Goal: Information Seeking & Learning: Learn about a topic

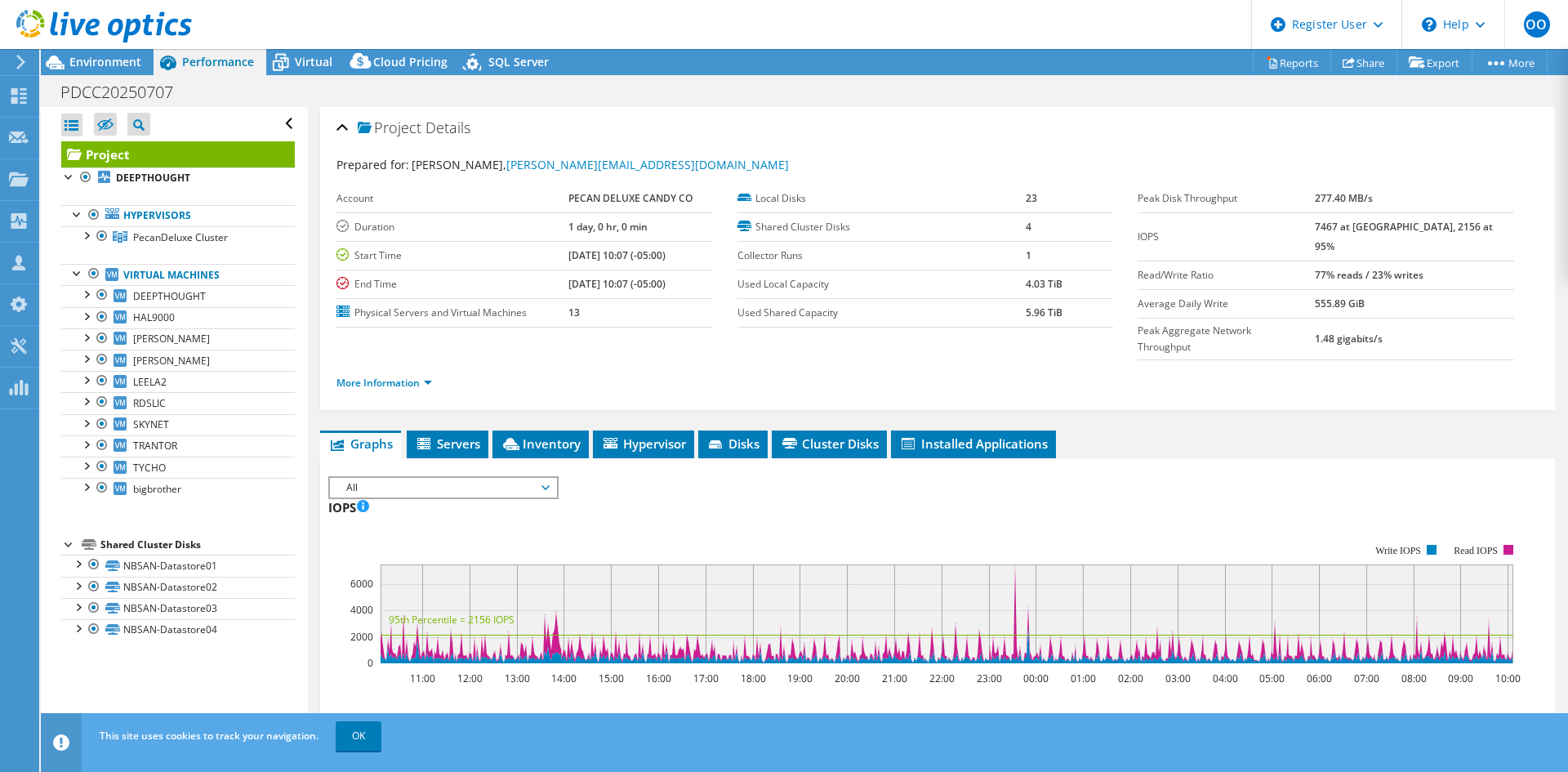
select select "USD"
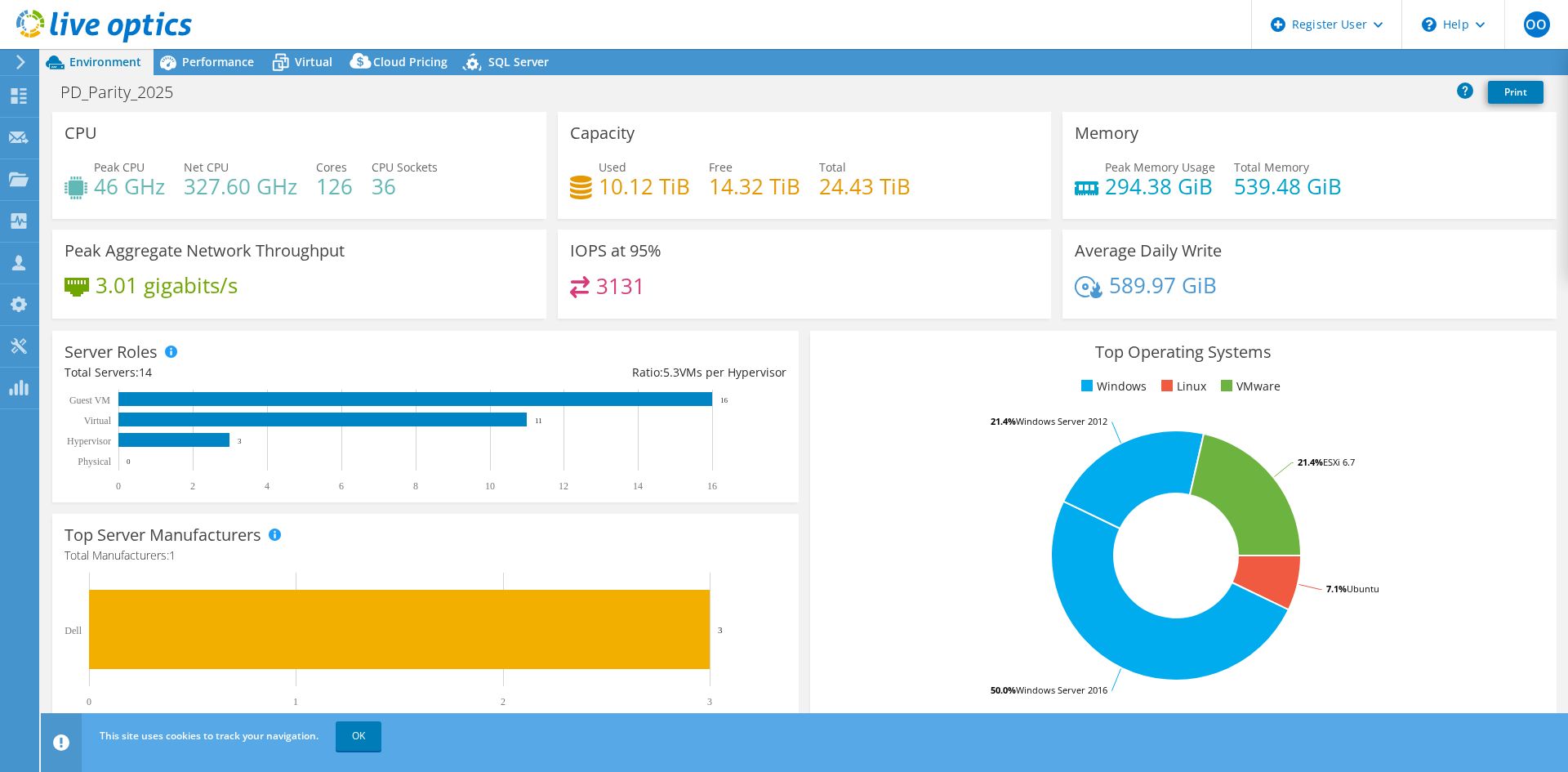
select select "USD"
click at [212, 64] on span "Performance" at bounding box center [217, 62] width 72 height 16
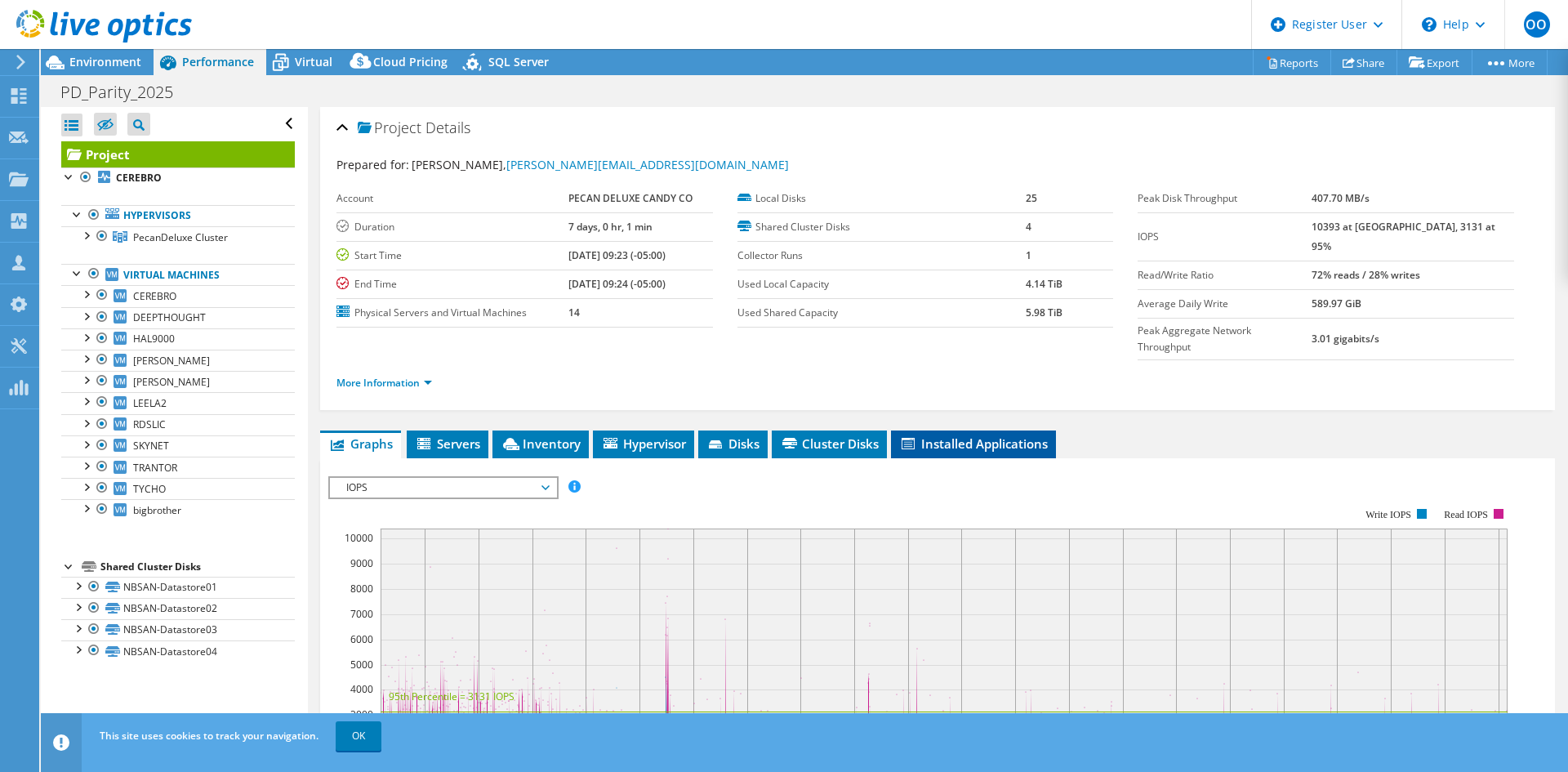
click at [963, 435] on span "Installed Applications" at bounding box center [974, 443] width 149 height 16
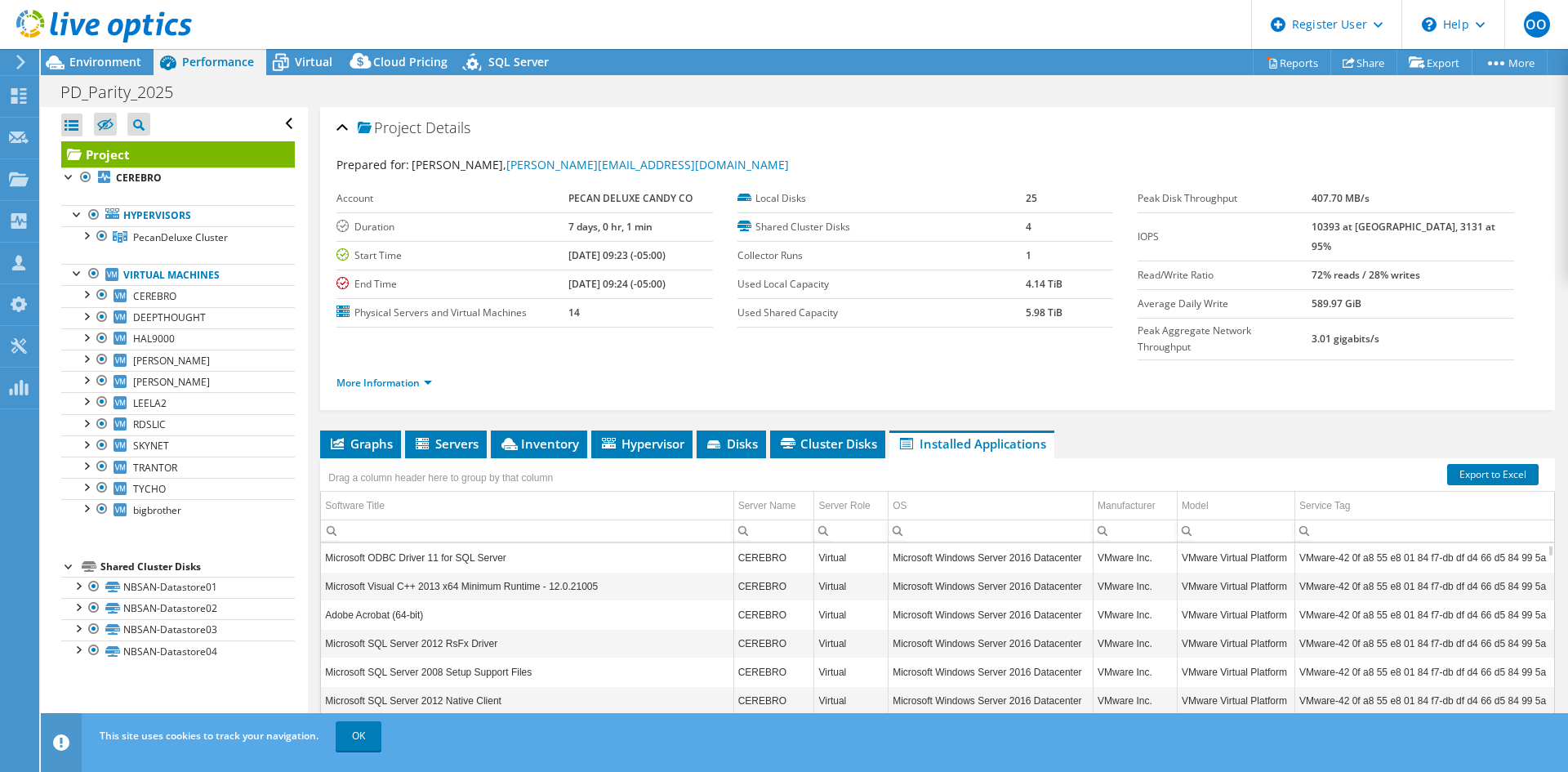
scroll to position [196, 0]
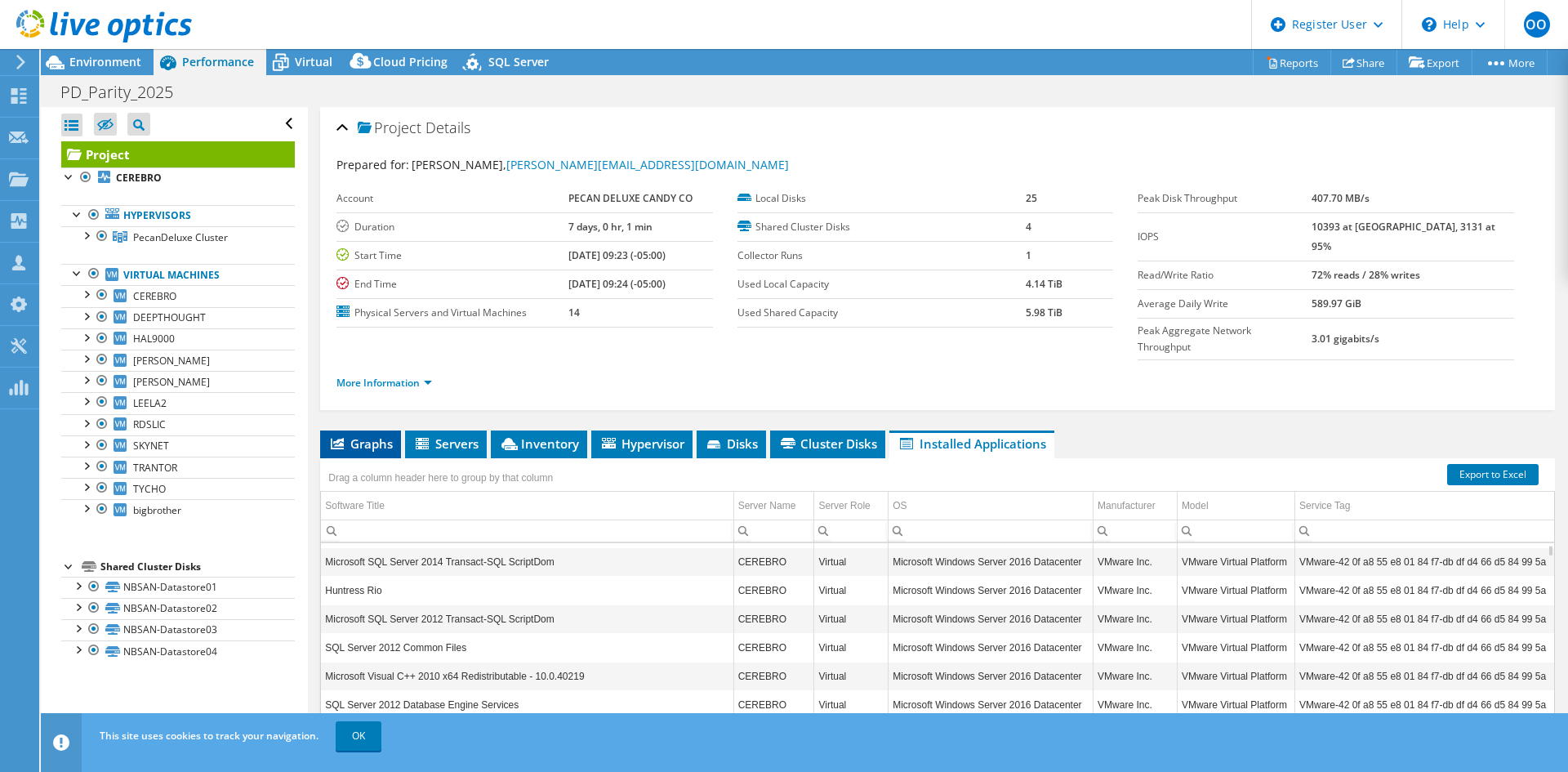
click at [362, 435] on span "Graphs" at bounding box center [360, 443] width 65 height 16
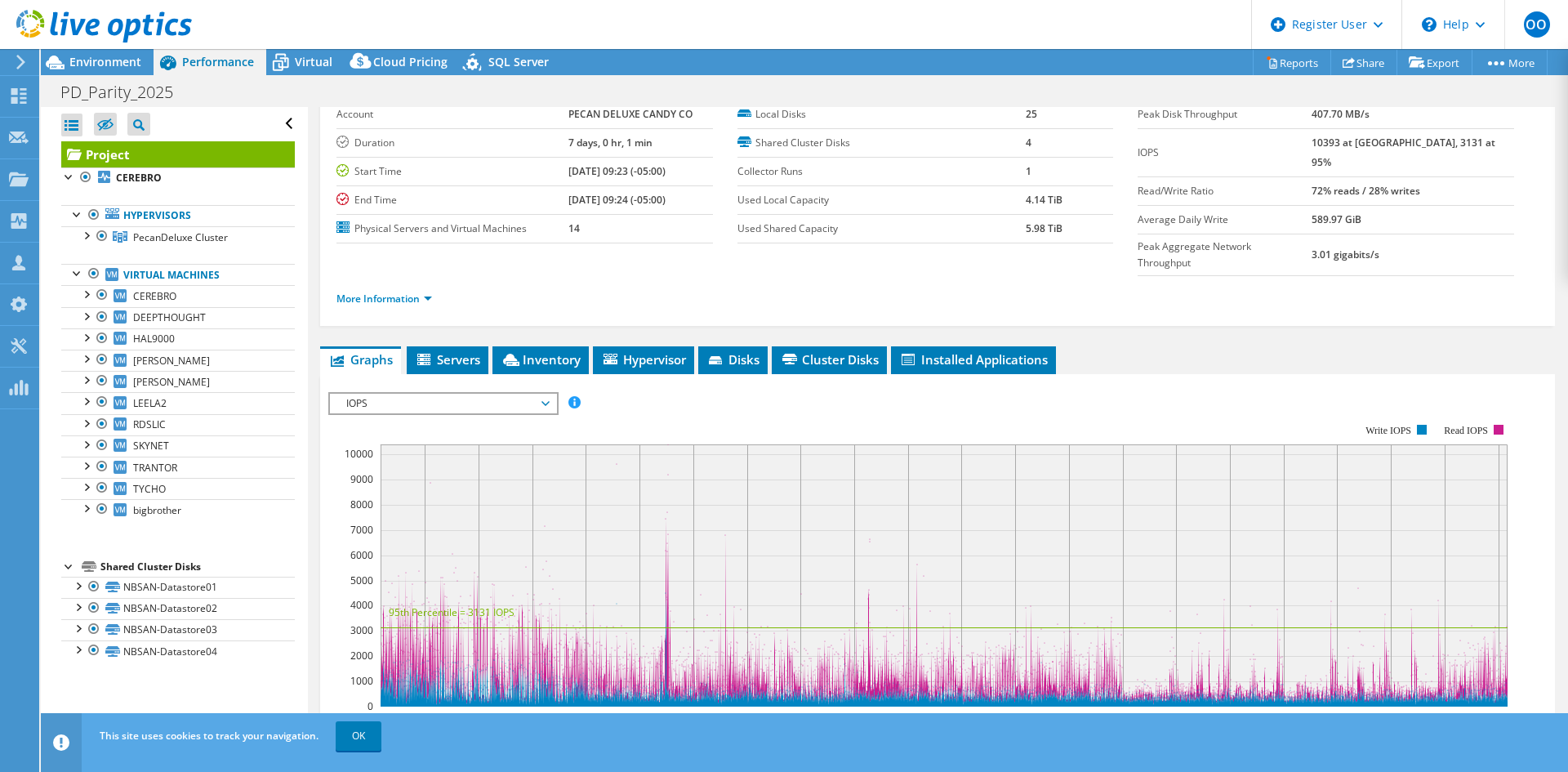
scroll to position [47, 0]
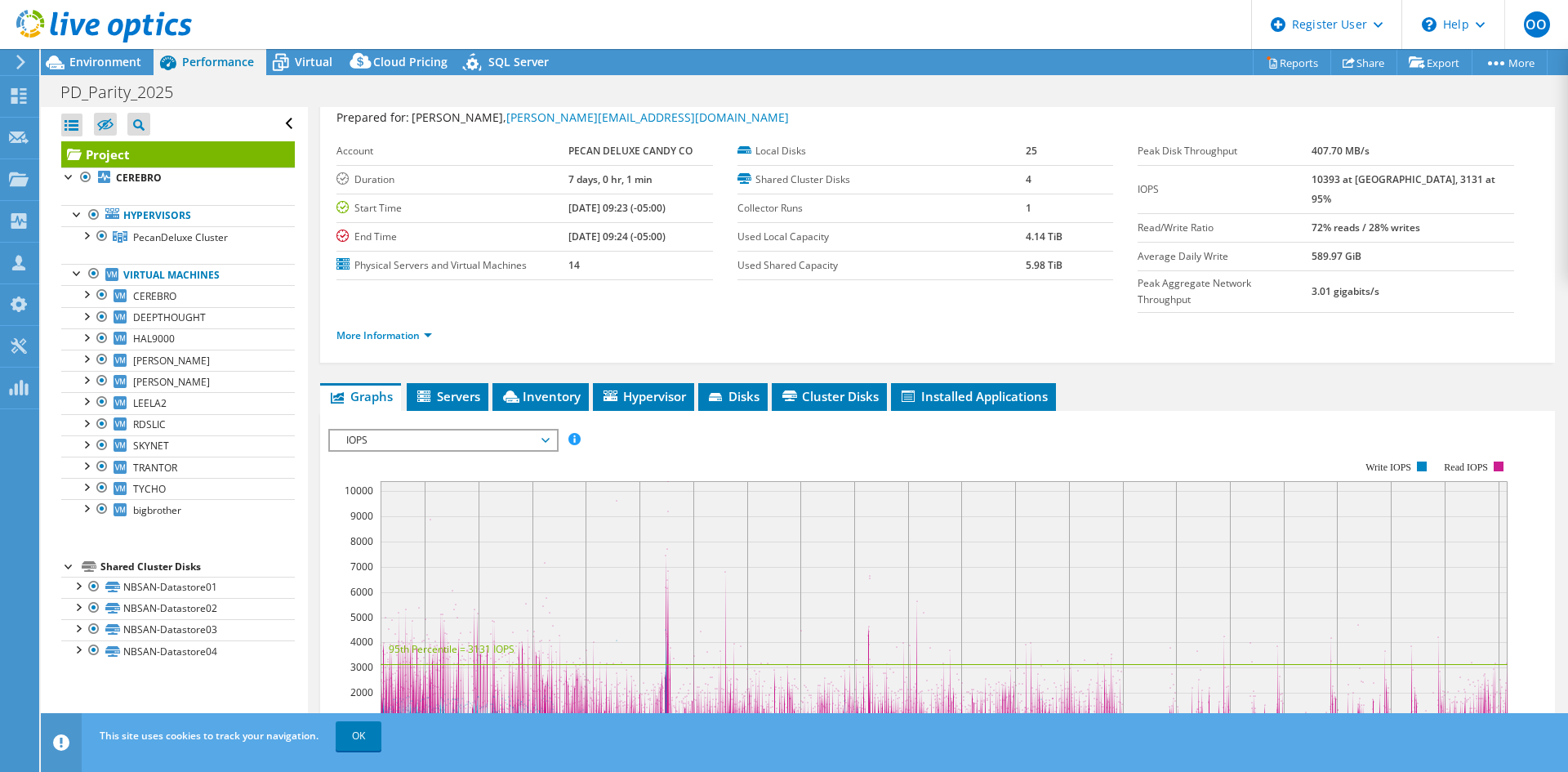
click at [452, 431] on span "IOPS" at bounding box center [443, 440] width 210 height 20
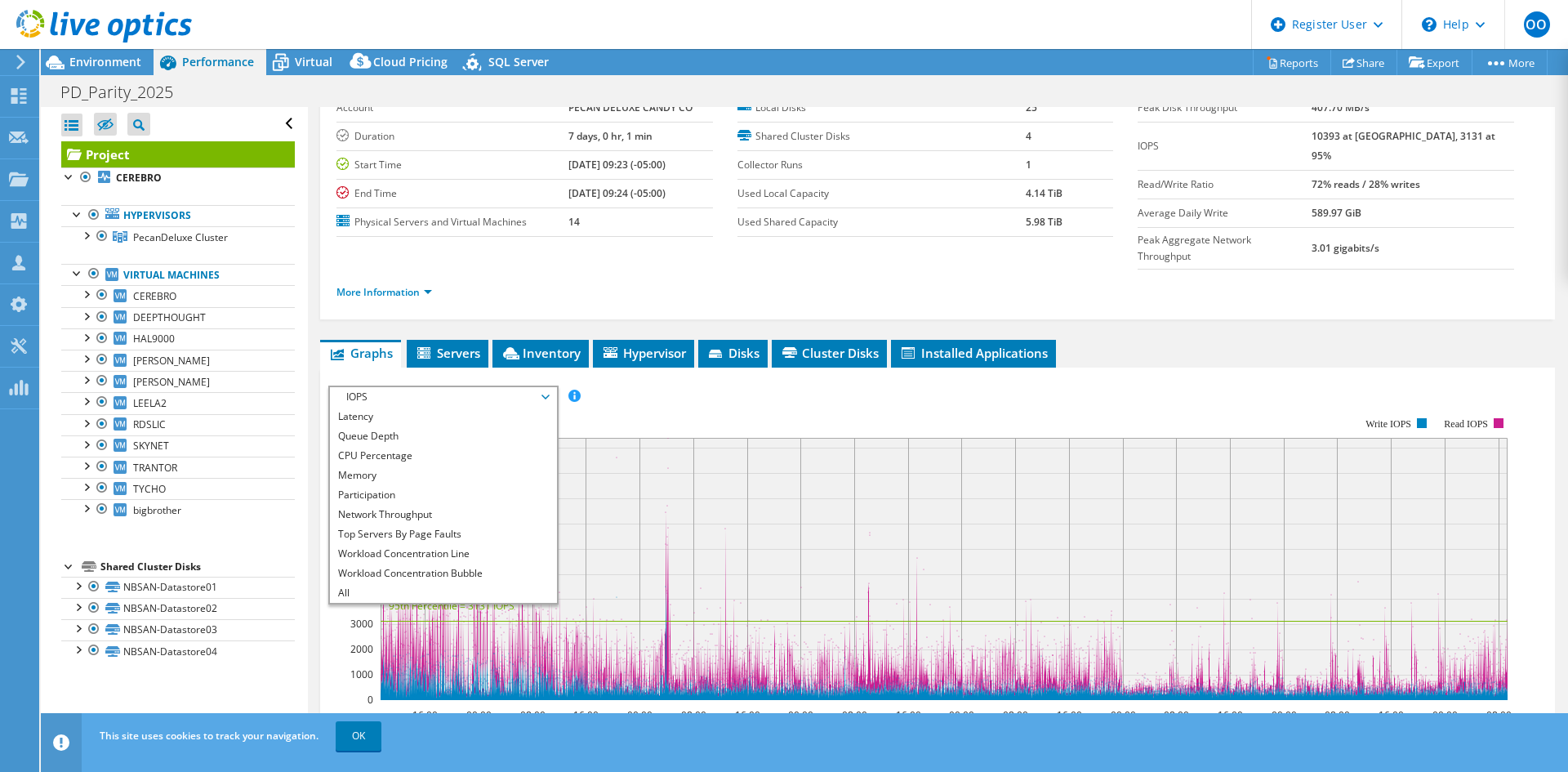
scroll to position [129, 0]
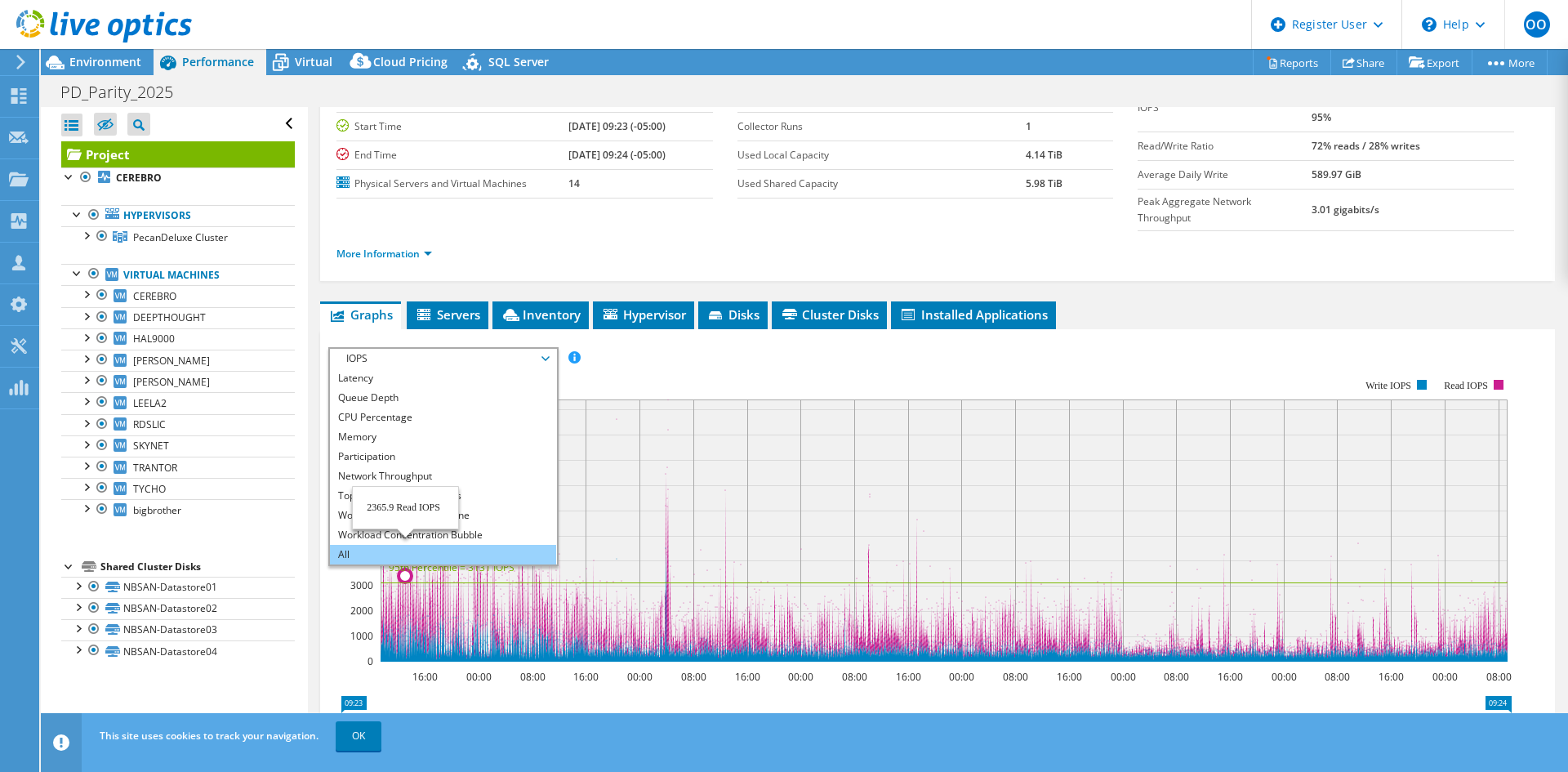
click at [349, 545] on li "All" at bounding box center [443, 554] width 227 height 20
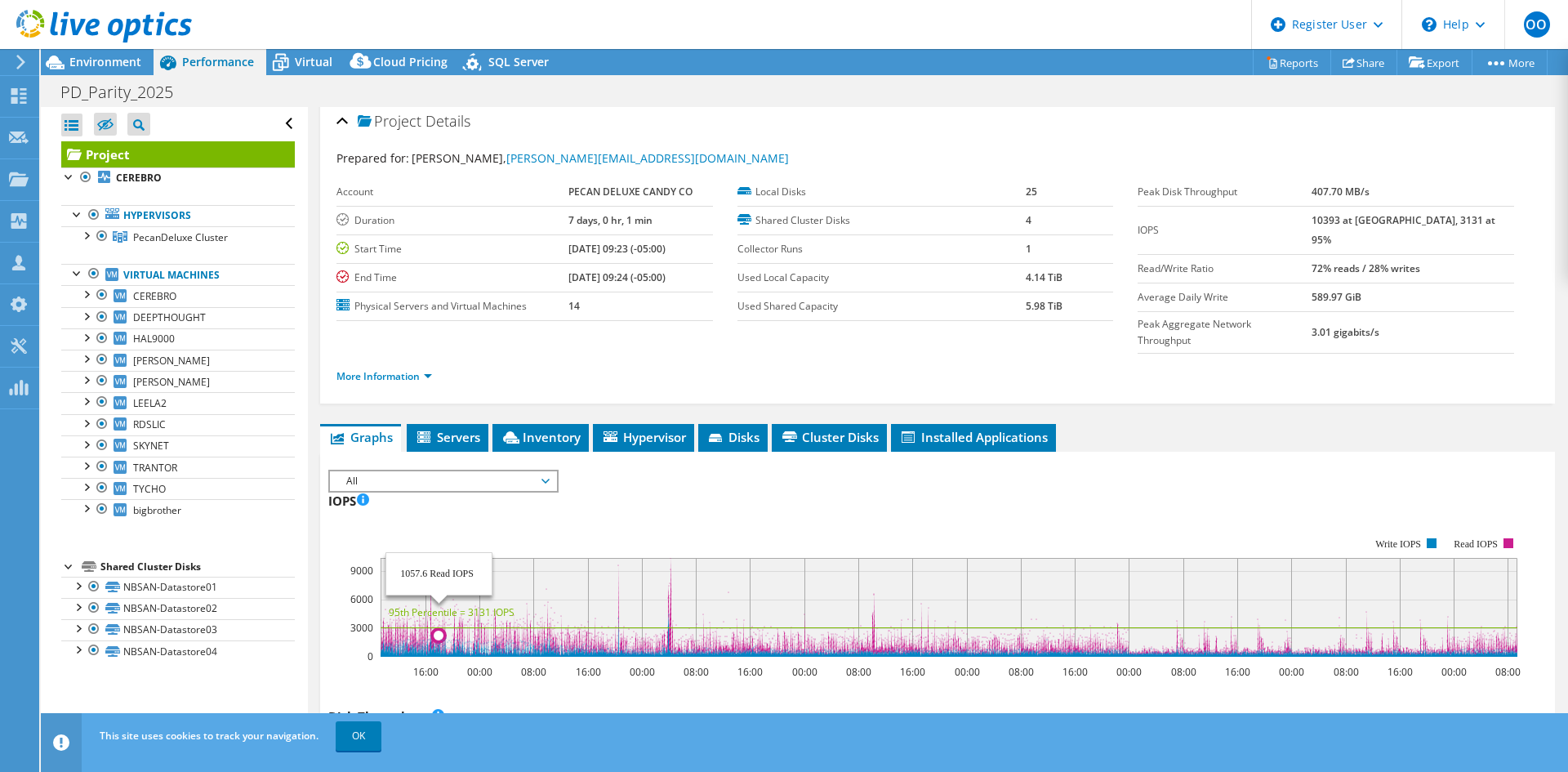
scroll to position [0, 0]
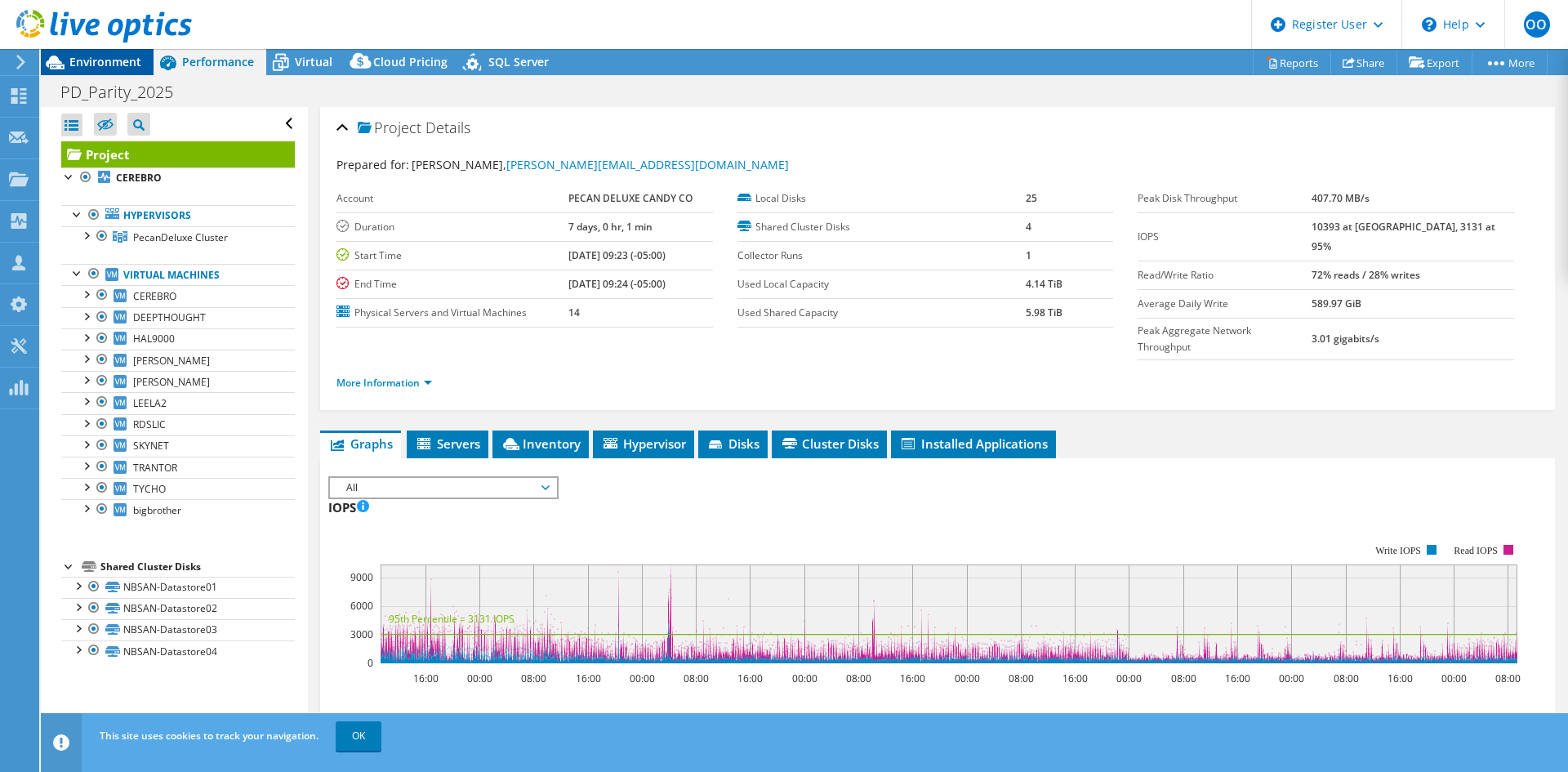
click at [96, 62] on span "Environment" at bounding box center [105, 62] width 72 height 16
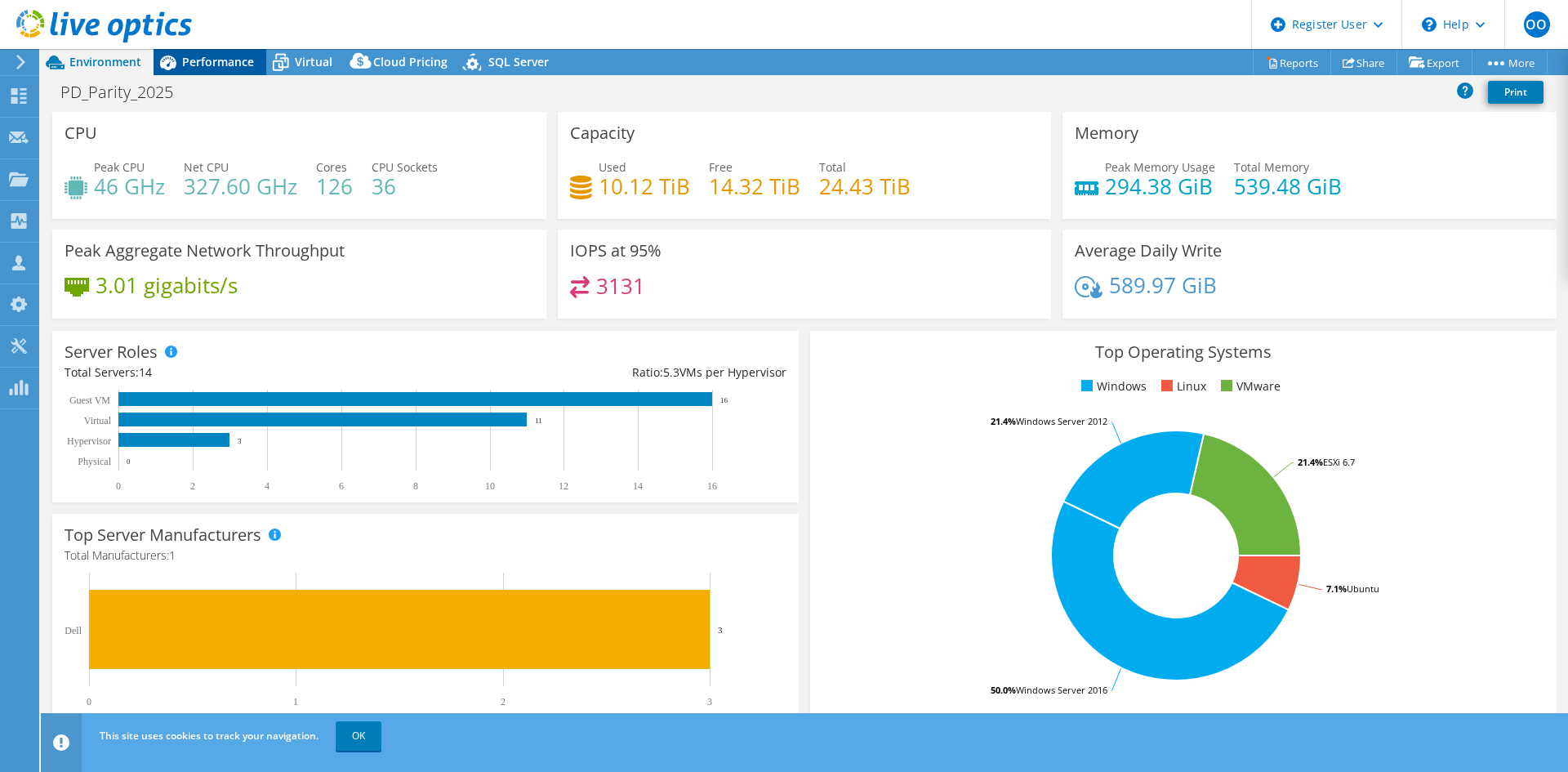
click at [179, 63] on icon at bounding box center [167, 62] width 28 height 28
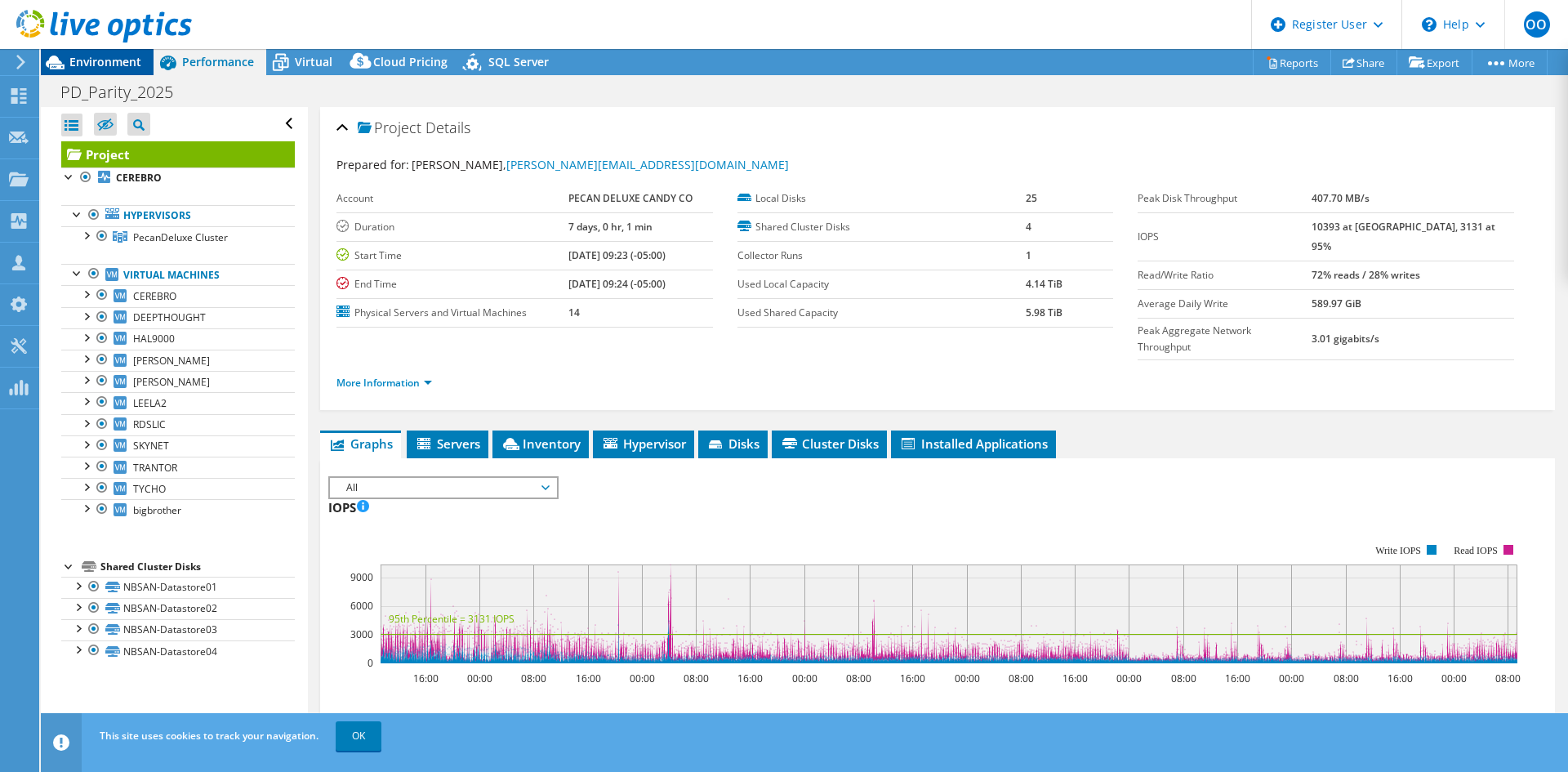
click at [85, 69] on span "Environment" at bounding box center [105, 62] width 72 height 16
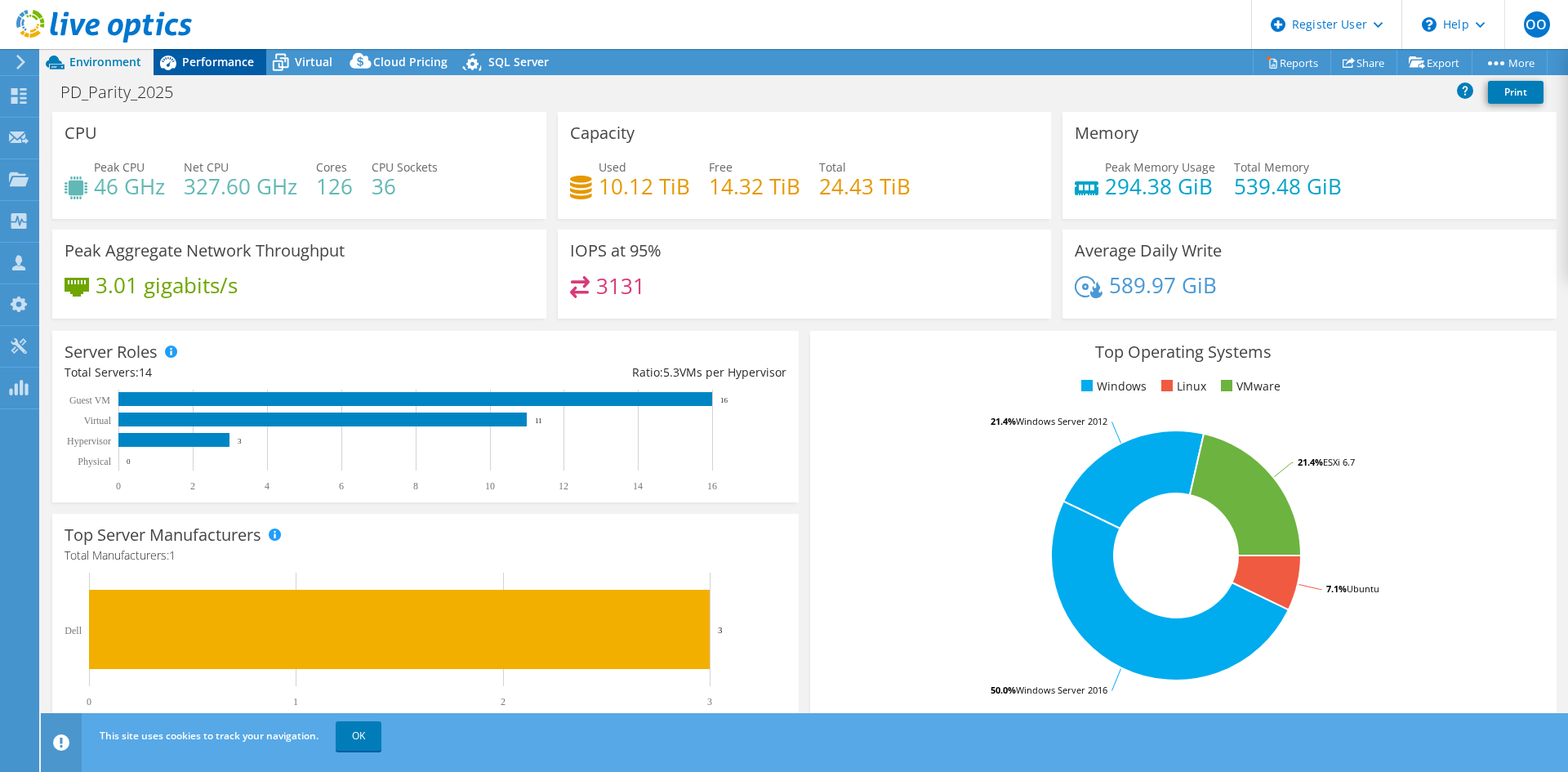
click at [196, 67] on span "Performance" at bounding box center [217, 62] width 72 height 16
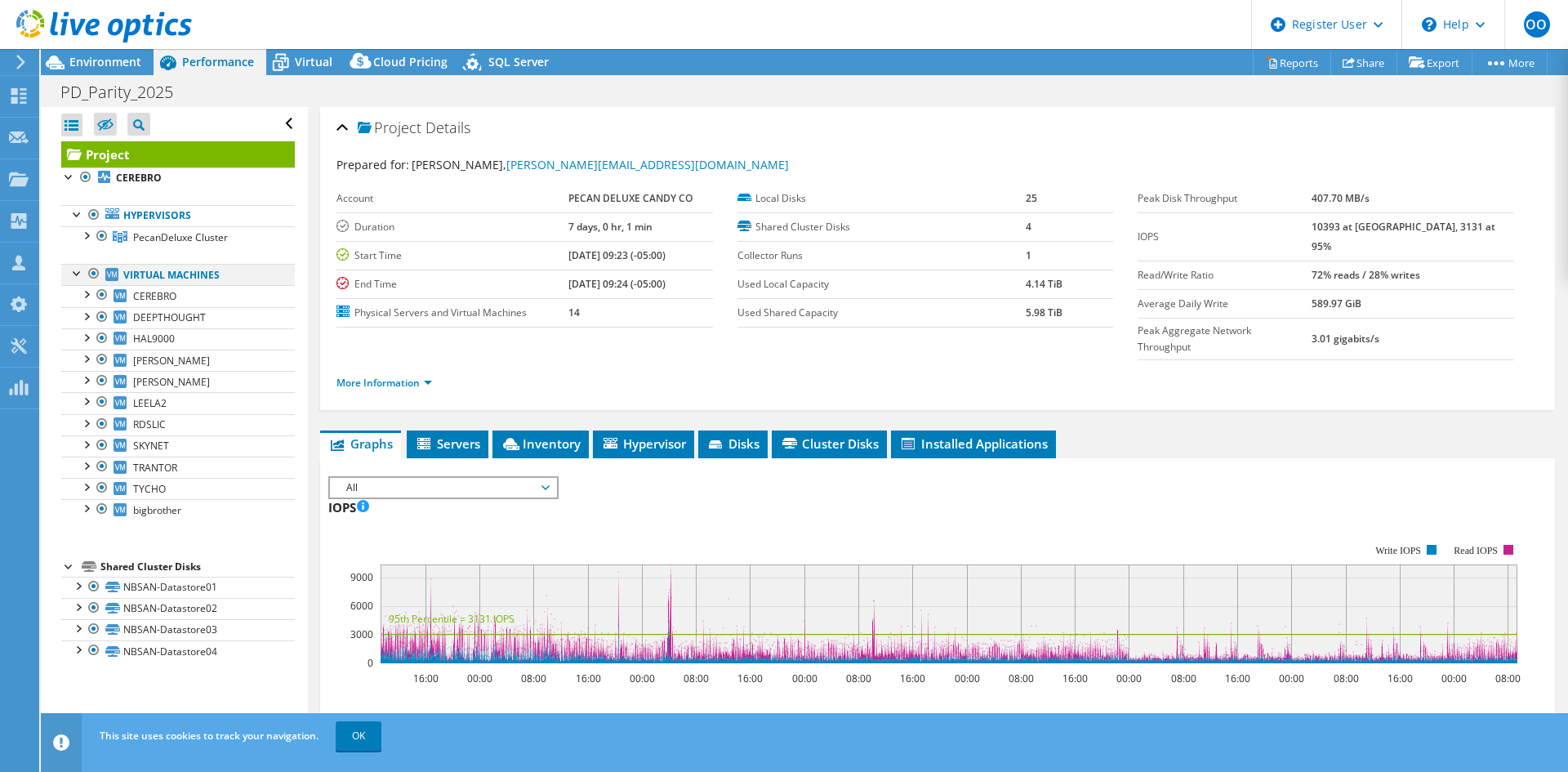
click at [89, 273] on div at bounding box center [94, 273] width 16 height 20
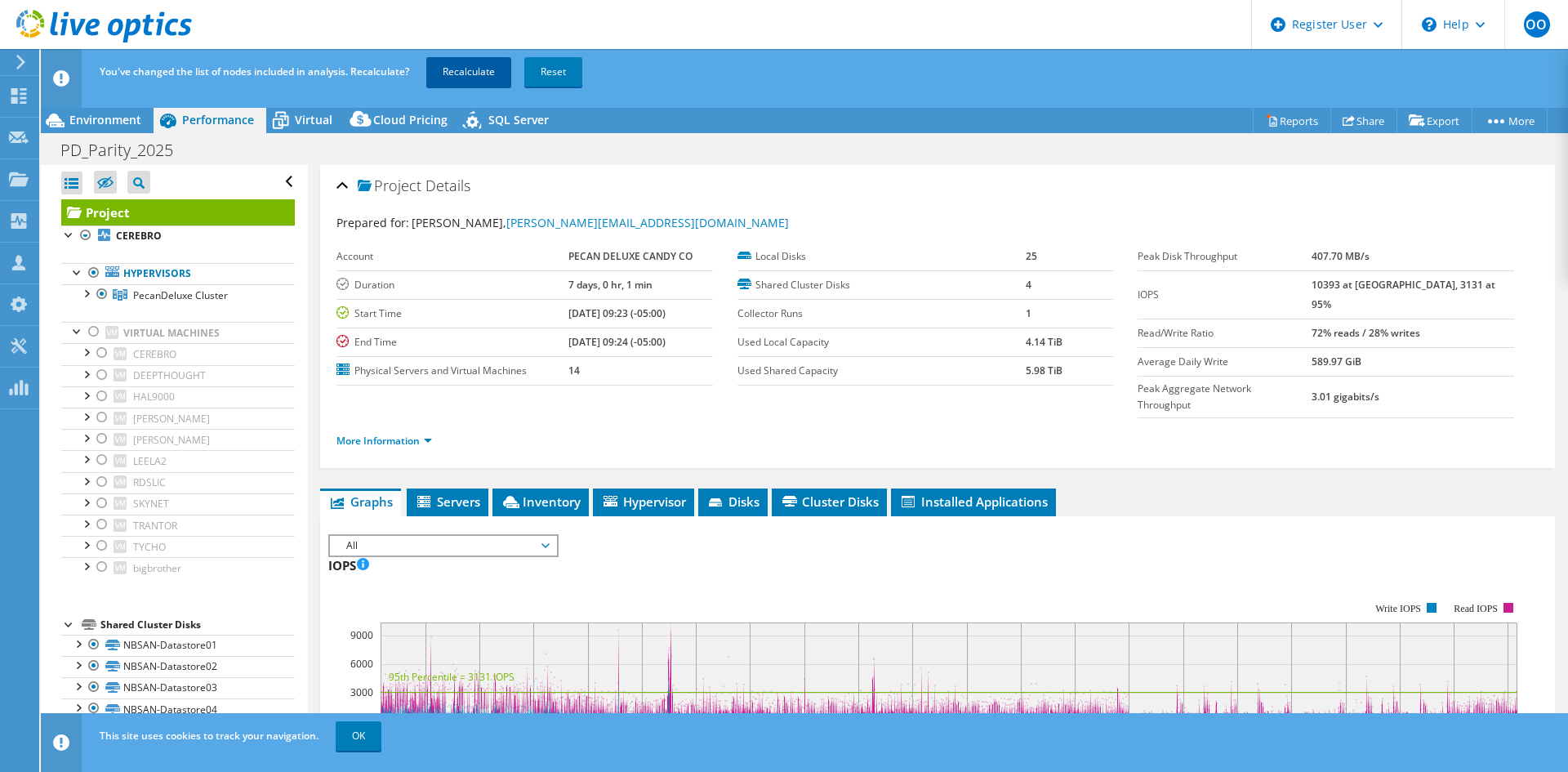
click at [453, 66] on link "Recalculate" at bounding box center [469, 72] width 85 height 29
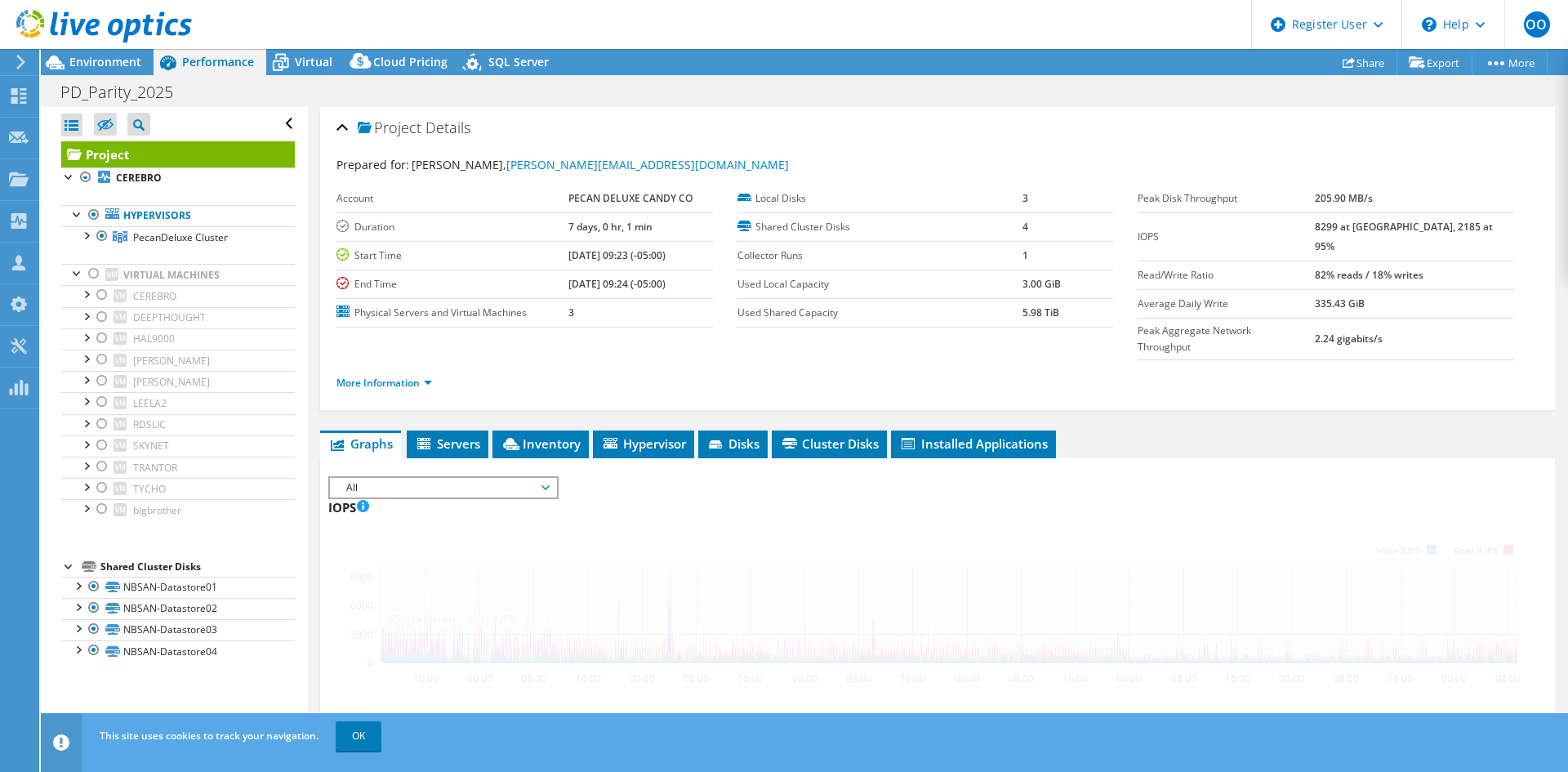
click at [84, 128] on div "Open All Close All Hide Excluded Nodes Project Tree Filter" at bounding box center [177, 124] width 233 height 34
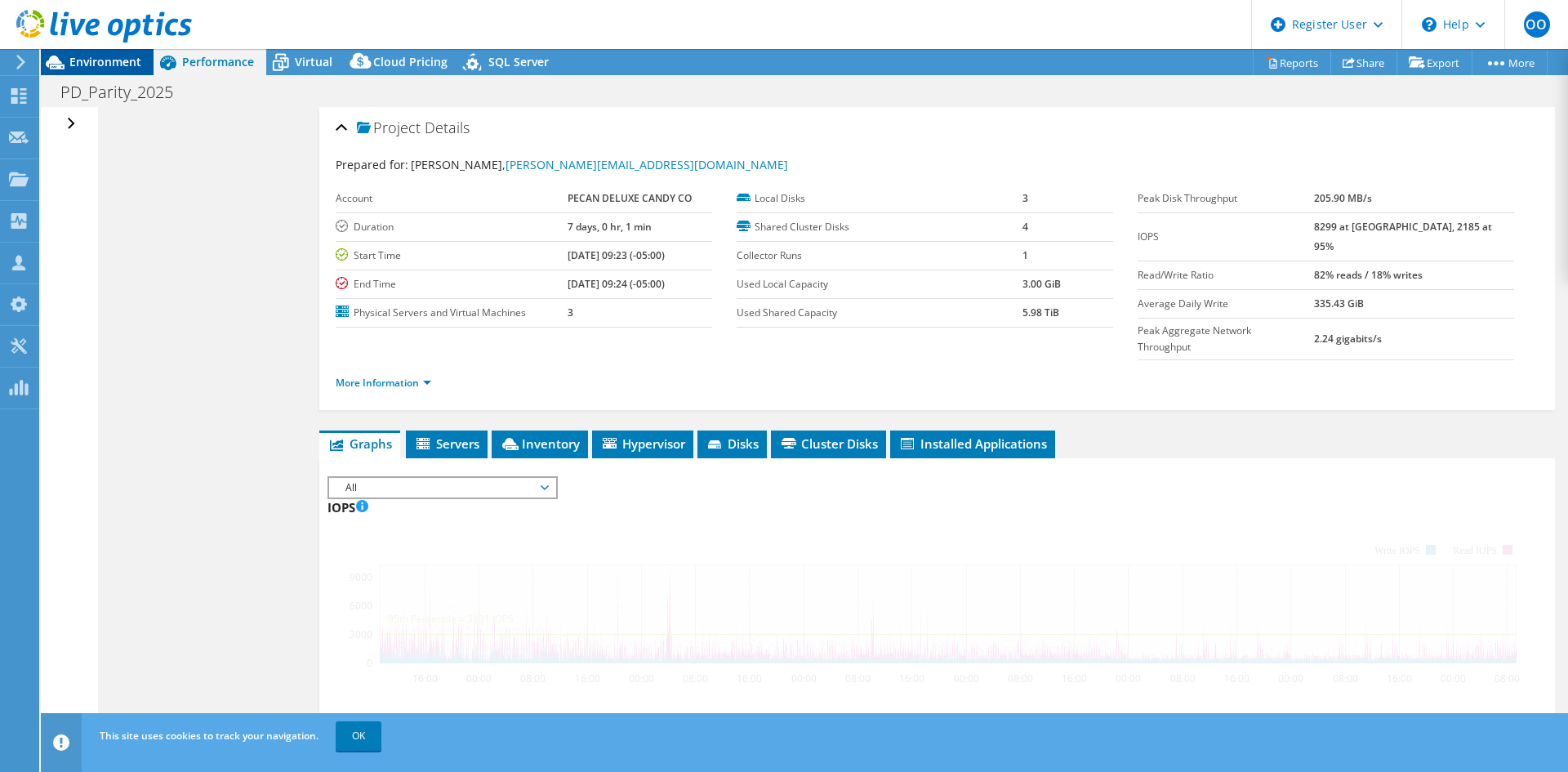
click at [95, 62] on span "Environment" at bounding box center [105, 62] width 72 height 16
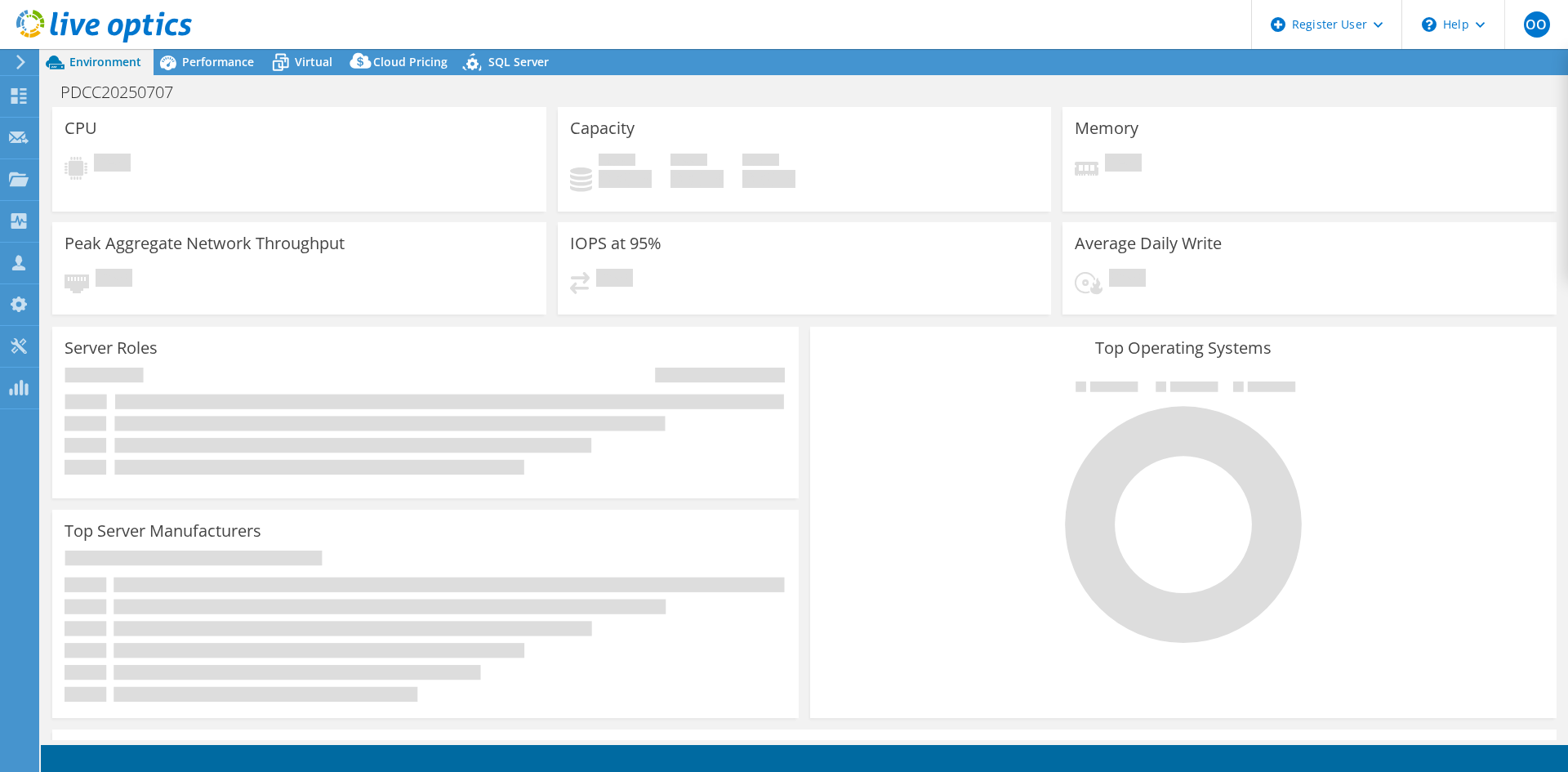
select select "USD"
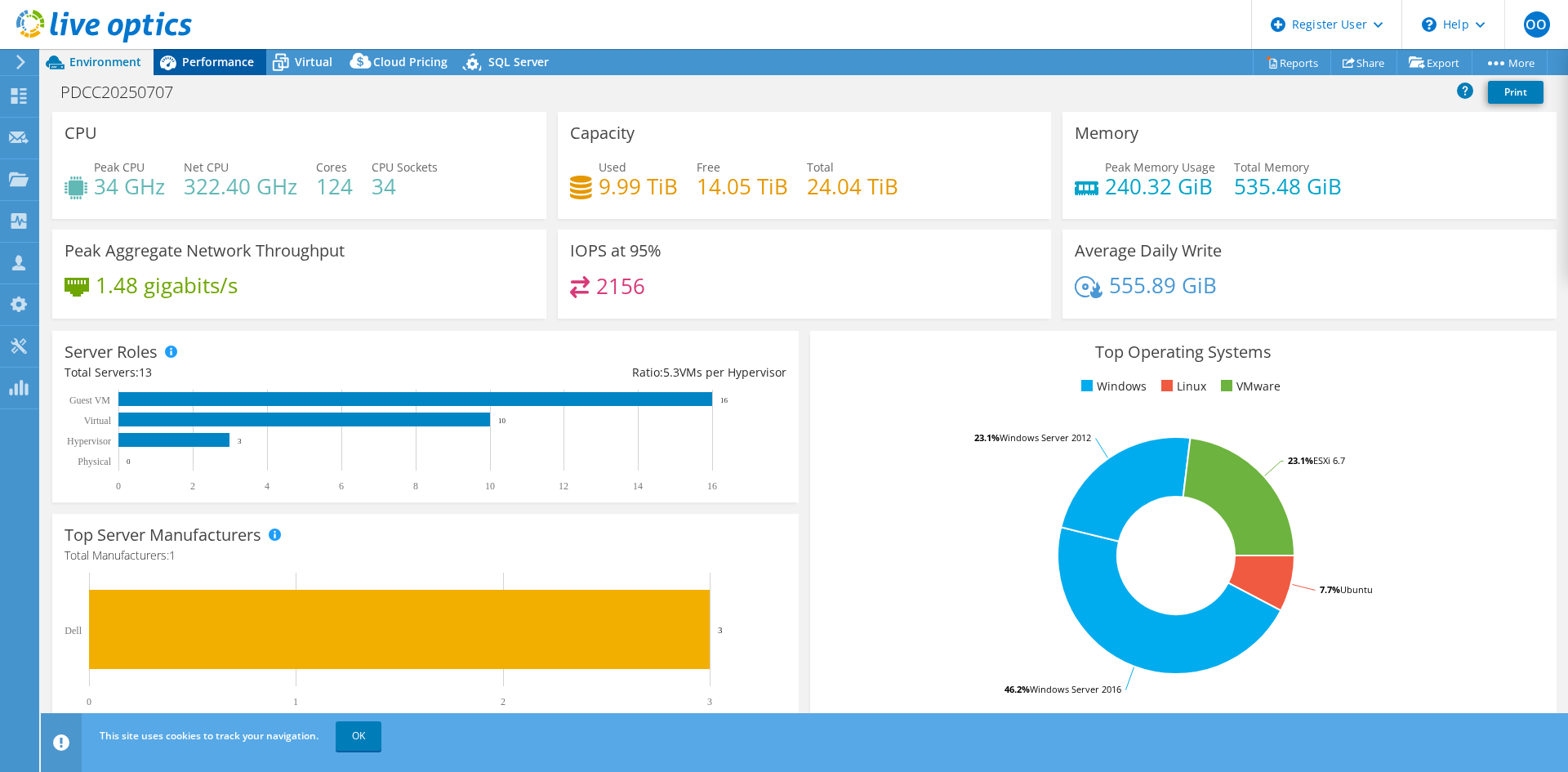
click at [199, 59] on span "Performance" at bounding box center [217, 62] width 72 height 16
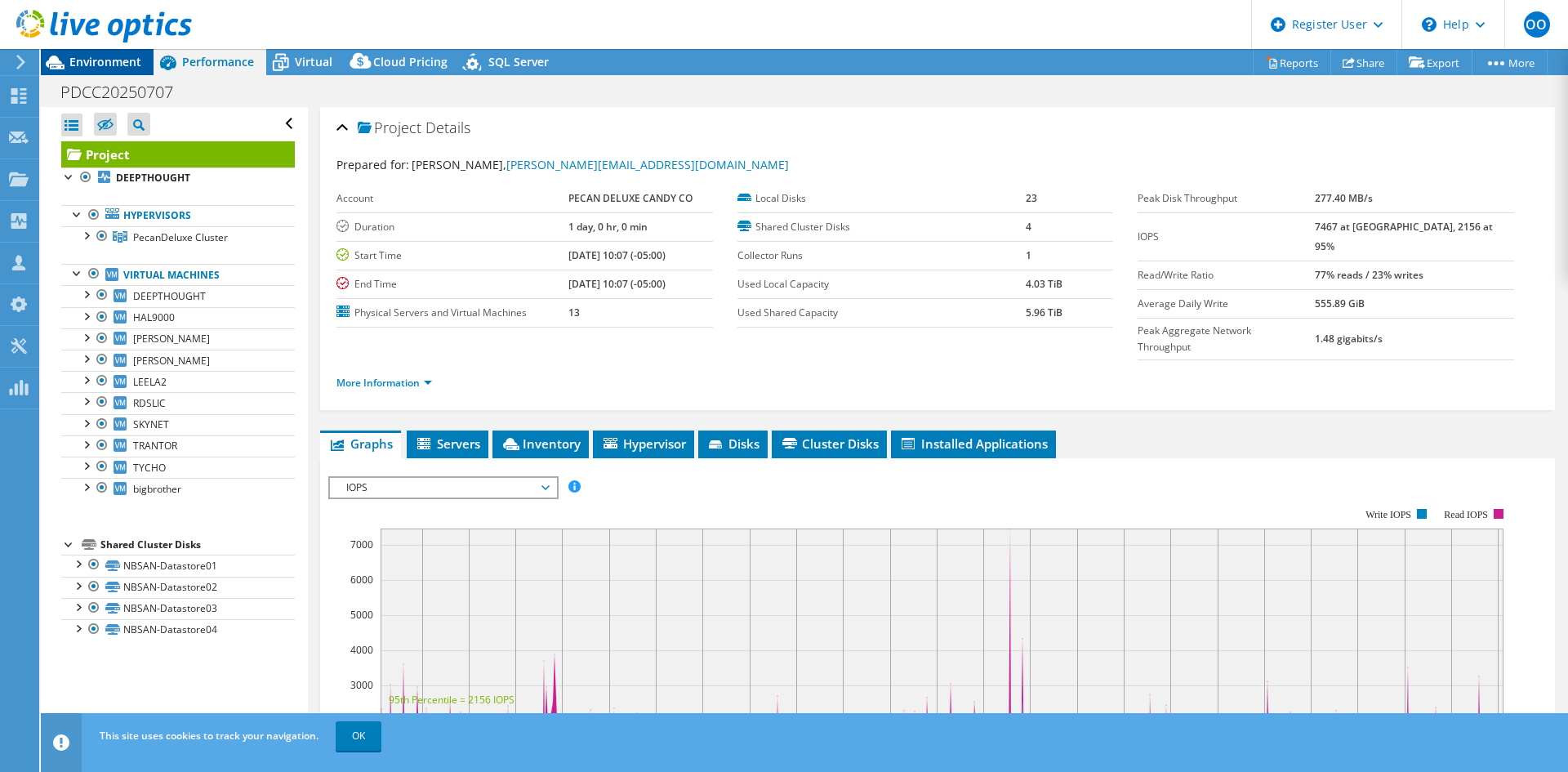
click at [103, 60] on span "Environment" at bounding box center [105, 62] width 72 height 16
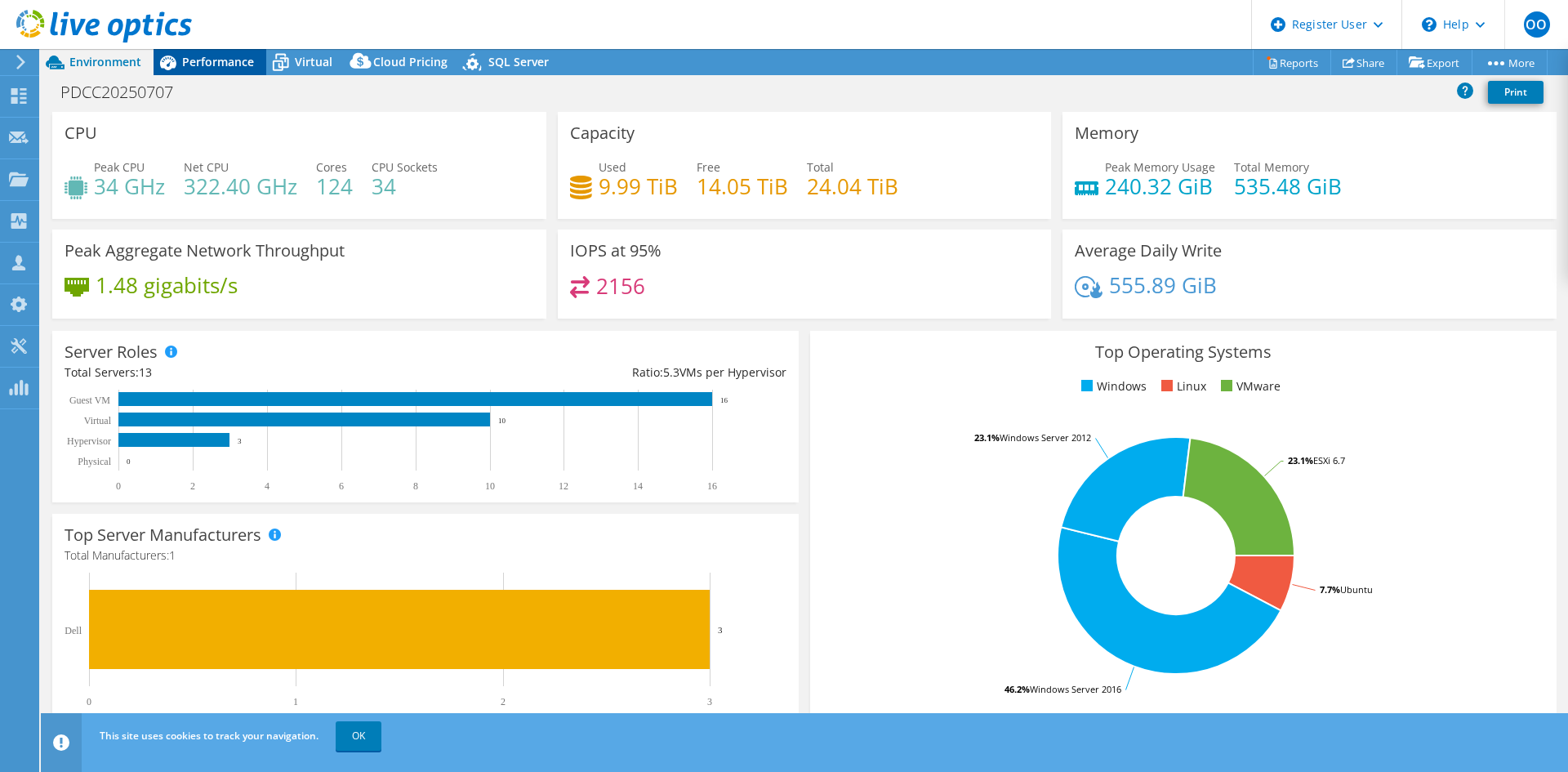
click at [207, 65] on span "Performance" at bounding box center [217, 62] width 72 height 16
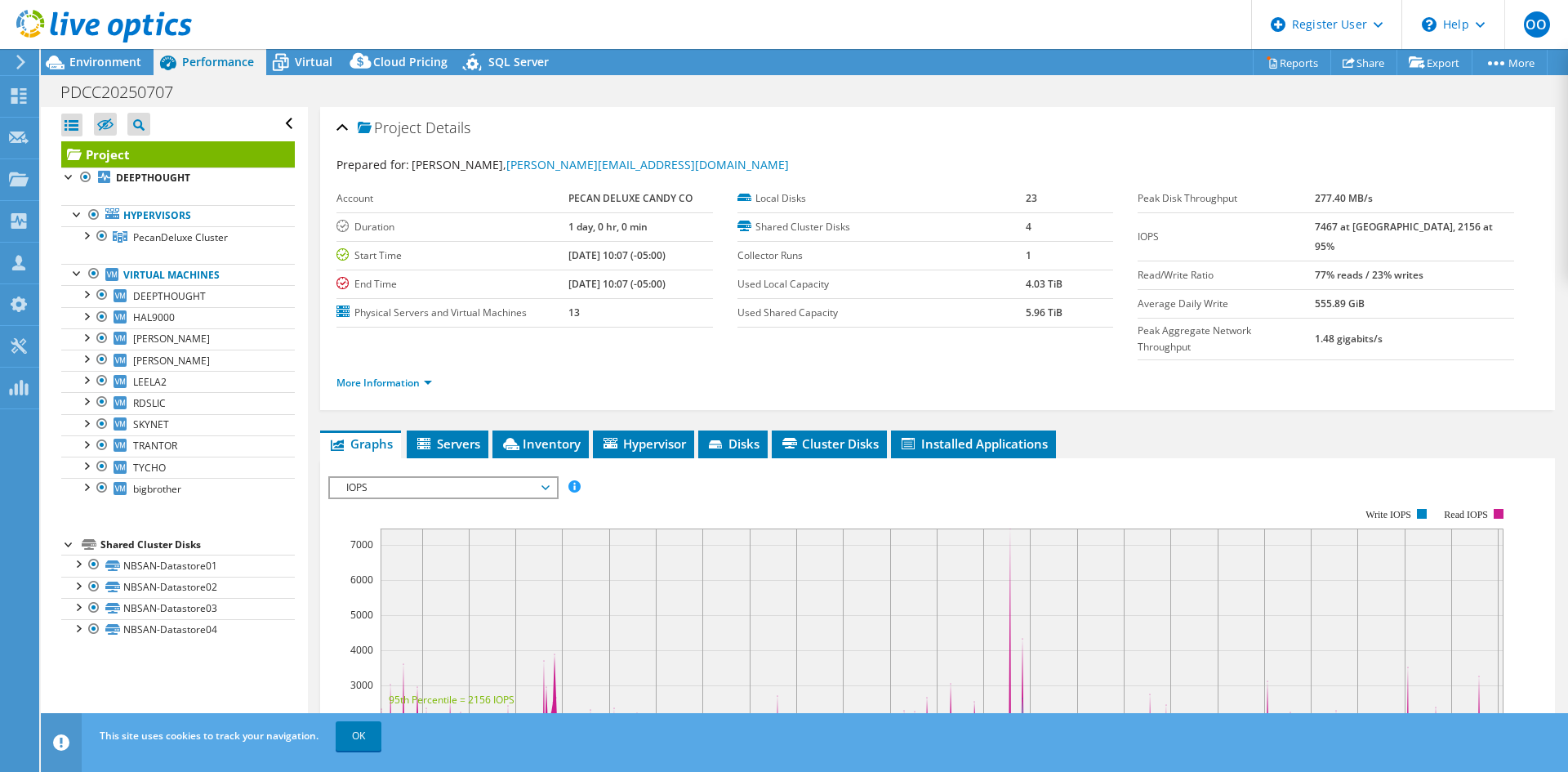
click at [446, 478] on span "IOPS" at bounding box center [443, 488] width 210 height 20
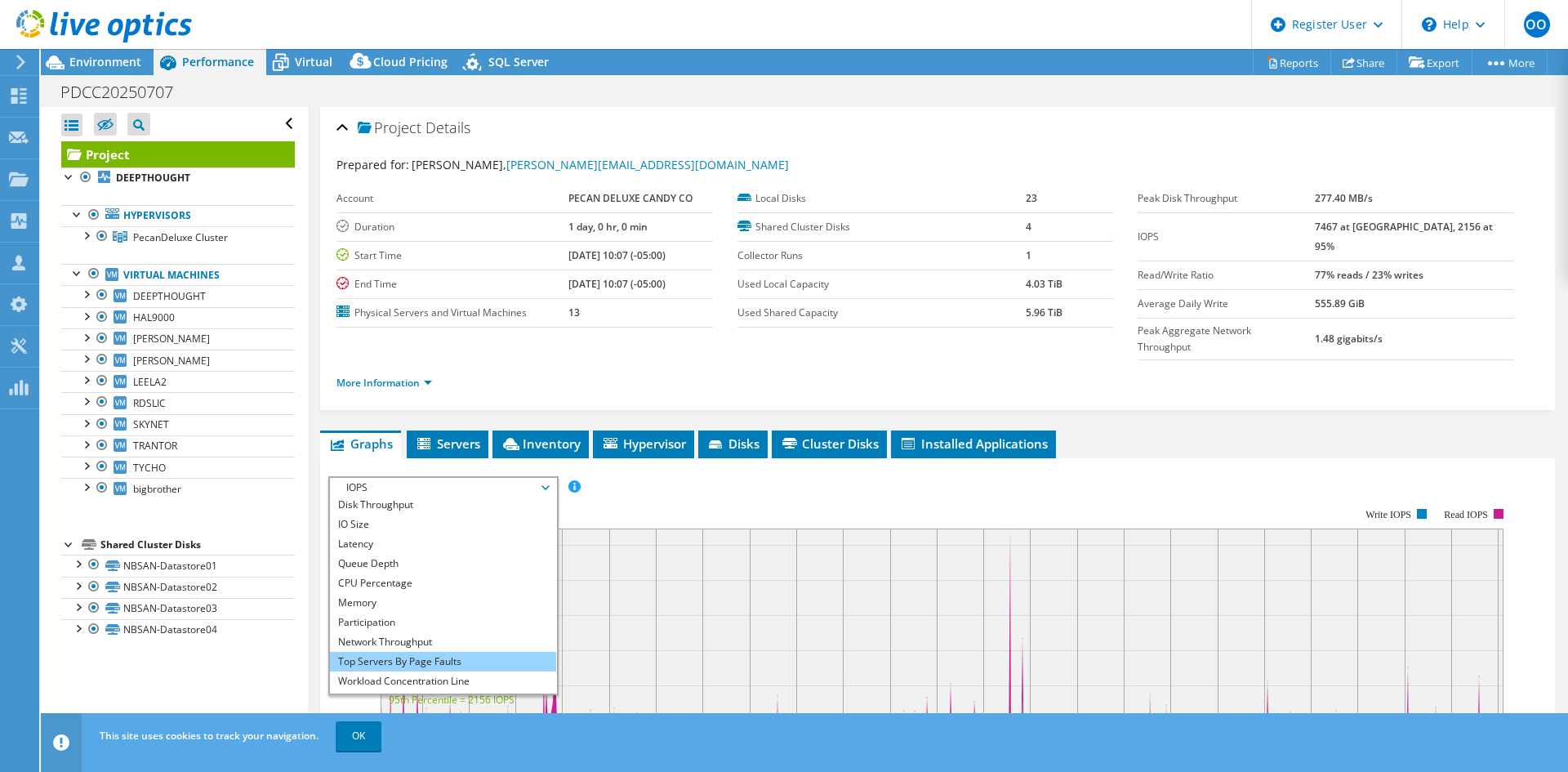
scroll to position [59, 0]
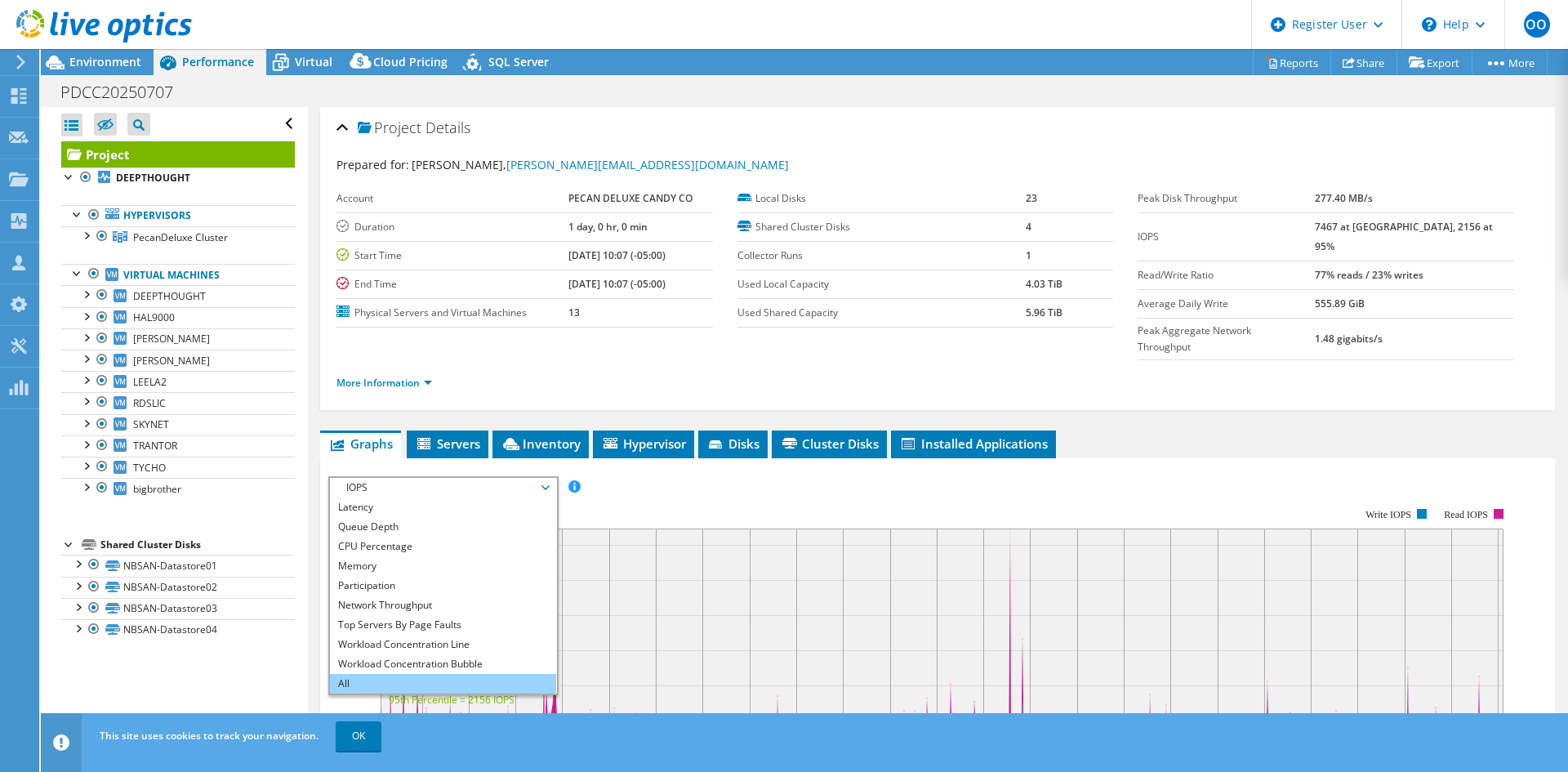
click at [386, 674] on li "All" at bounding box center [443, 683] width 227 height 20
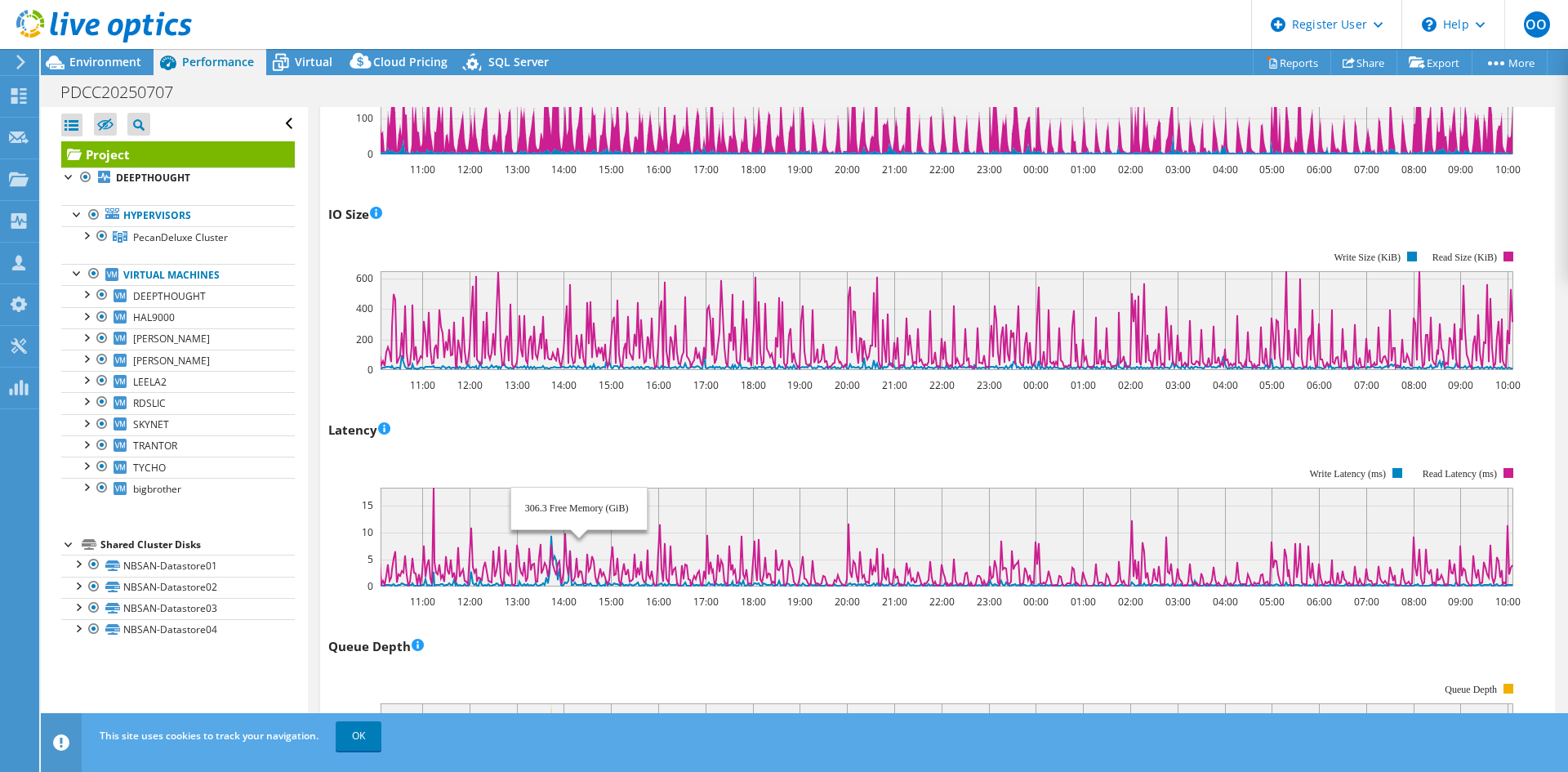
scroll to position [653, 0]
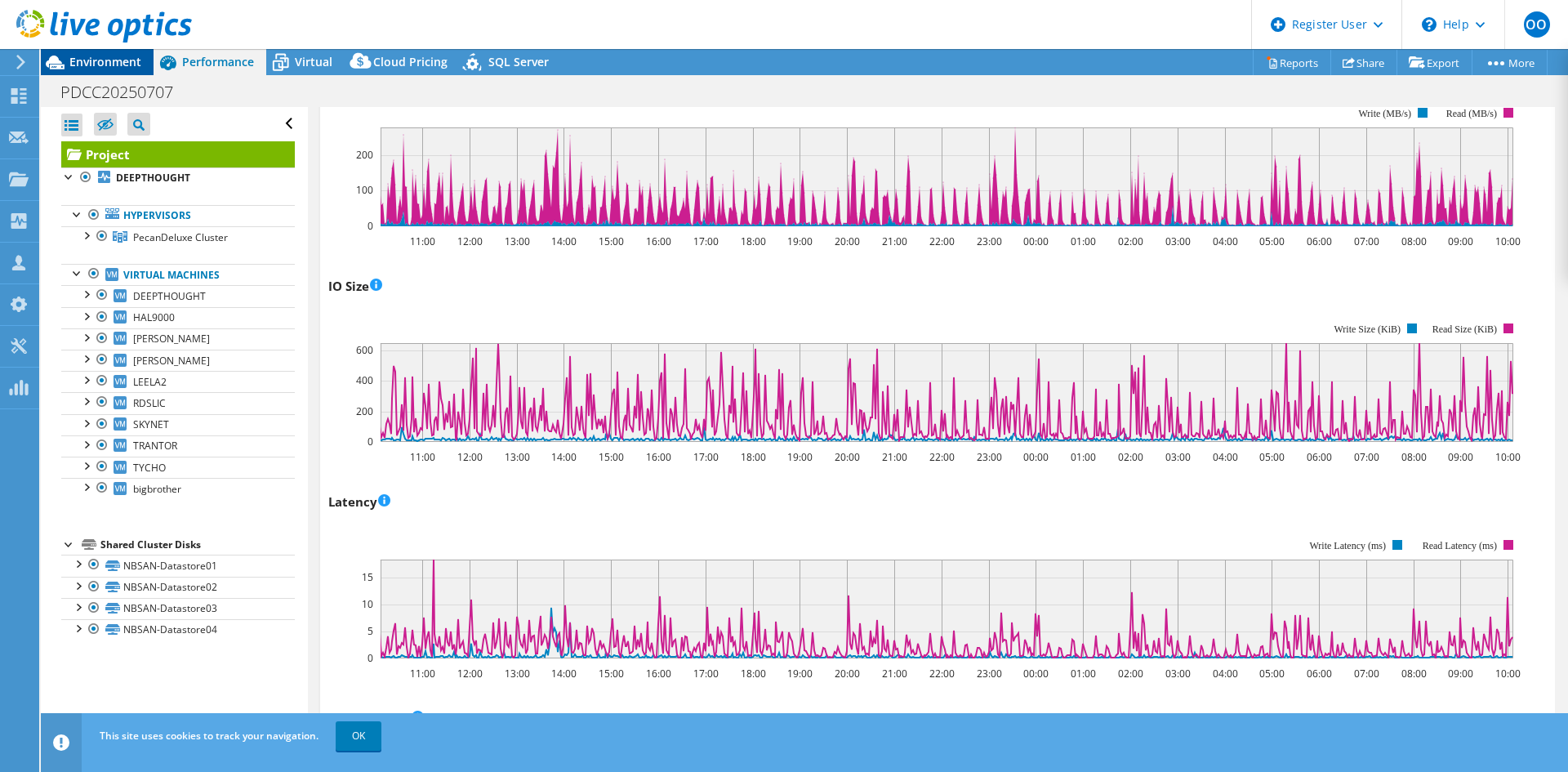
click at [125, 62] on span "Environment" at bounding box center [105, 62] width 72 height 16
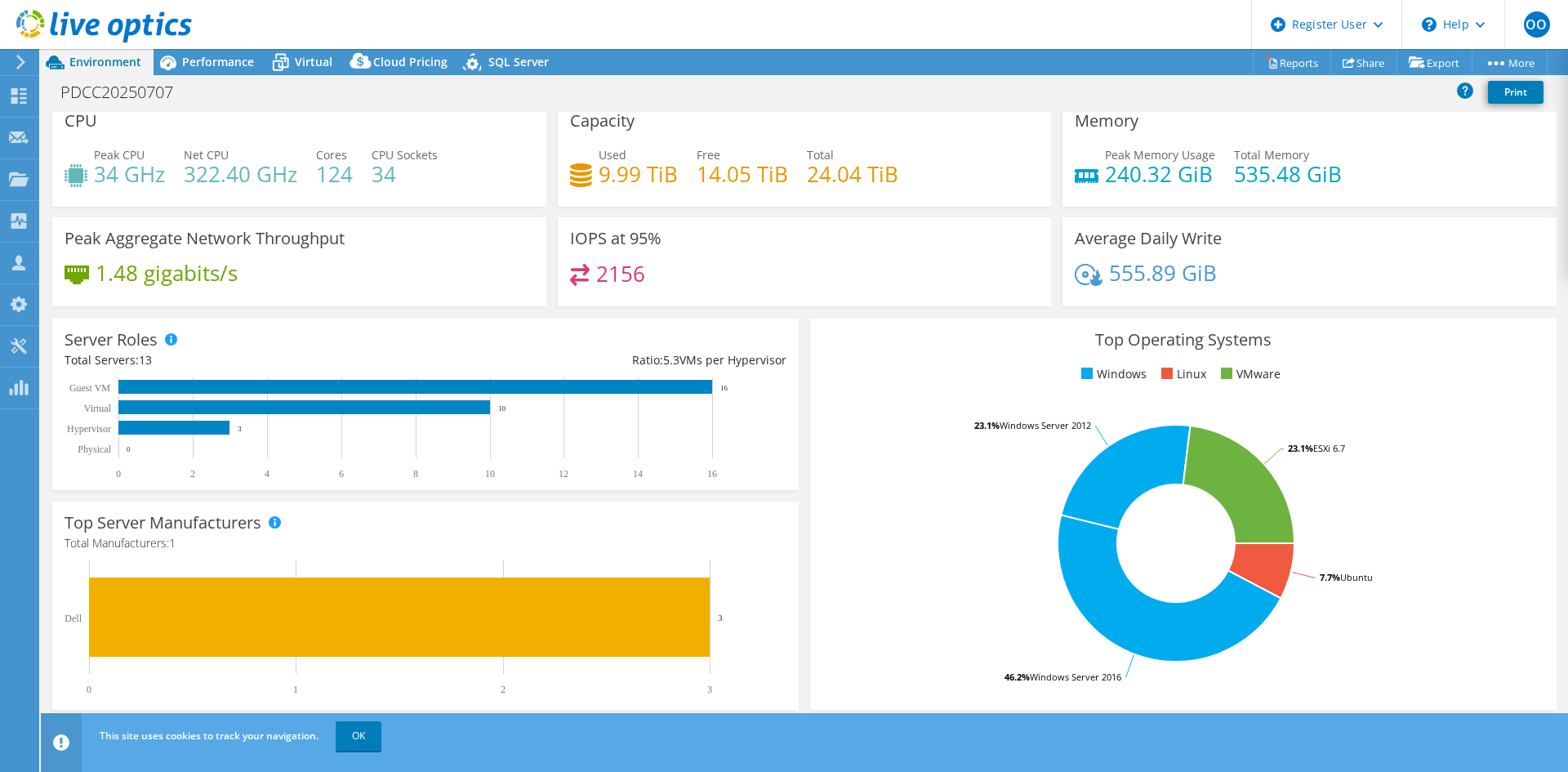
scroll to position [0, 0]
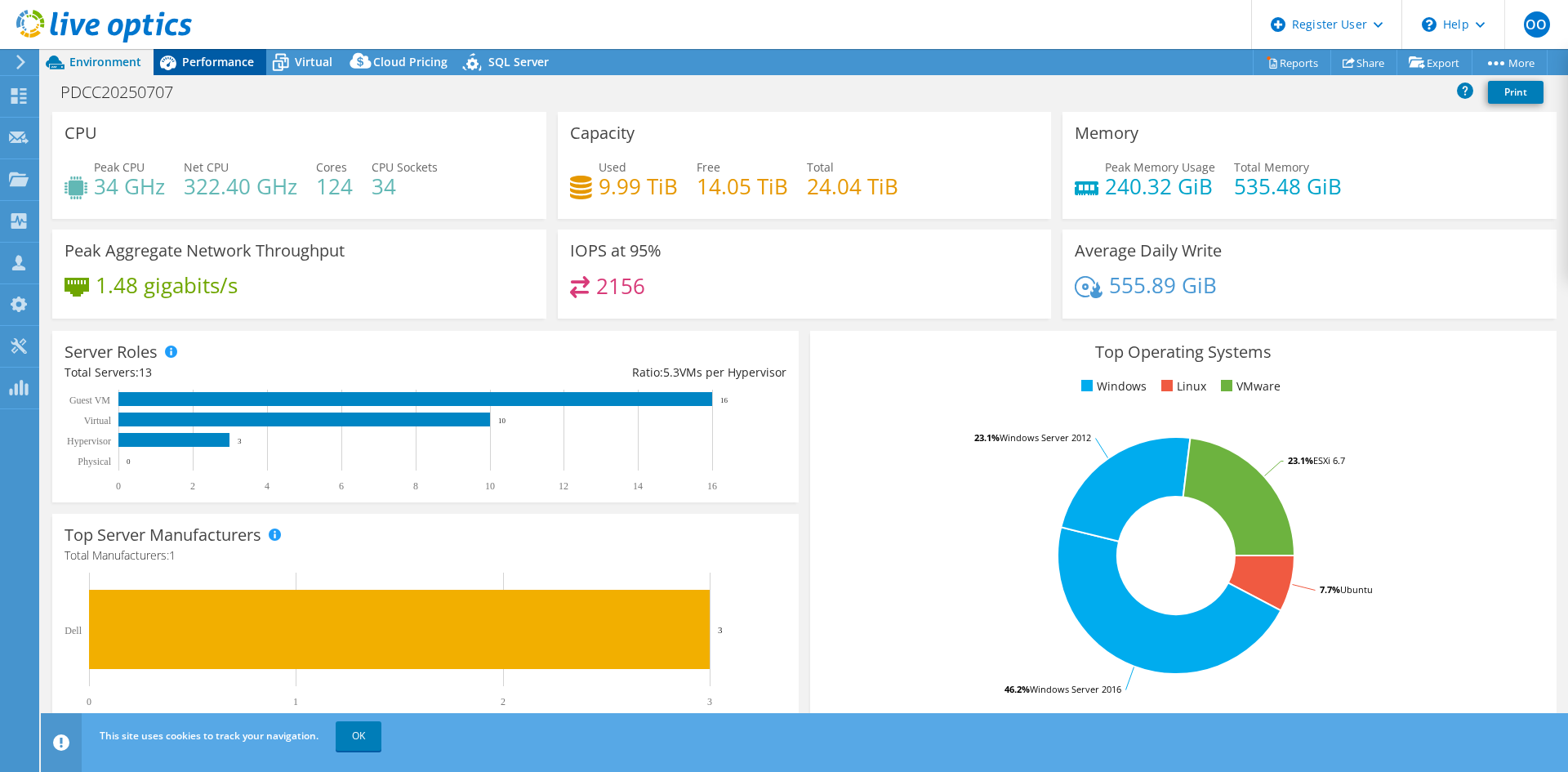
click at [172, 59] on icon at bounding box center [167, 62] width 28 height 28
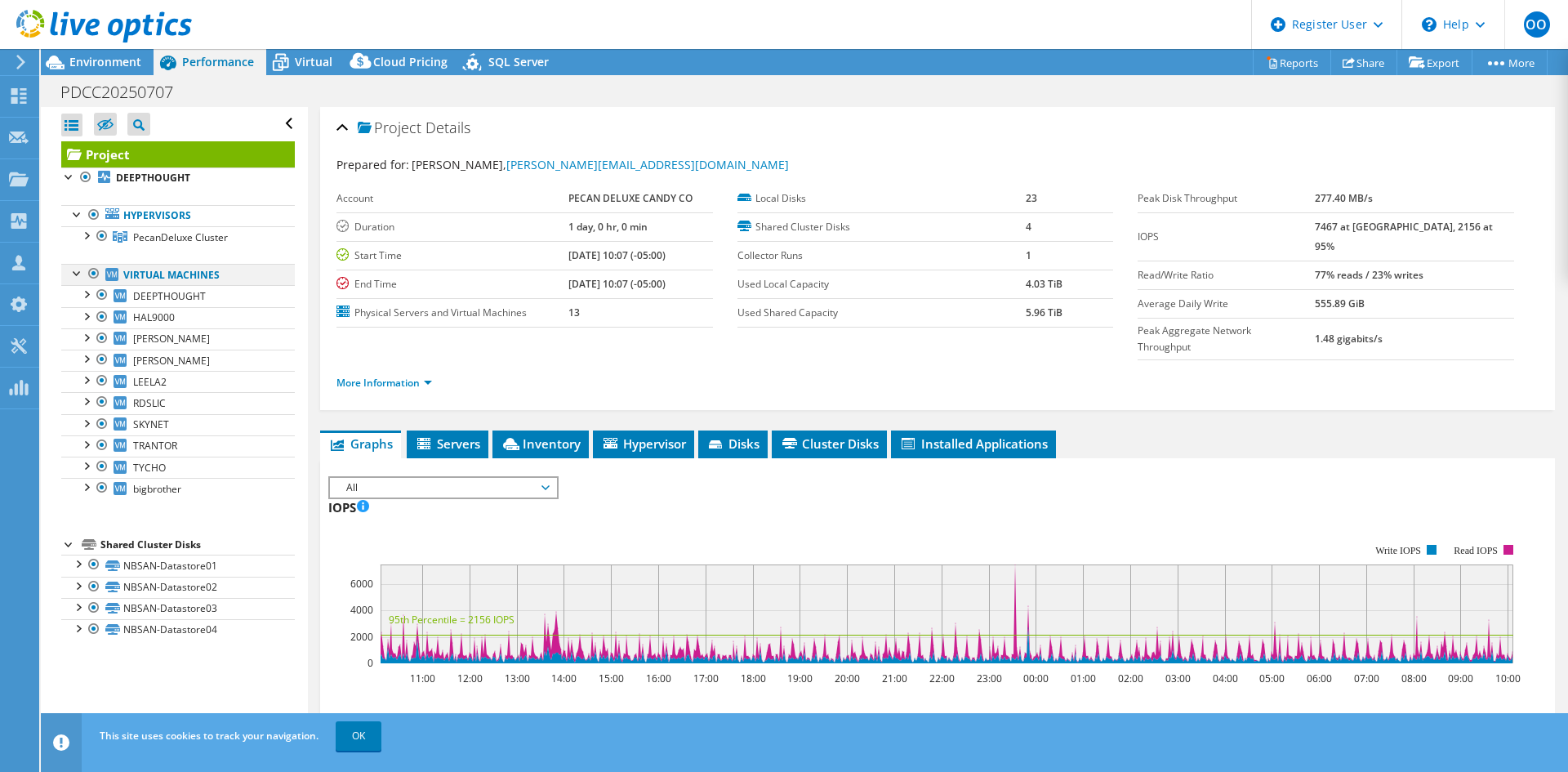
click at [89, 274] on div at bounding box center [94, 273] width 16 height 20
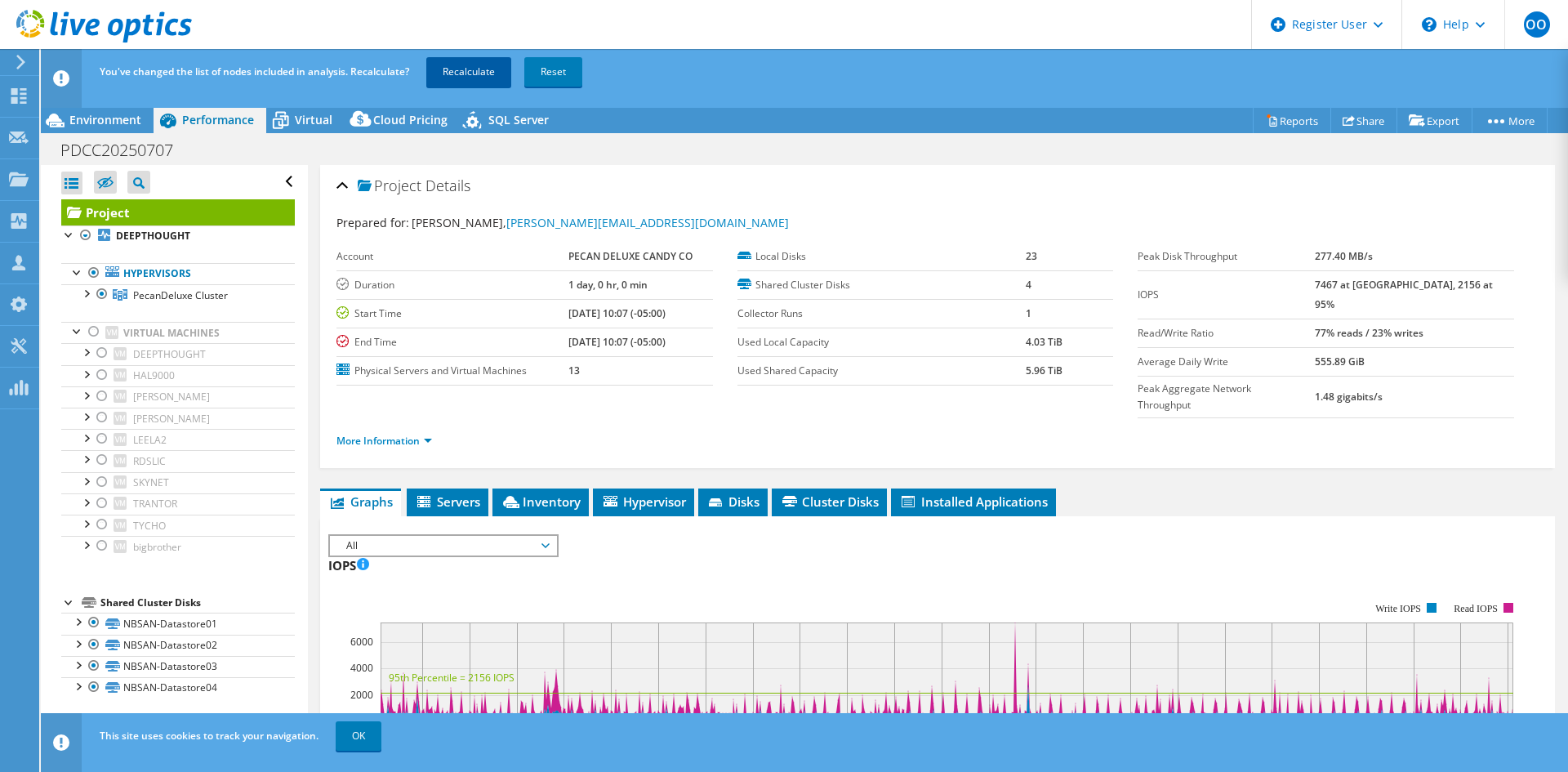
click at [475, 72] on link "Recalculate" at bounding box center [469, 72] width 85 height 29
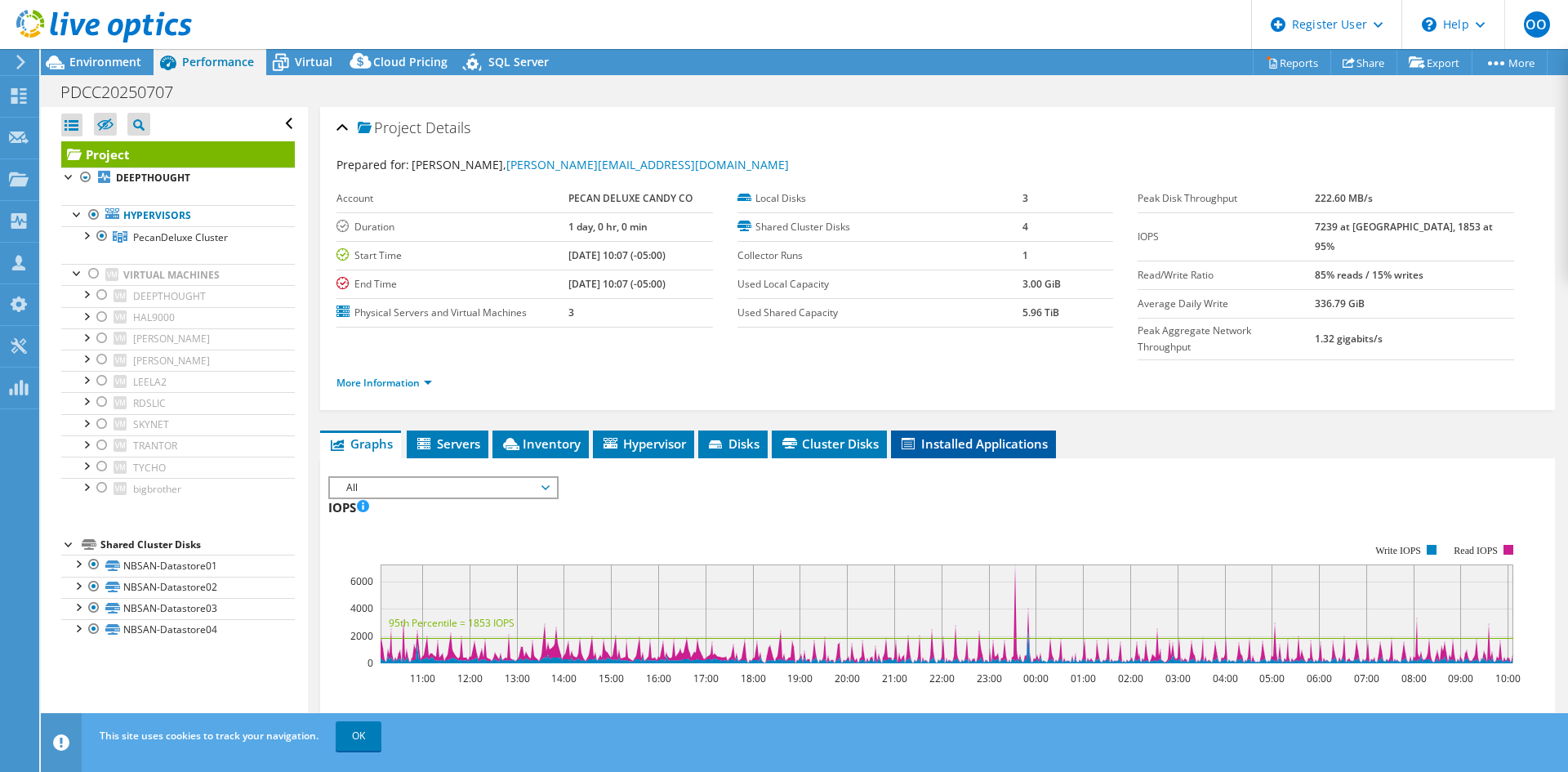
click at [930, 431] on li "Installed Applications" at bounding box center [973, 445] width 165 height 28
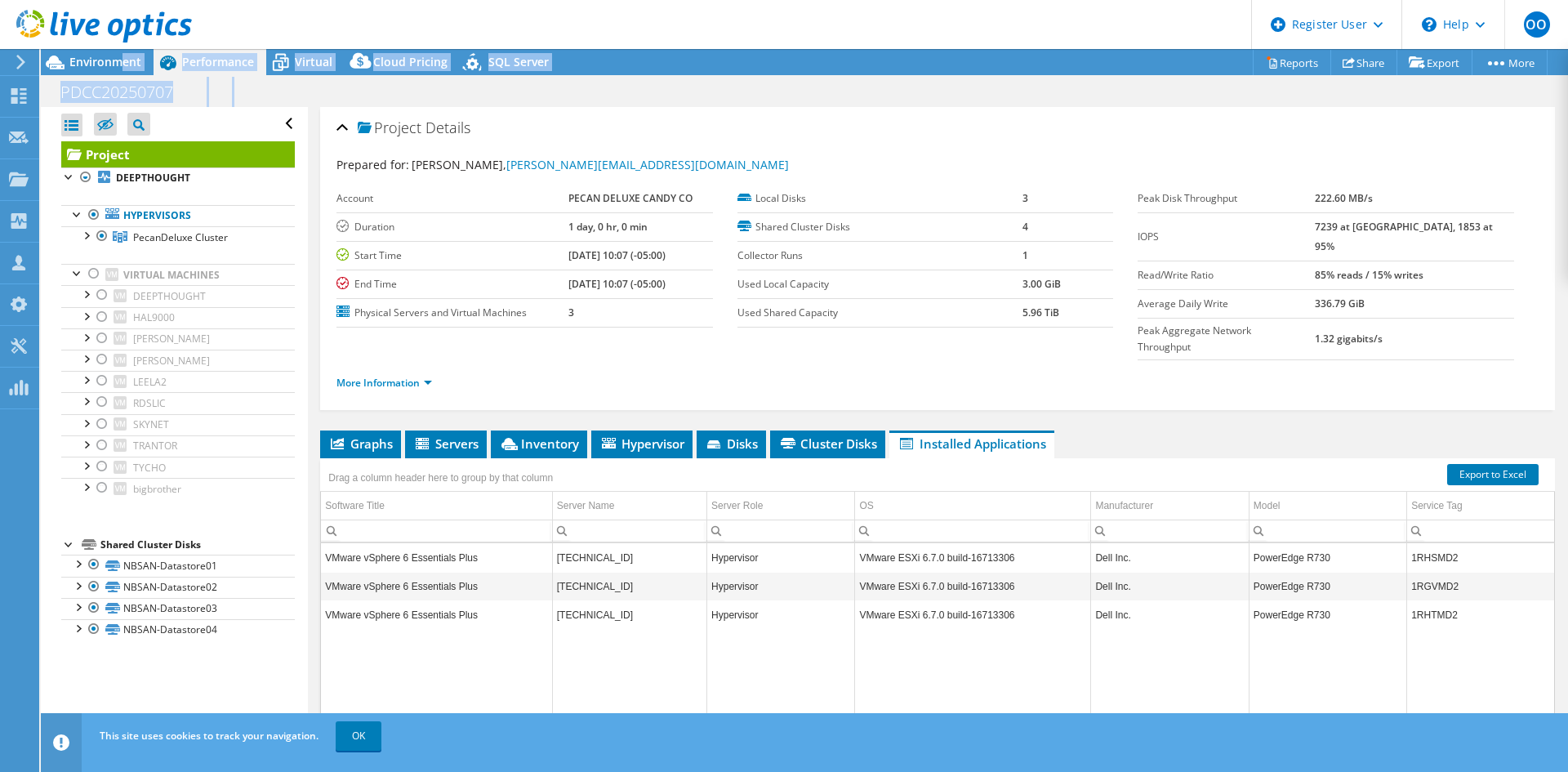
drag, startPoint x: 119, startPoint y: 60, endPoint x: 690, endPoint y: 85, distance: 571.5
click at [690, 85] on div "Project Actions Project Actions Reports Share Export vSAN ReadyNode Sizer" at bounding box center [804, 410] width 1528 height 723
click at [690, 85] on div "PDCC20250707 Print" at bounding box center [804, 91] width 1528 height 30
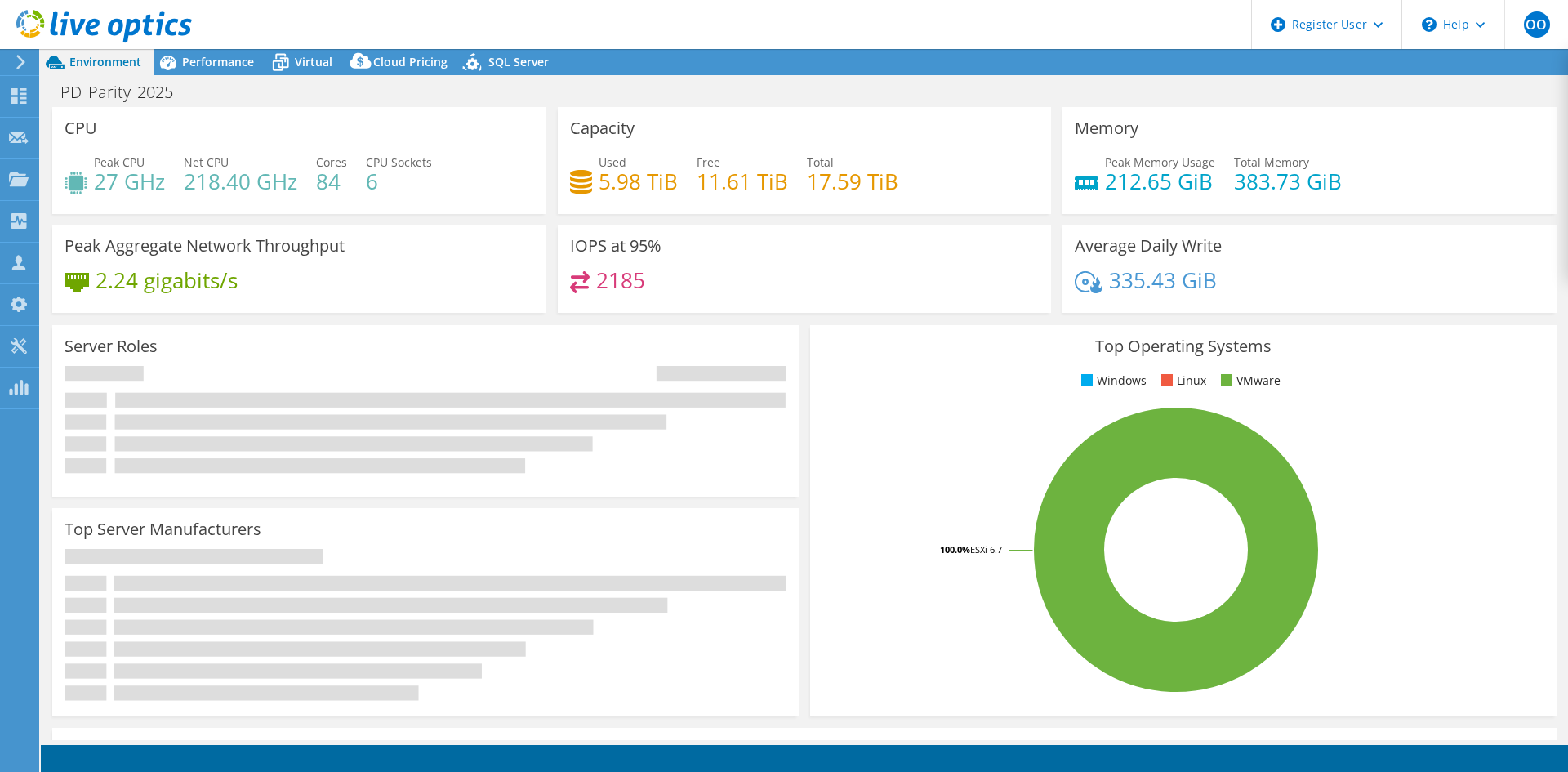
select select "USD"
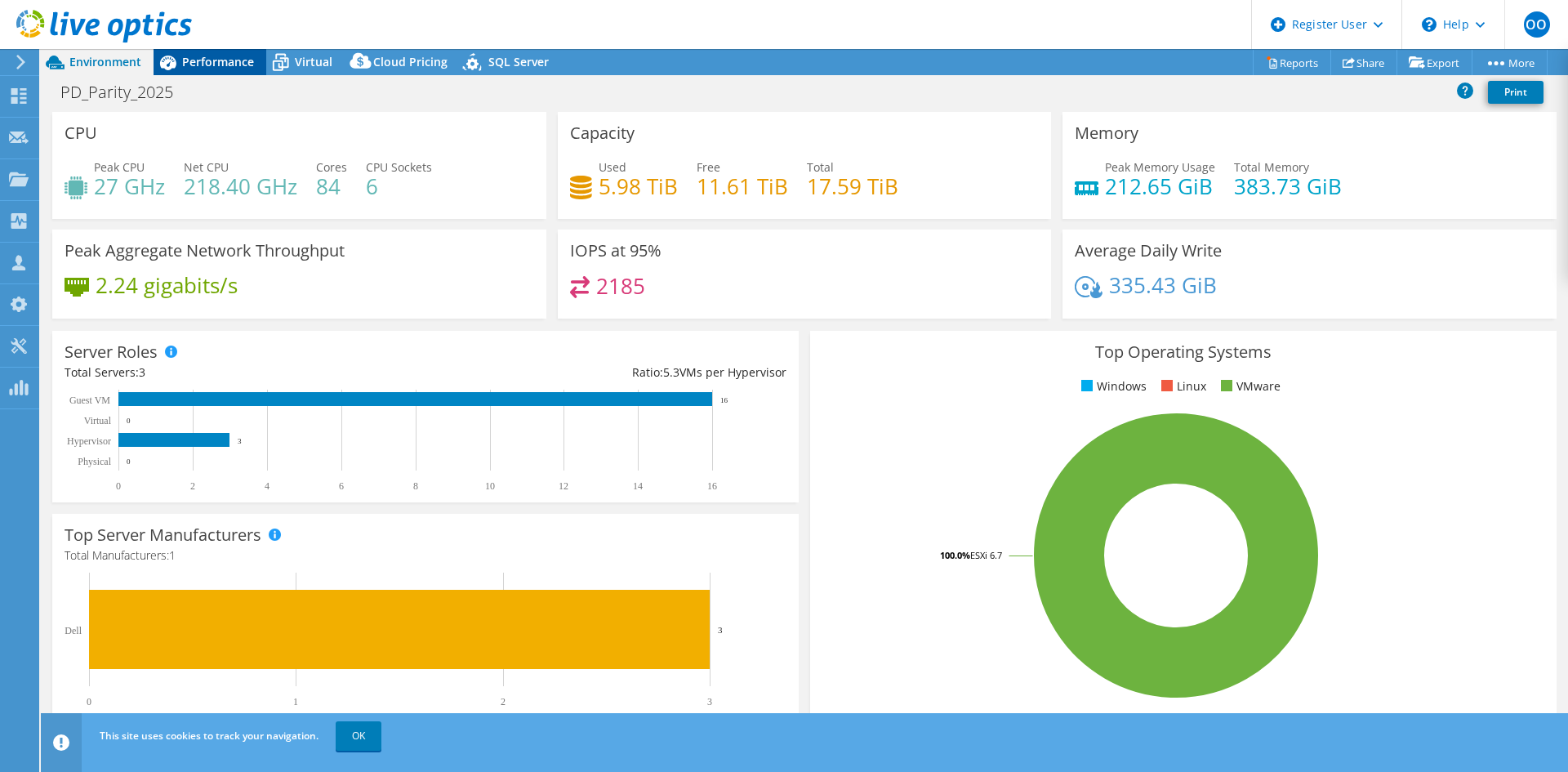
click at [220, 62] on span "Performance" at bounding box center [217, 62] width 72 height 16
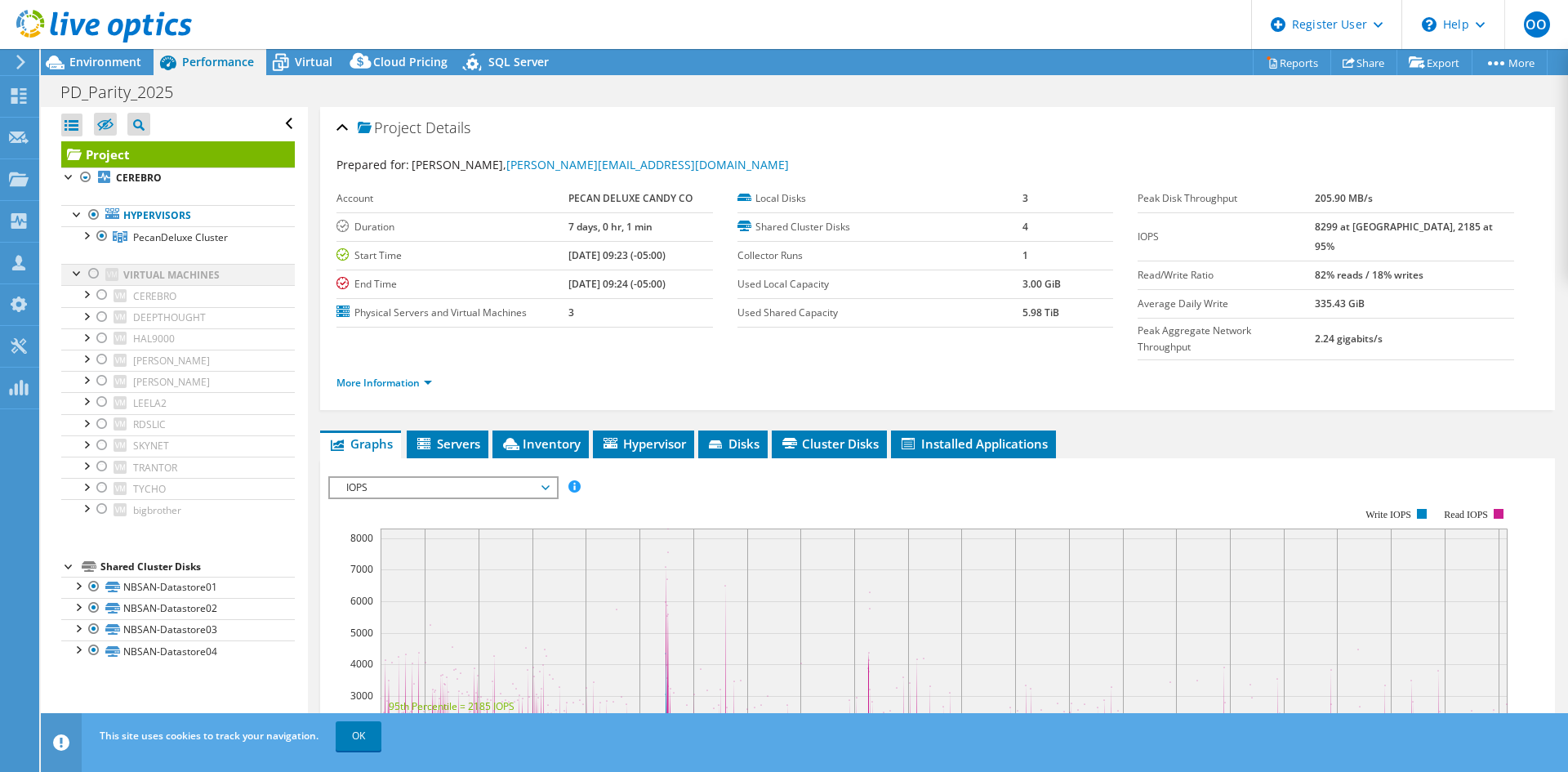
click at [95, 273] on div at bounding box center [94, 273] width 16 height 20
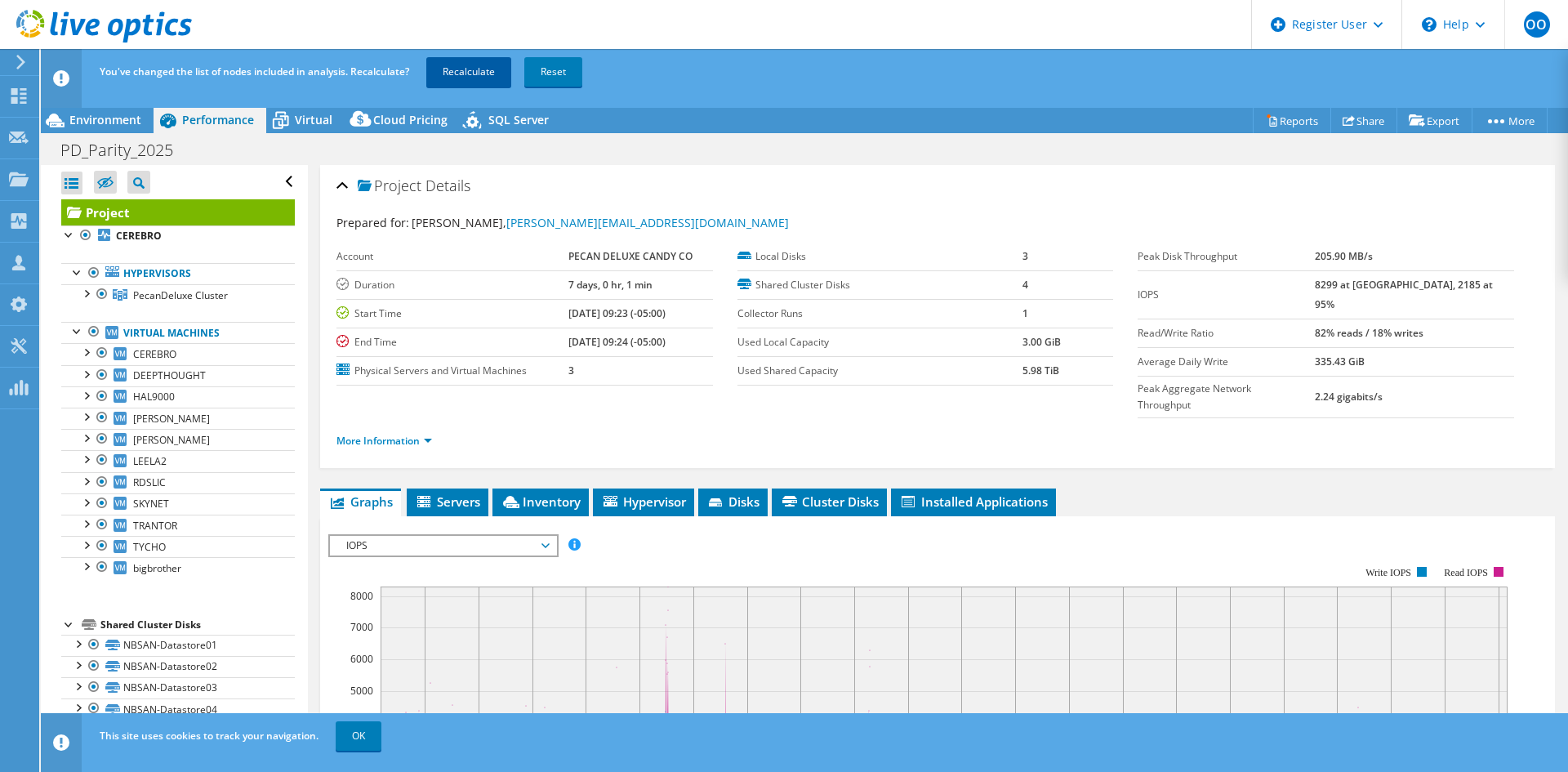
click at [455, 73] on link "Recalculate" at bounding box center [469, 72] width 85 height 29
click at [949, 494] on span "Installed Applications" at bounding box center [974, 501] width 149 height 16
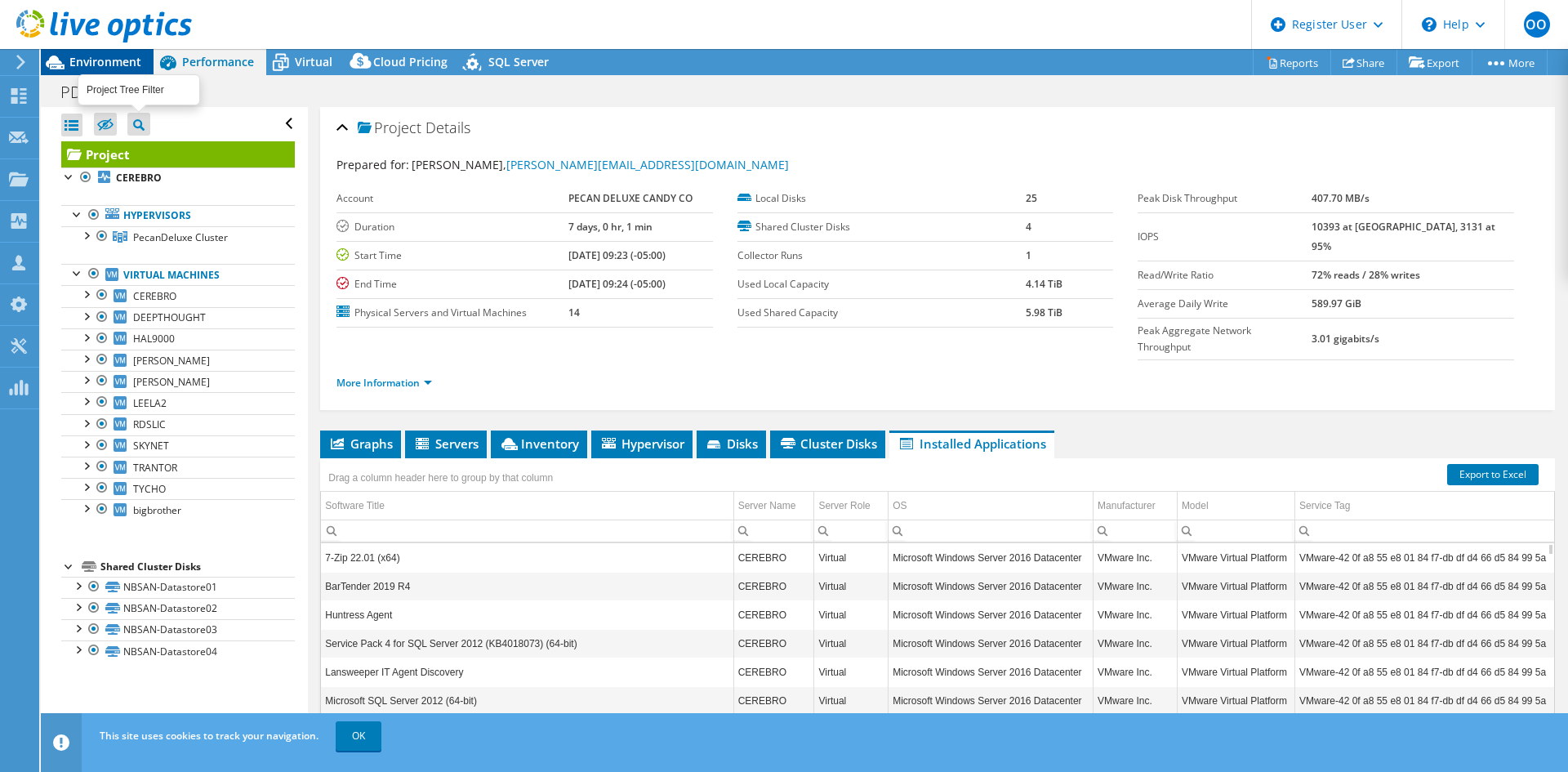
scroll to position [95, 0]
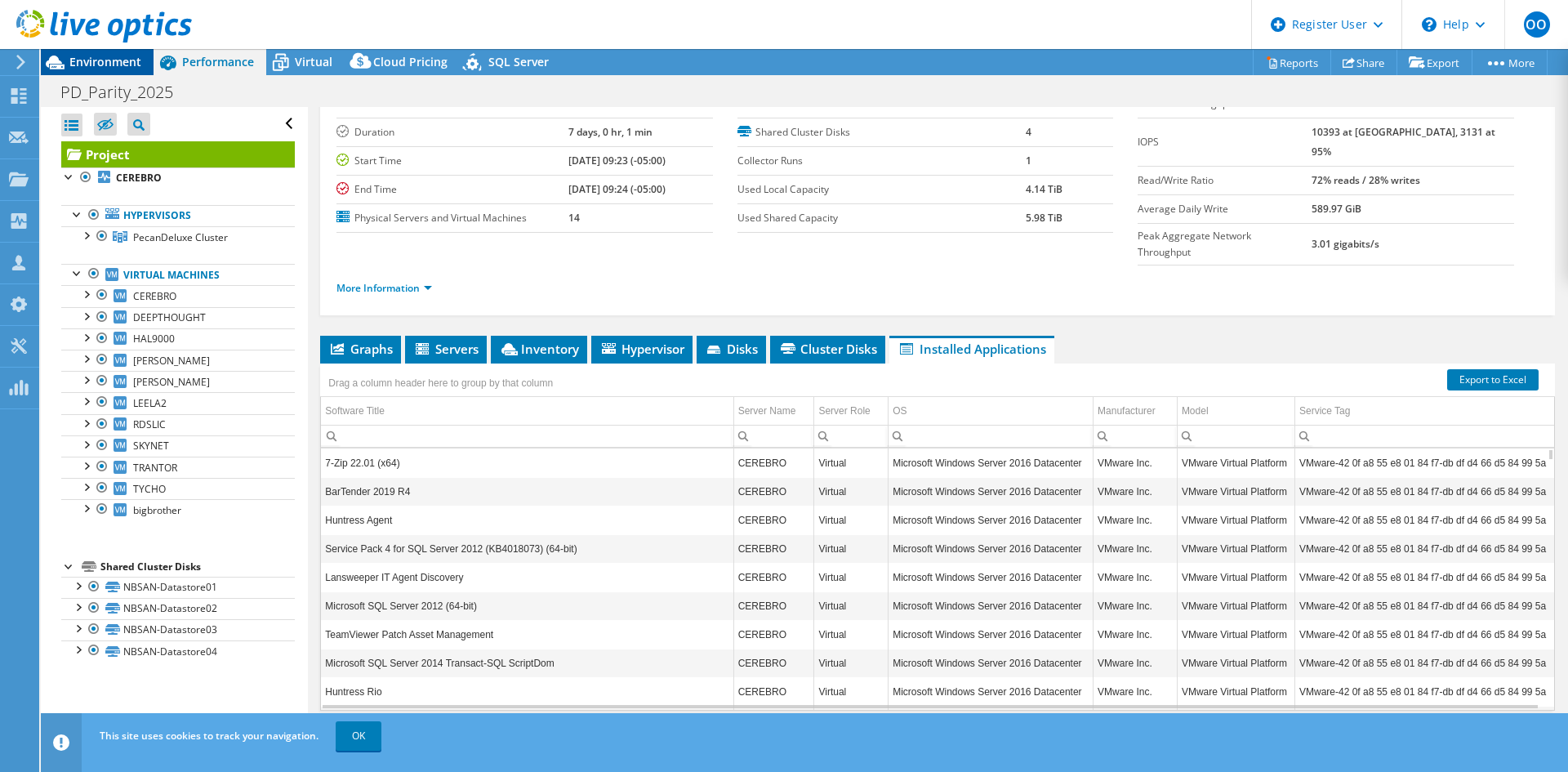
click at [109, 71] on div "Environment" at bounding box center [96, 62] width 113 height 26
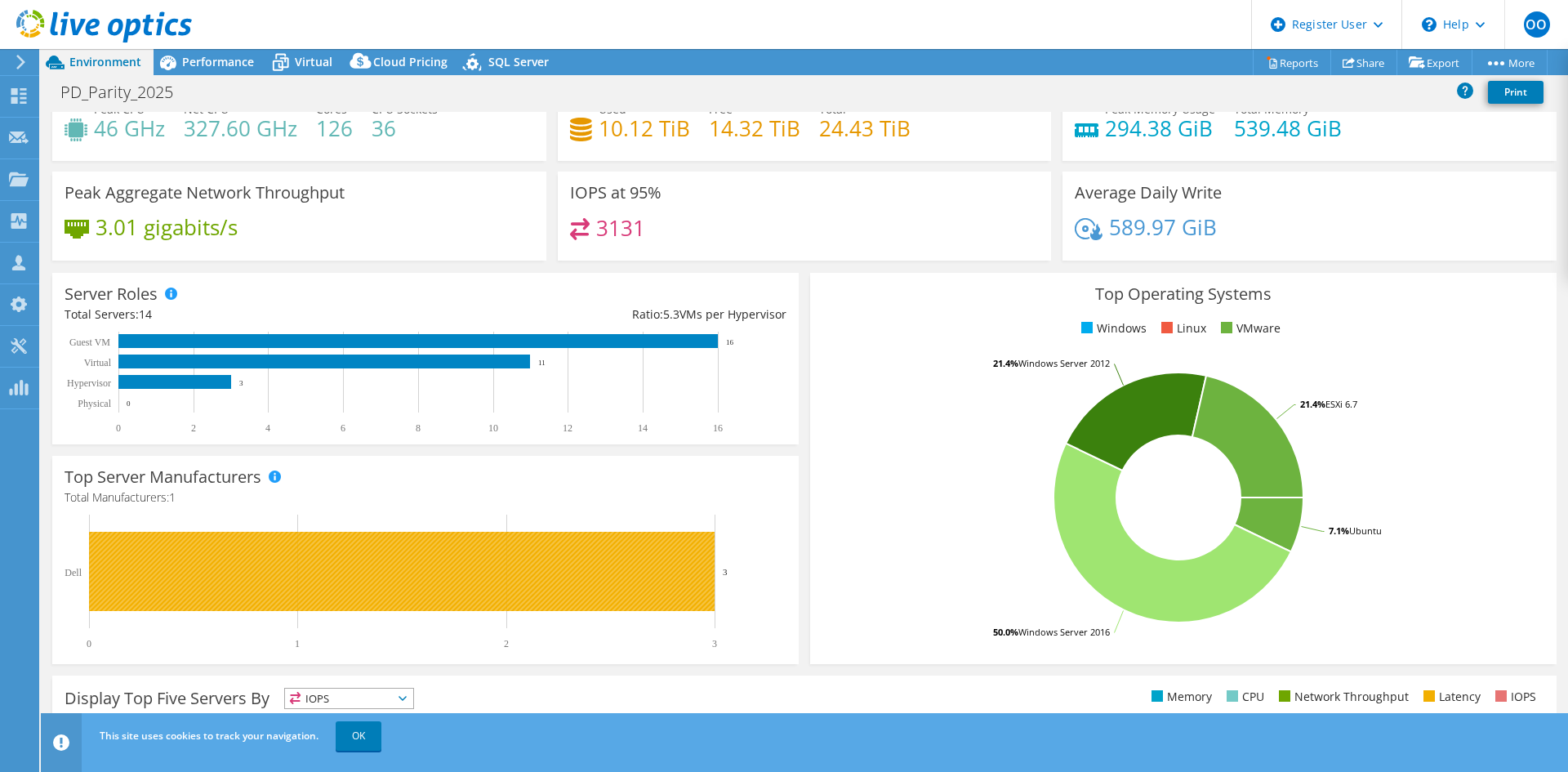
scroll to position [82, 0]
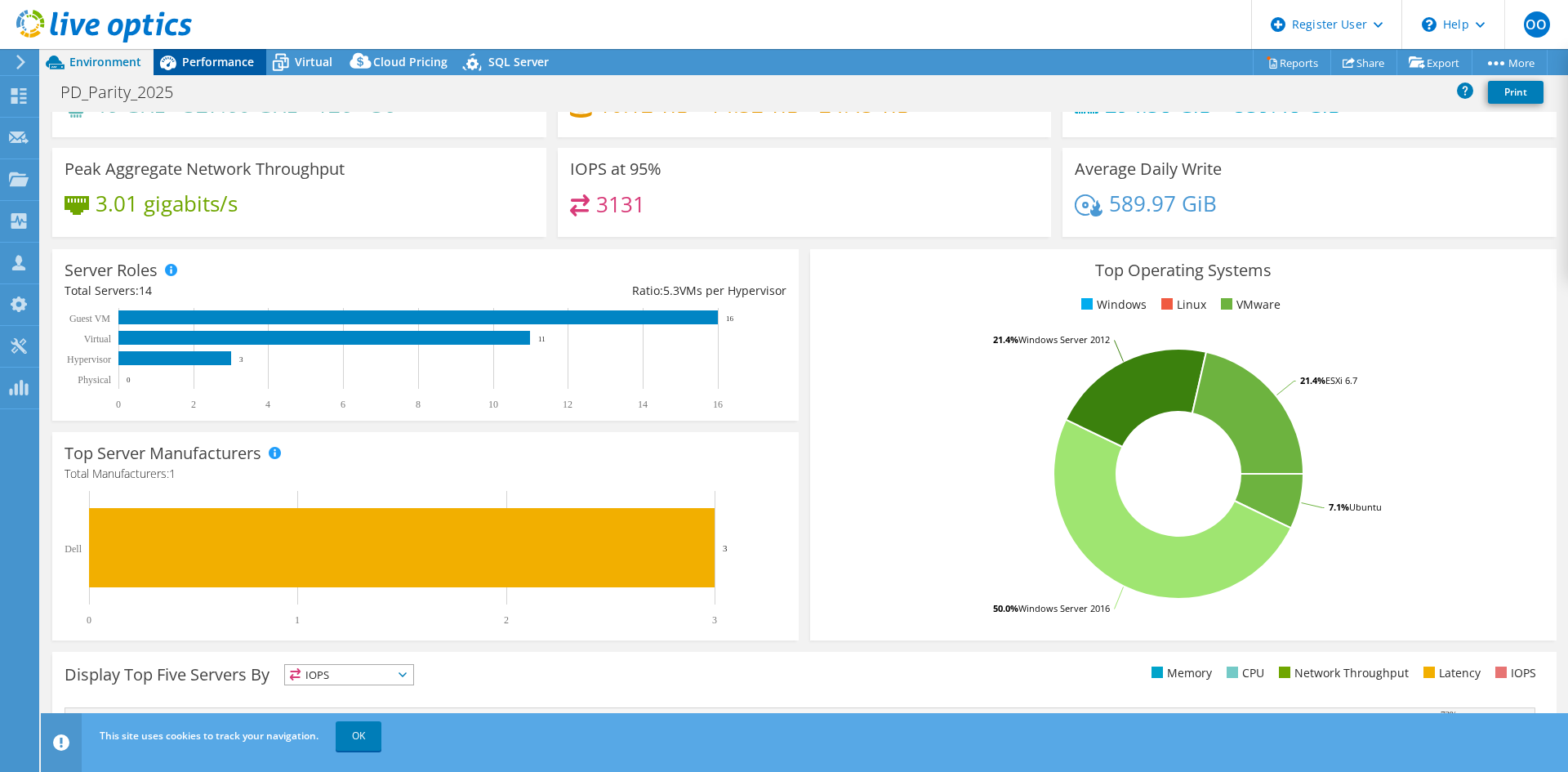
click at [225, 59] on span "Performance" at bounding box center [217, 62] width 72 height 16
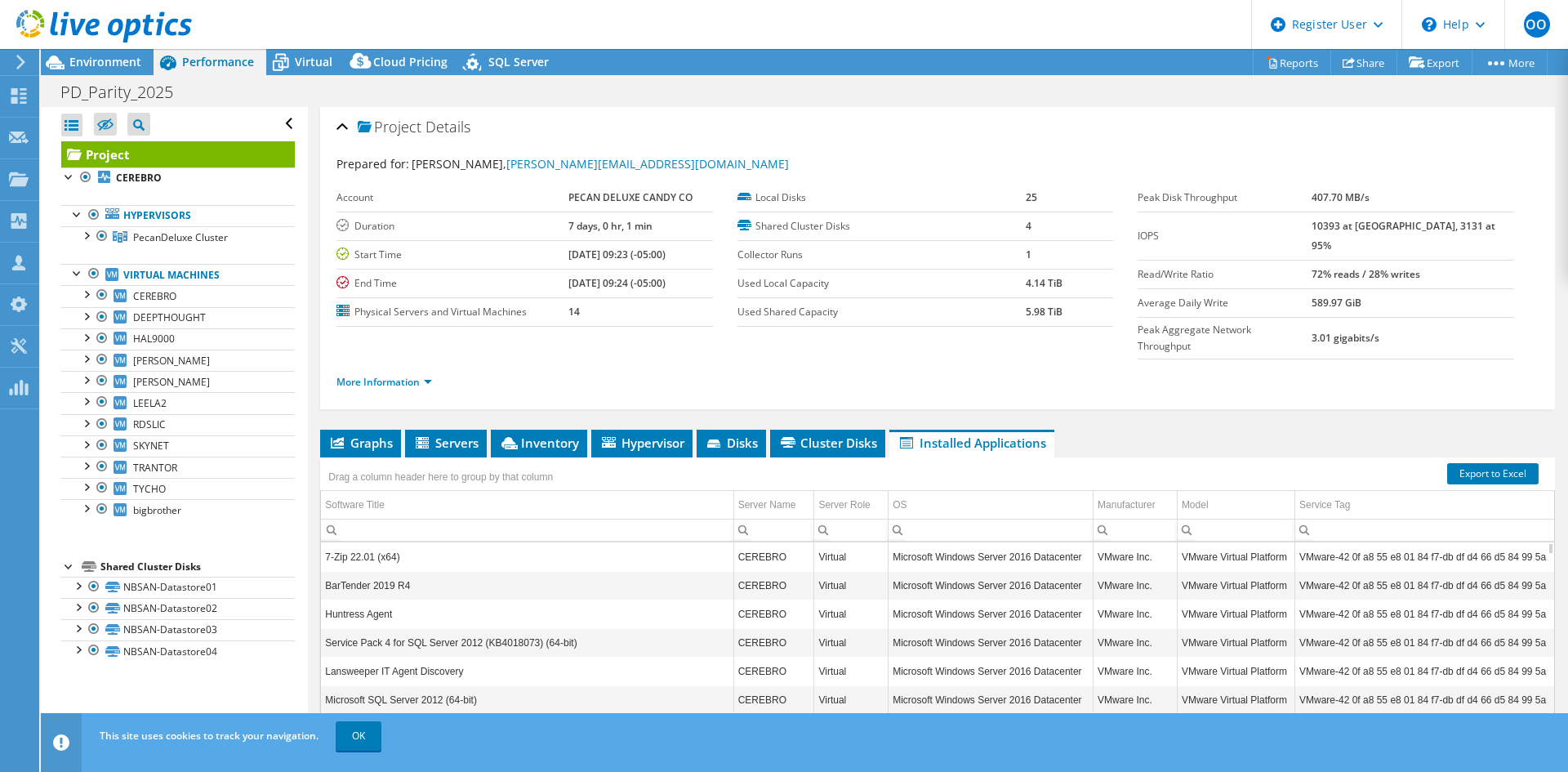
scroll to position [0, 0]
click at [541, 435] on span "Inventory" at bounding box center [538, 443] width 80 height 16
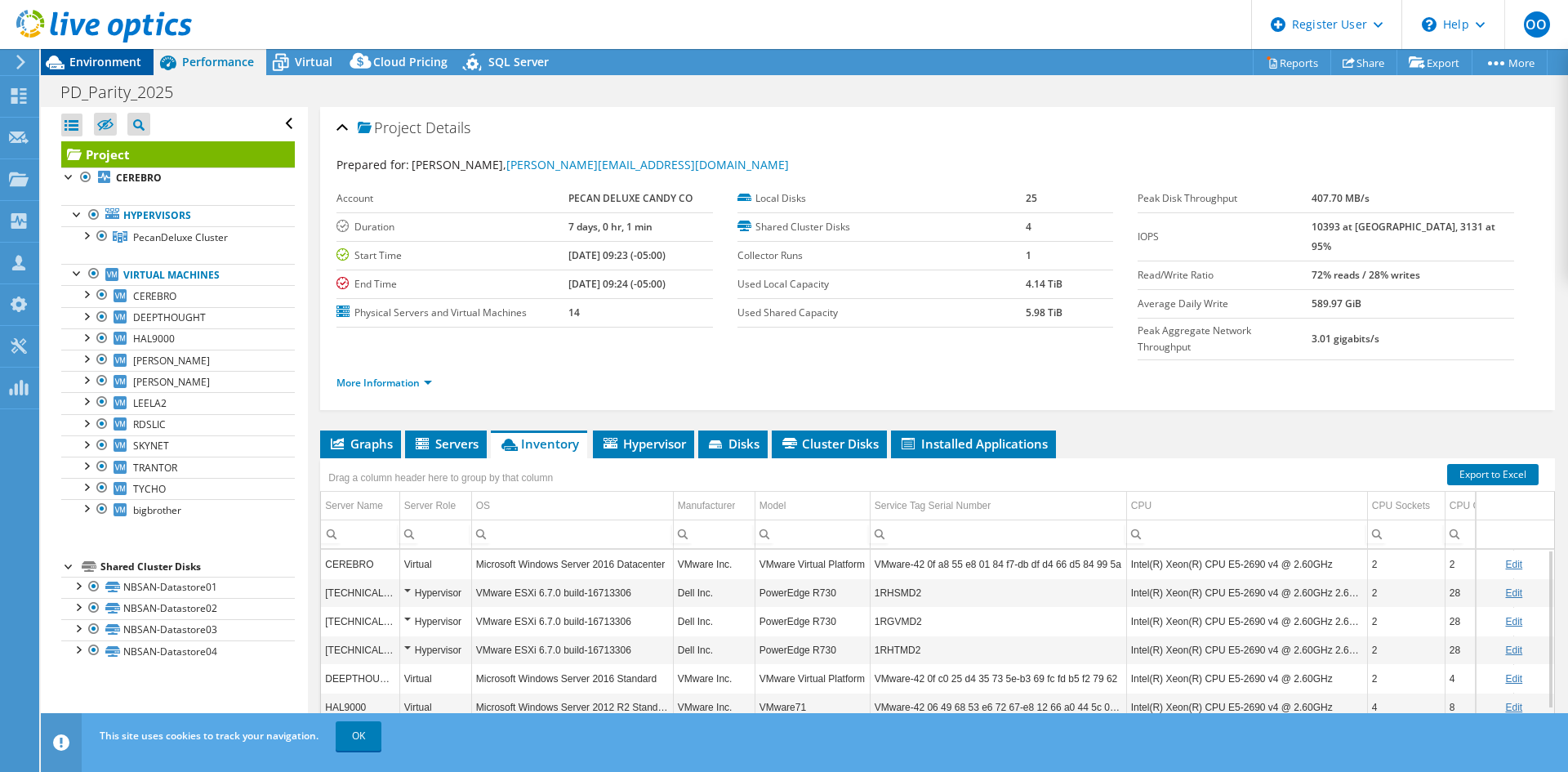
click at [90, 56] on span "Environment" at bounding box center [105, 62] width 72 height 16
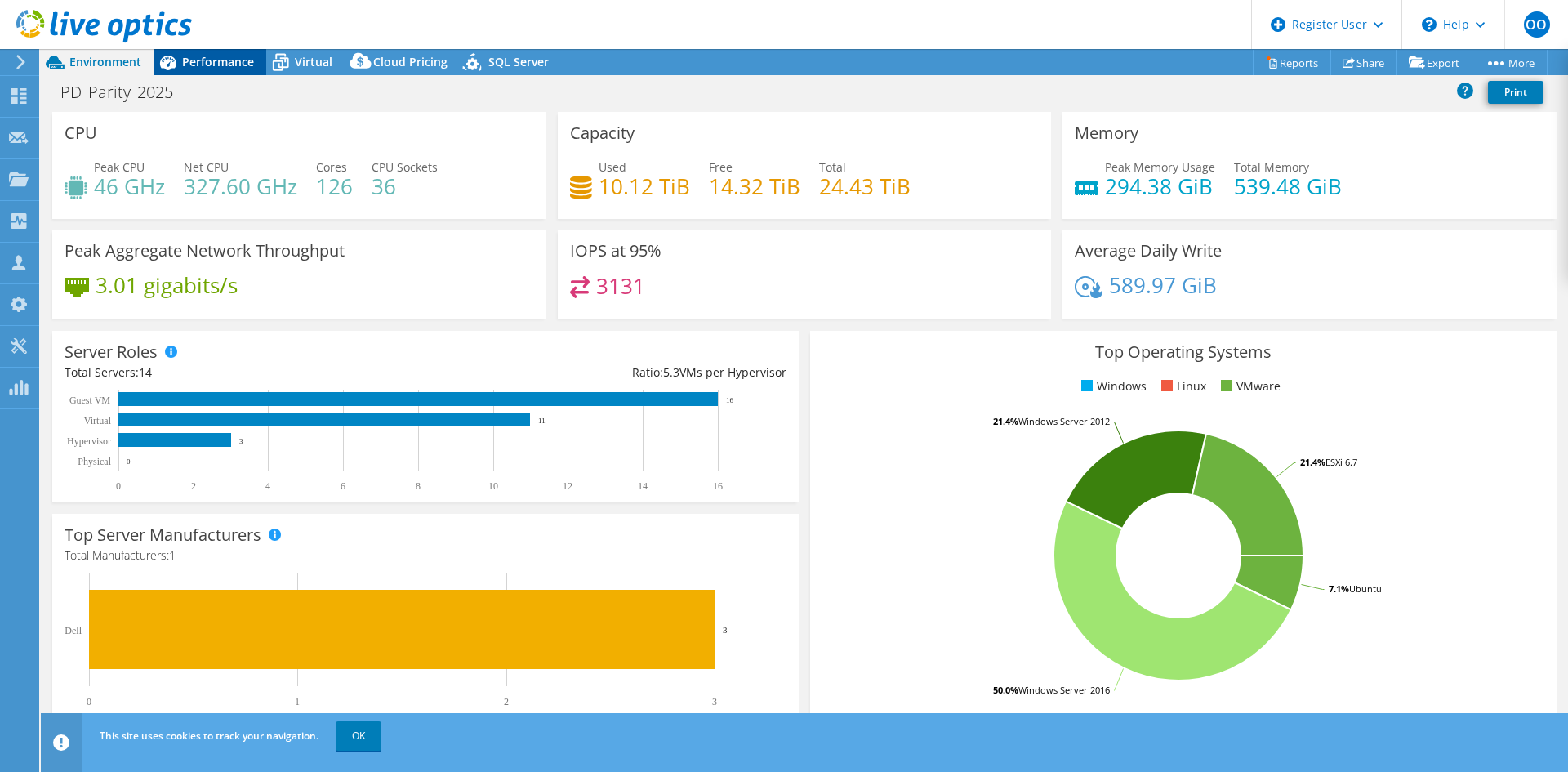
click at [221, 62] on span "Performance" at bounding box center [217, 62] width 72 height 16
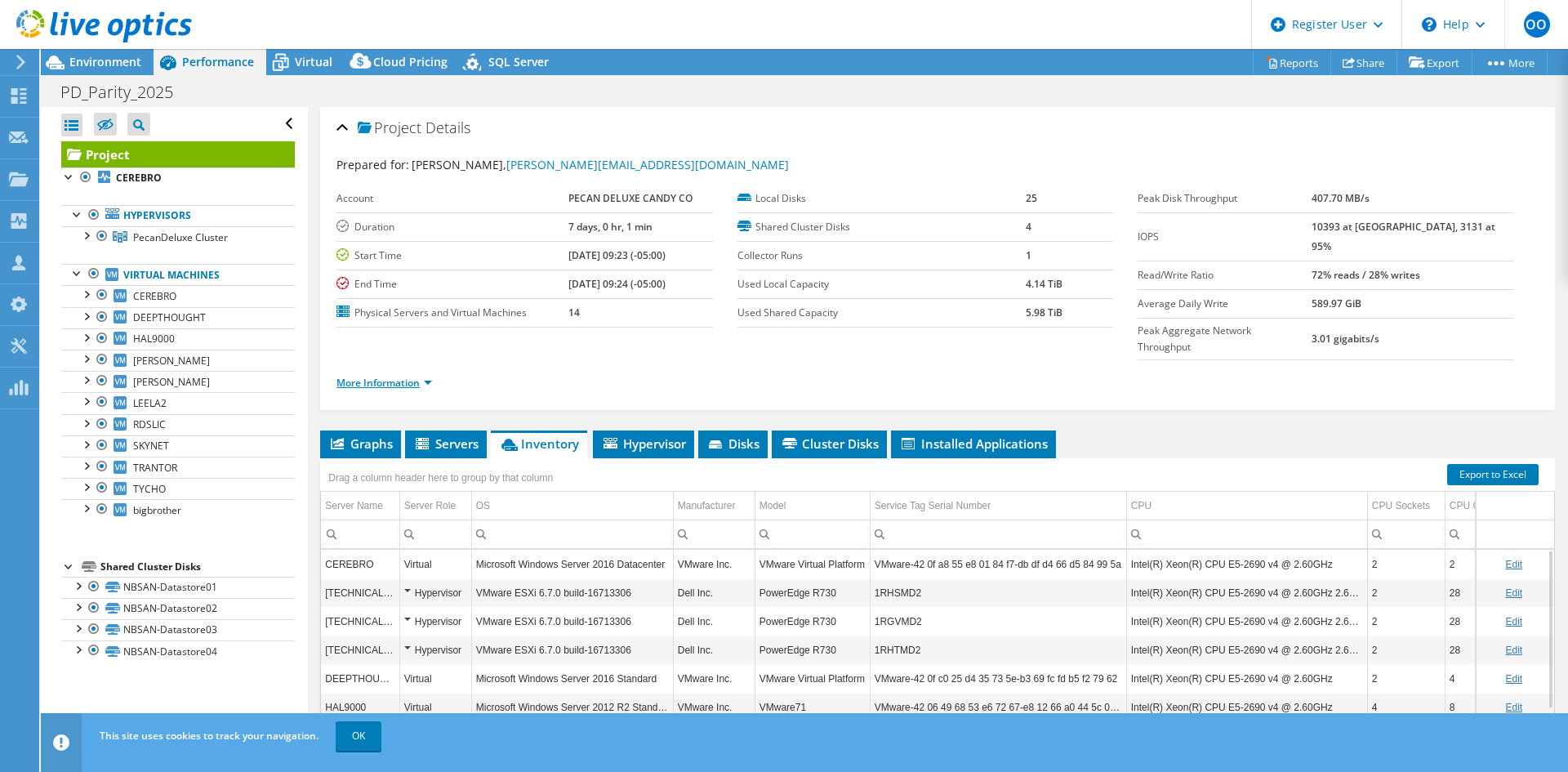
click at [389, 376] on link "More Information" at bounding box center [384, 383] width 96 height 14
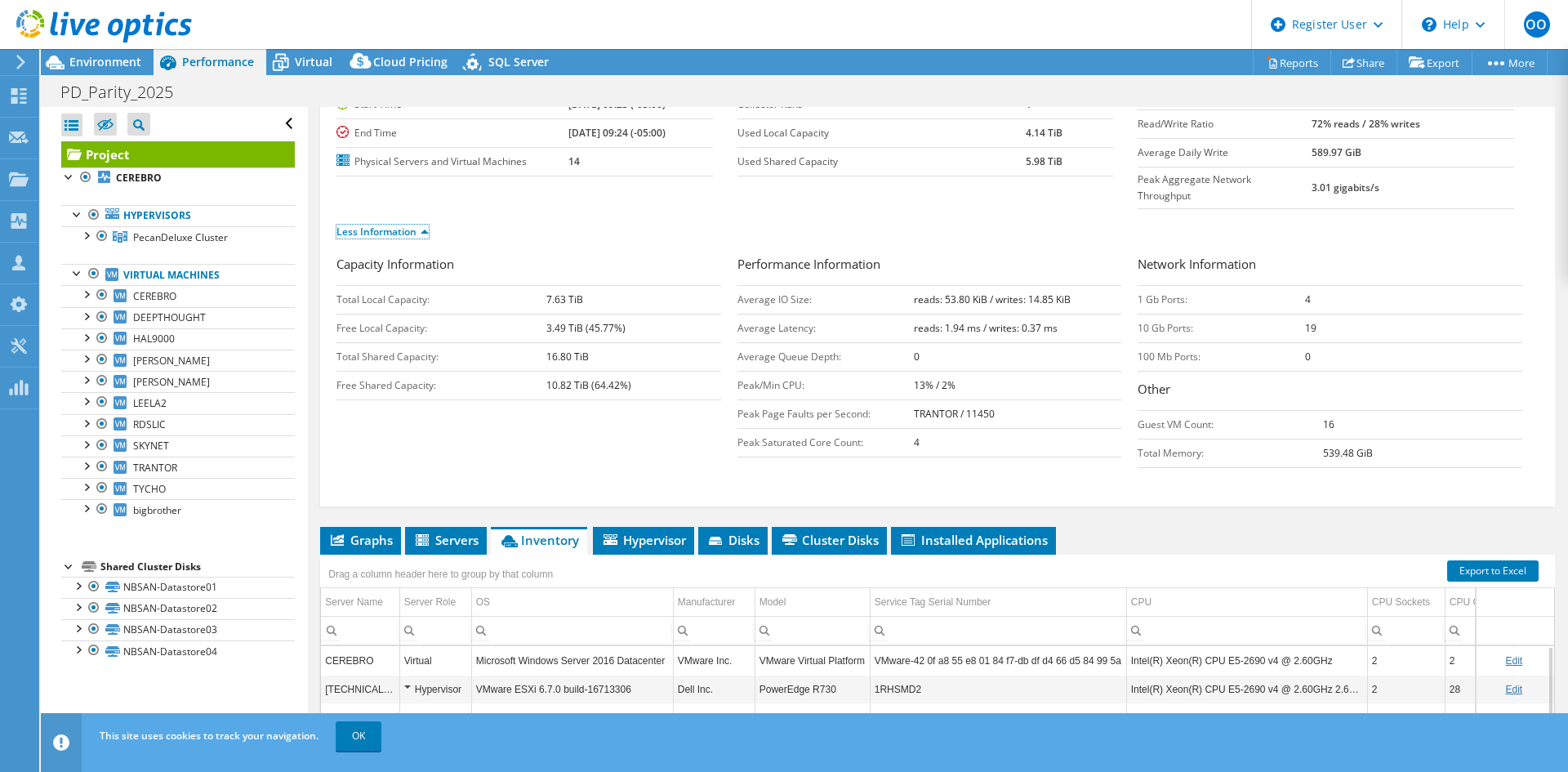
scroll to position [164, 0]
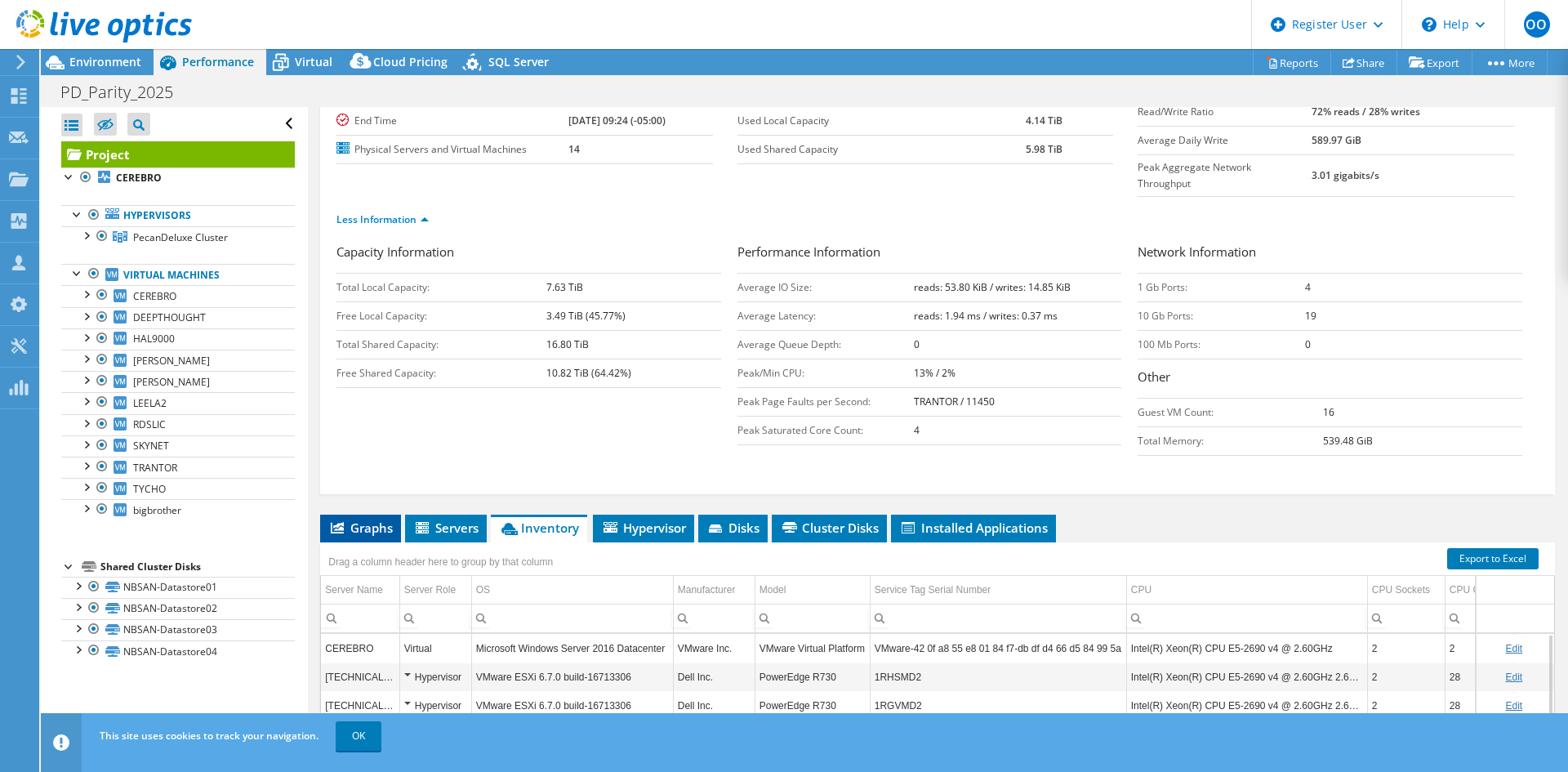
click at [368, 520] on span "Graphs" at bounding box center [360, 527] width 65 height 16
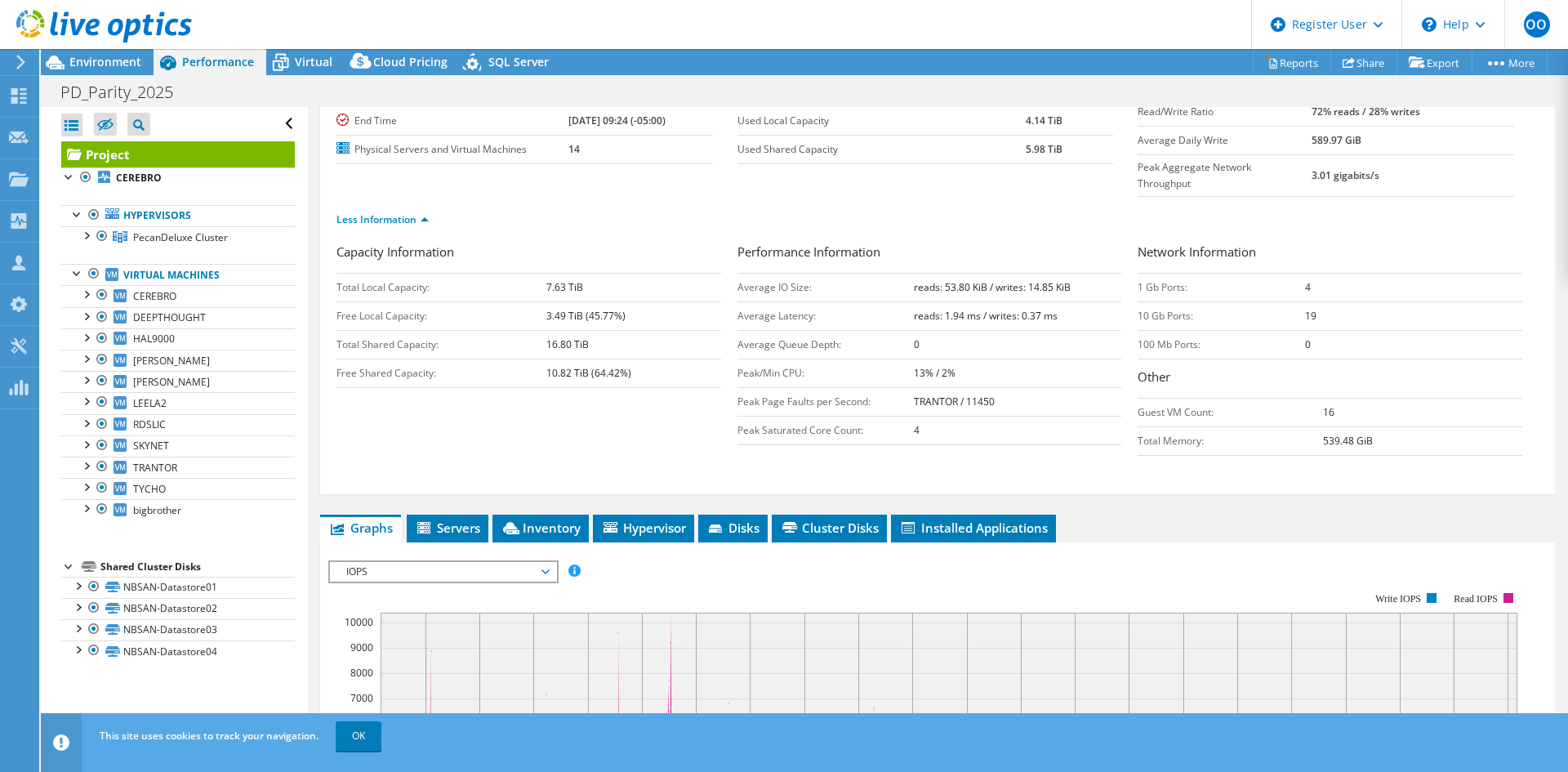
click at [451, 562] on span "IOPS" at bounding box center [443, 571] width 210 height 20
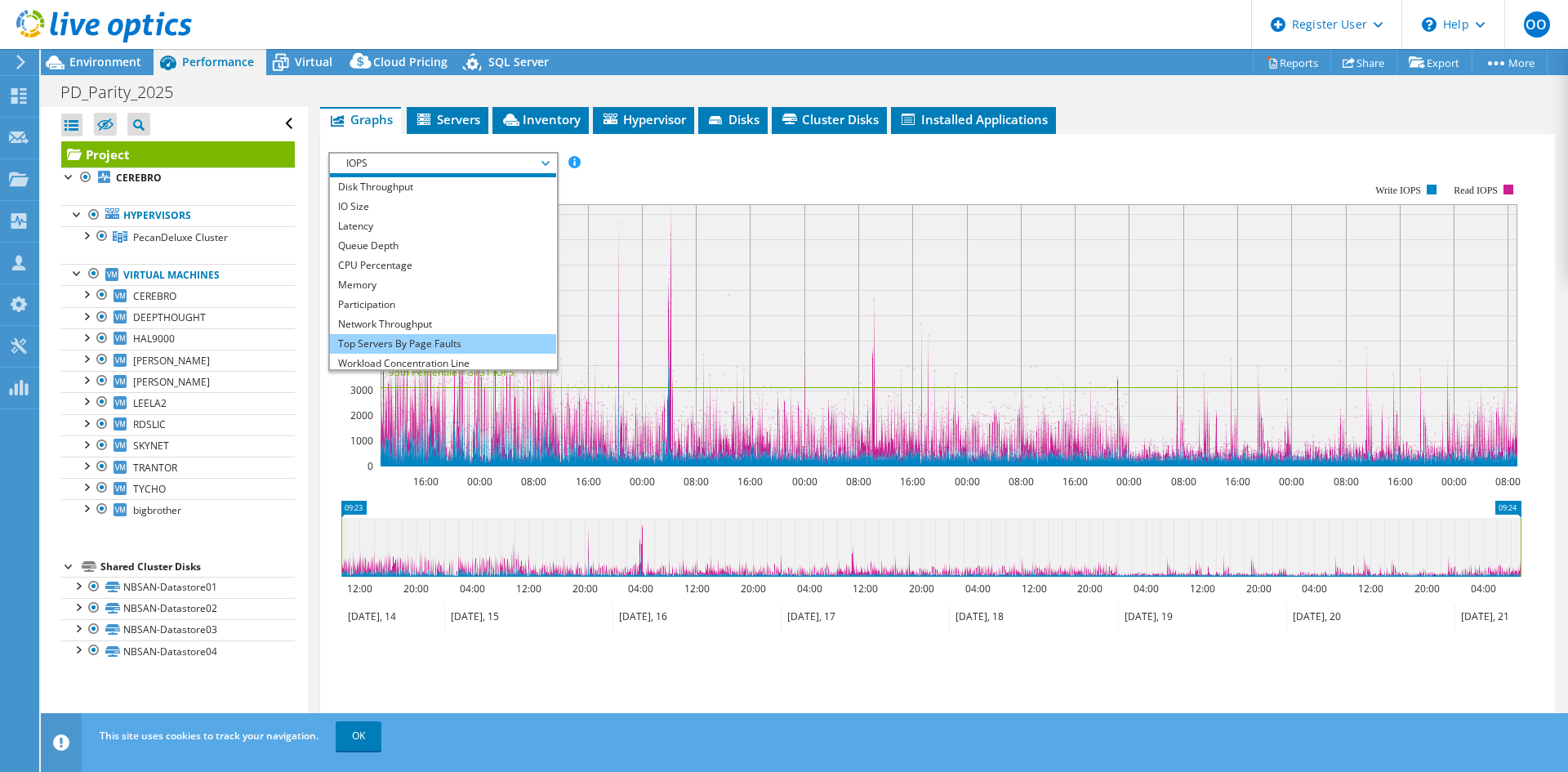
scroll to position [59, 0]
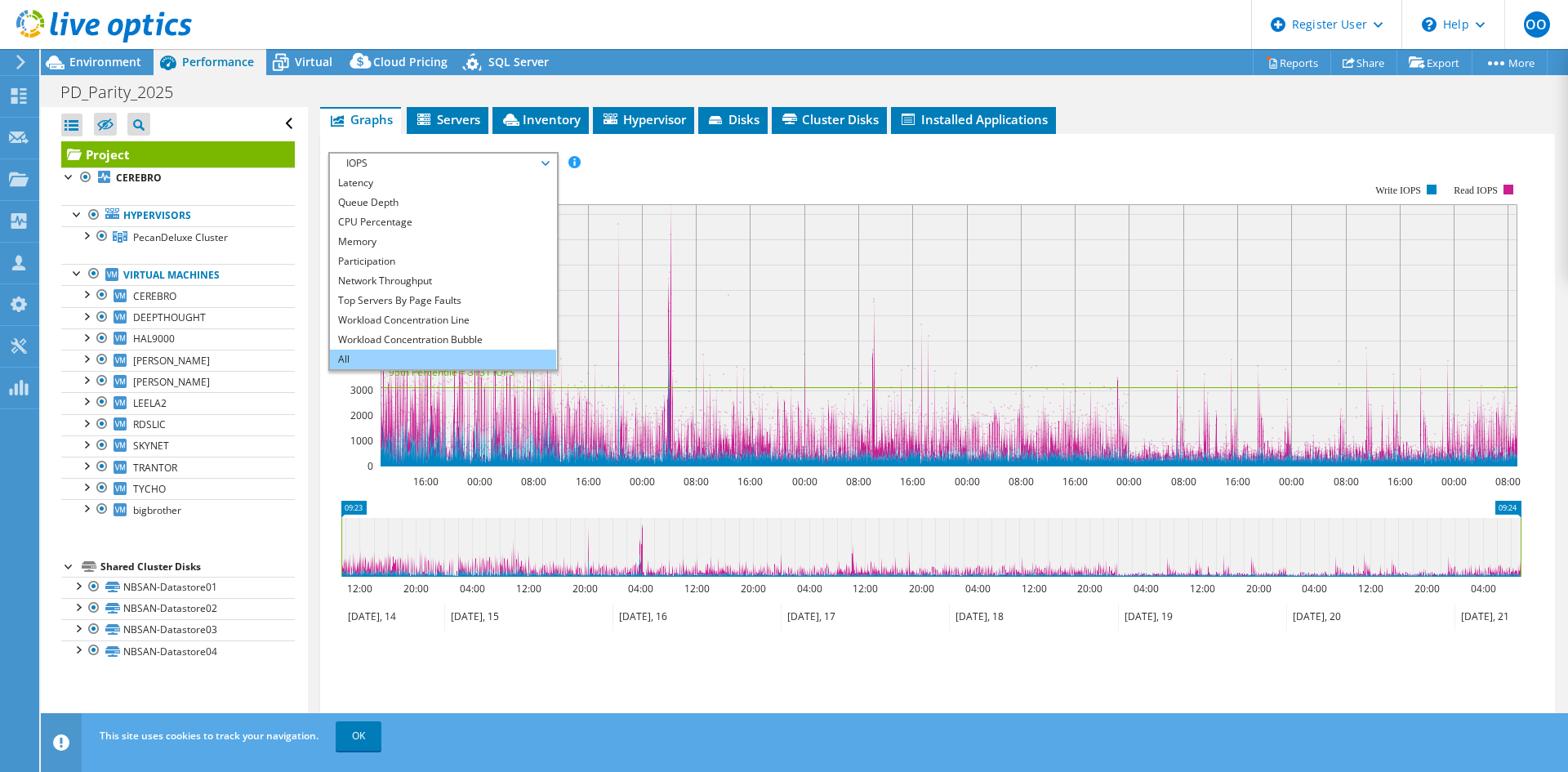
click at [401, 350] on li "All" at bounding box center [443, 359] width 227 height 20
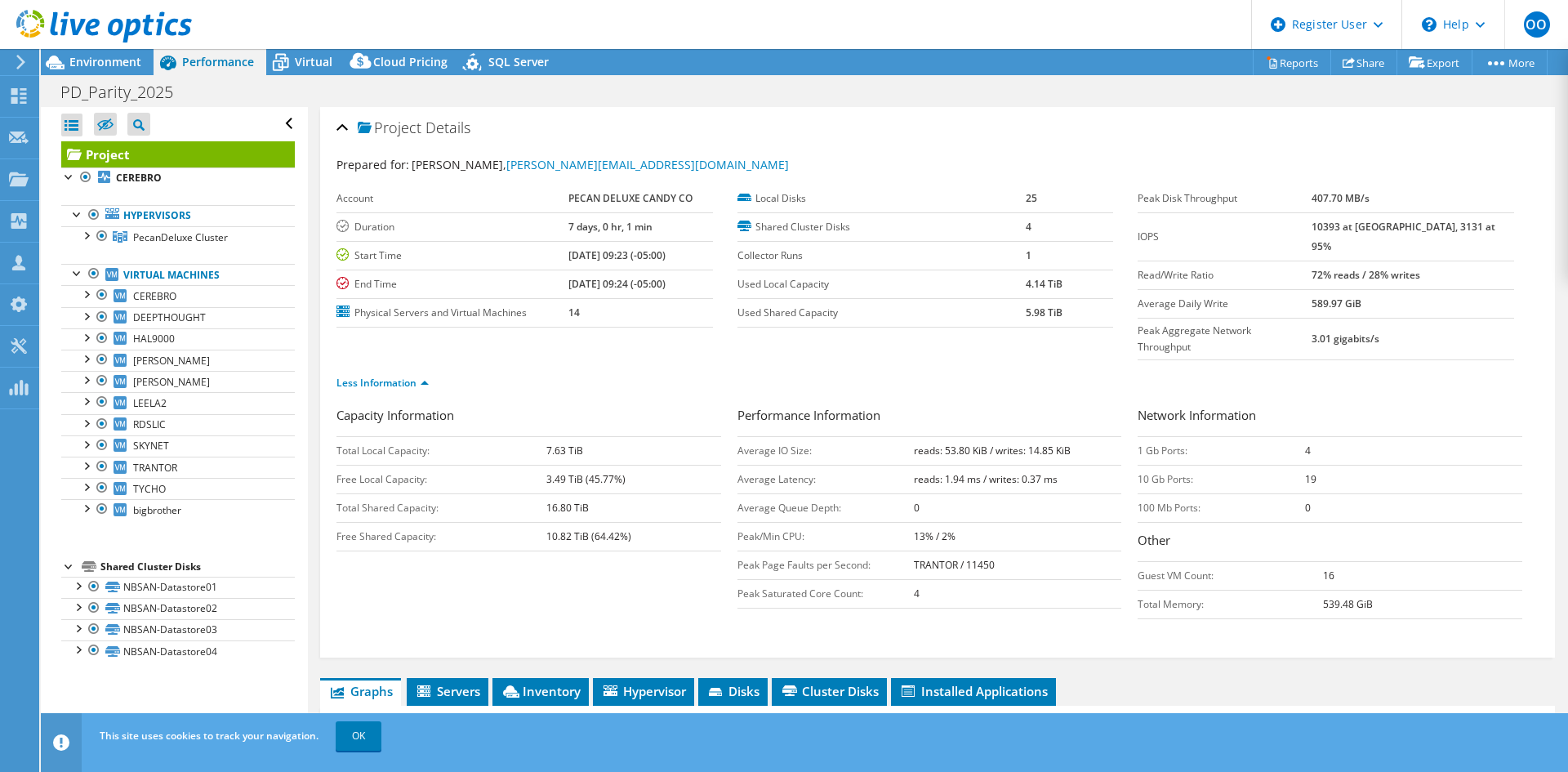
select select "USD"
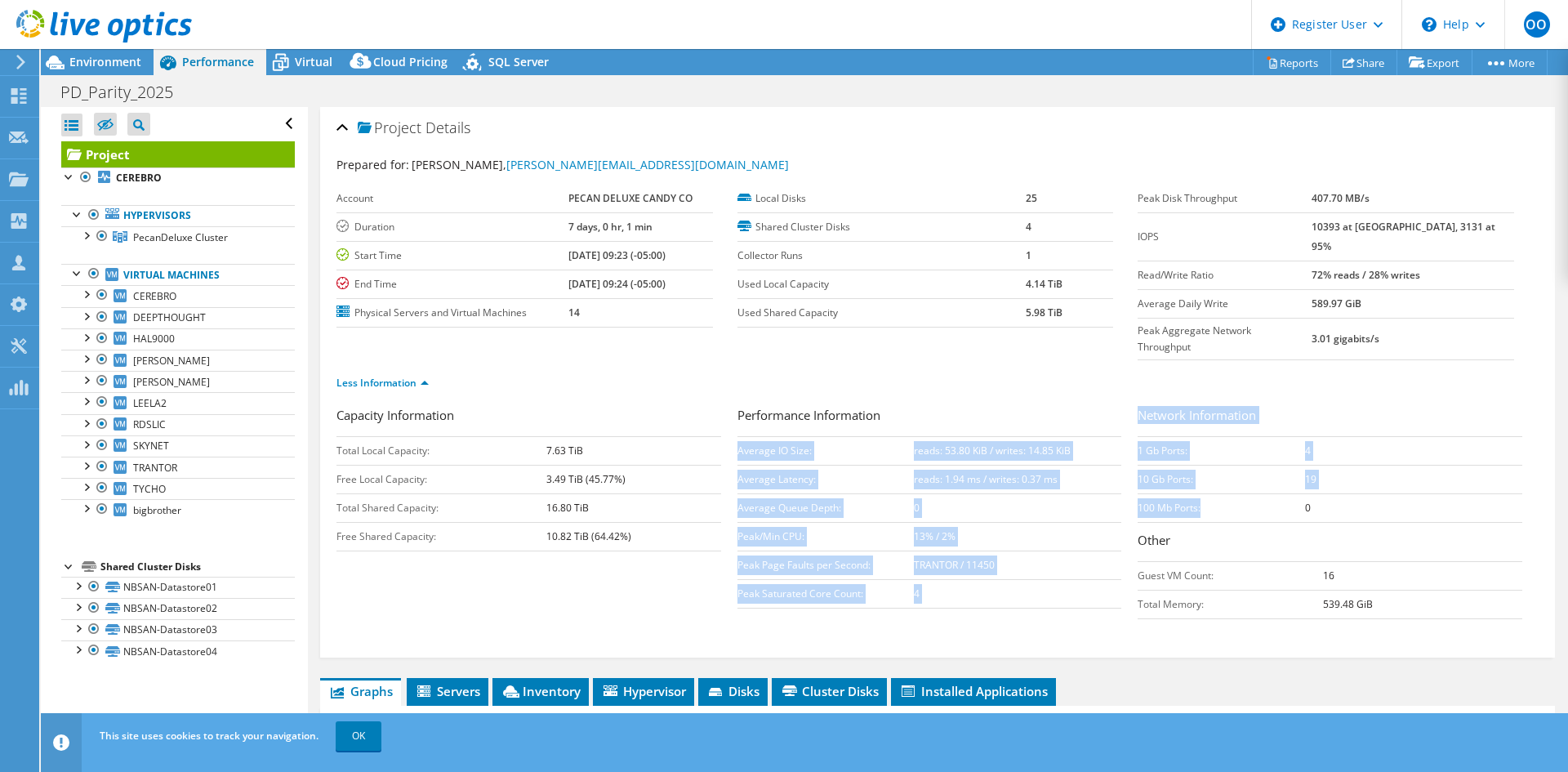
drag, startPoint x: 1121, startPoint y: 445, endPoint x: 1293, endPoint y: 462, distance: 172.8
click at [1293, 462] on div "Capacity Information Total Local Capacity: 7.63 TiB Free Local Capacity: 3.49 T…" at bounding box center [937, 516] width 1202 height 221
click at [1324, 464] on td "19" at bounding box center [1414, 478] width 217 height 28
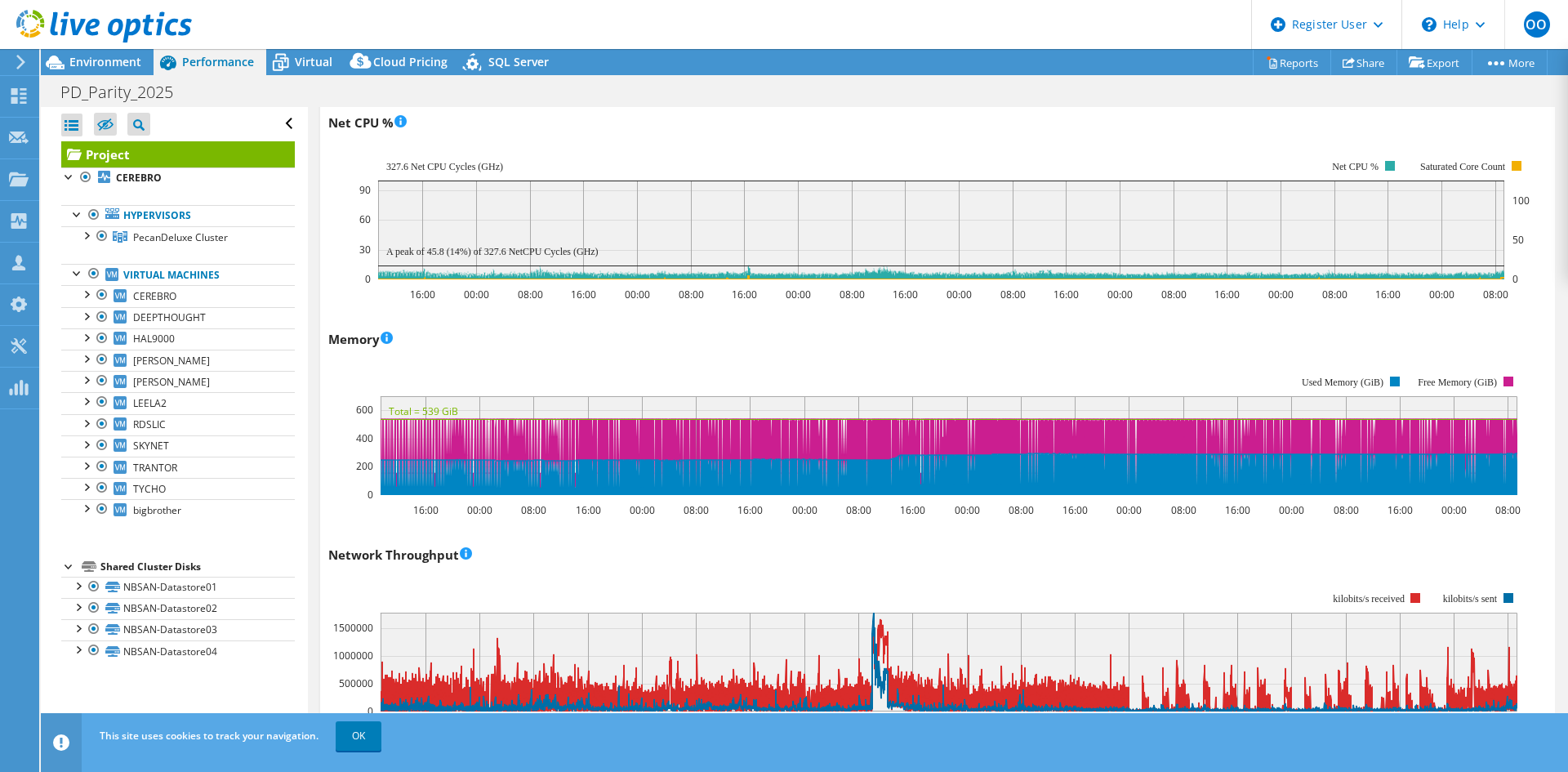
scroll to position [1715, 0]
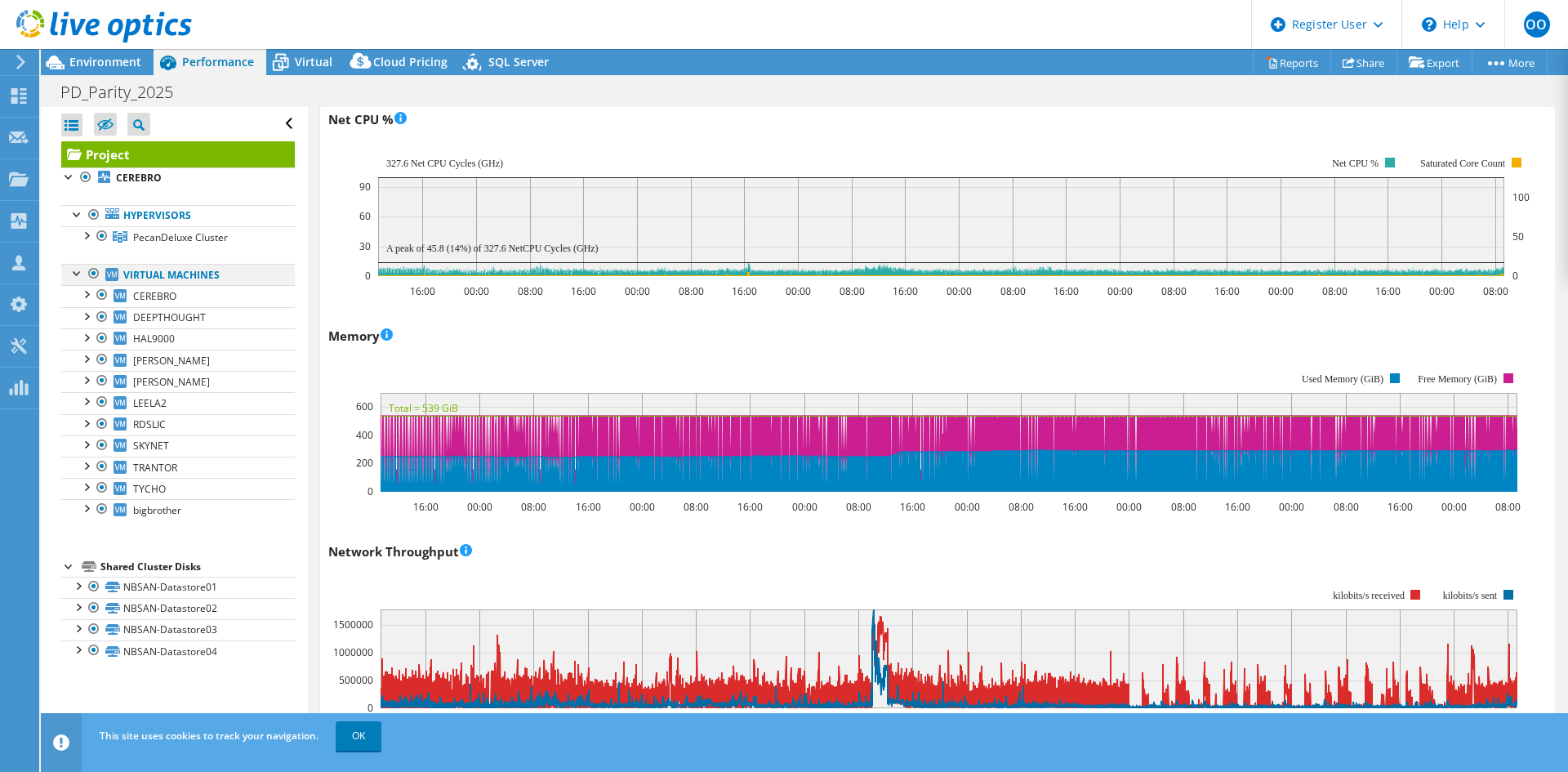
click at [95, 274] on div at bounding box center [94, 273] width 16 height 20
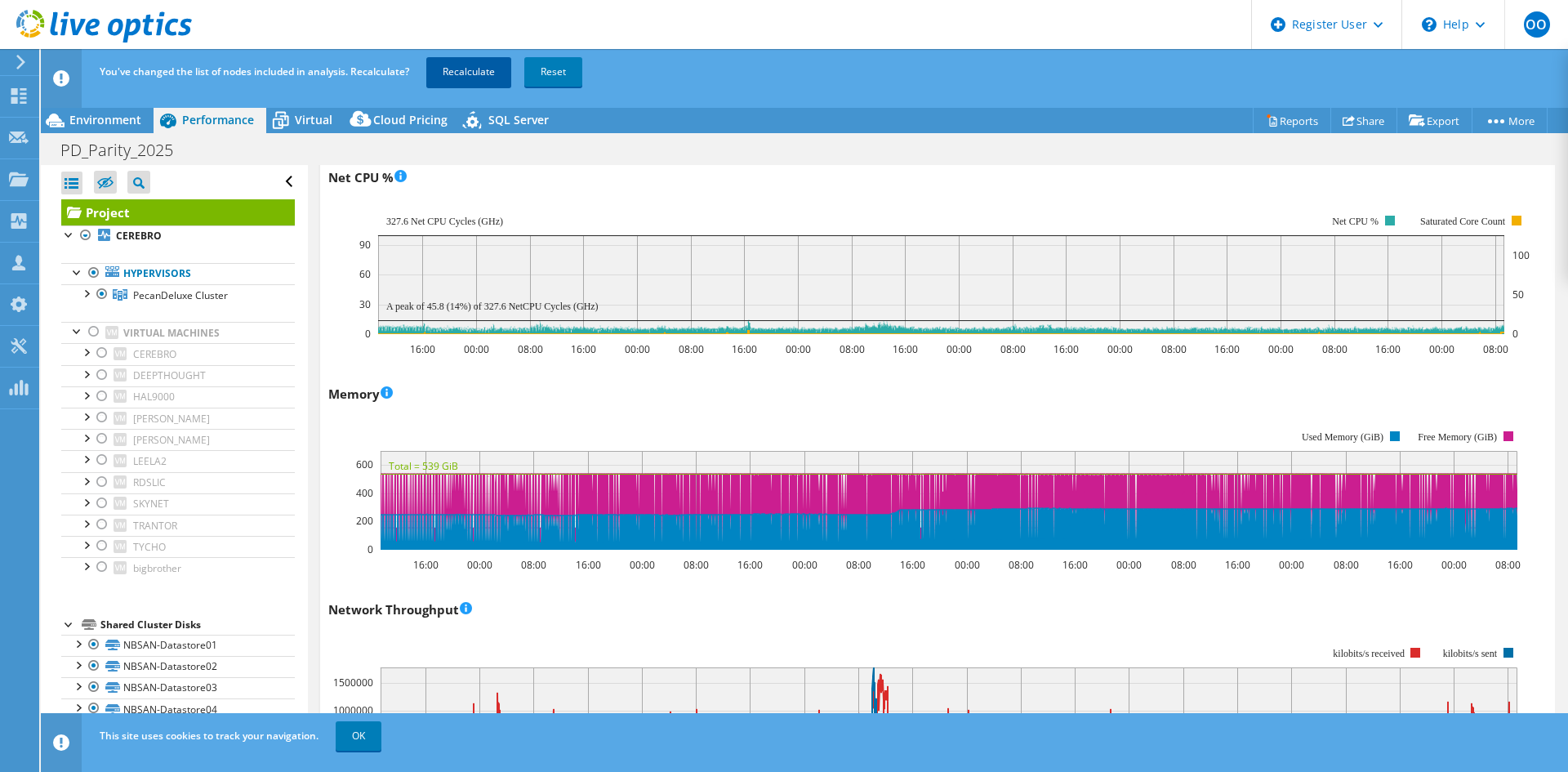
click at [464, 70] on link "Recalculate" at bounding box center [469, 72] width 85 height 29
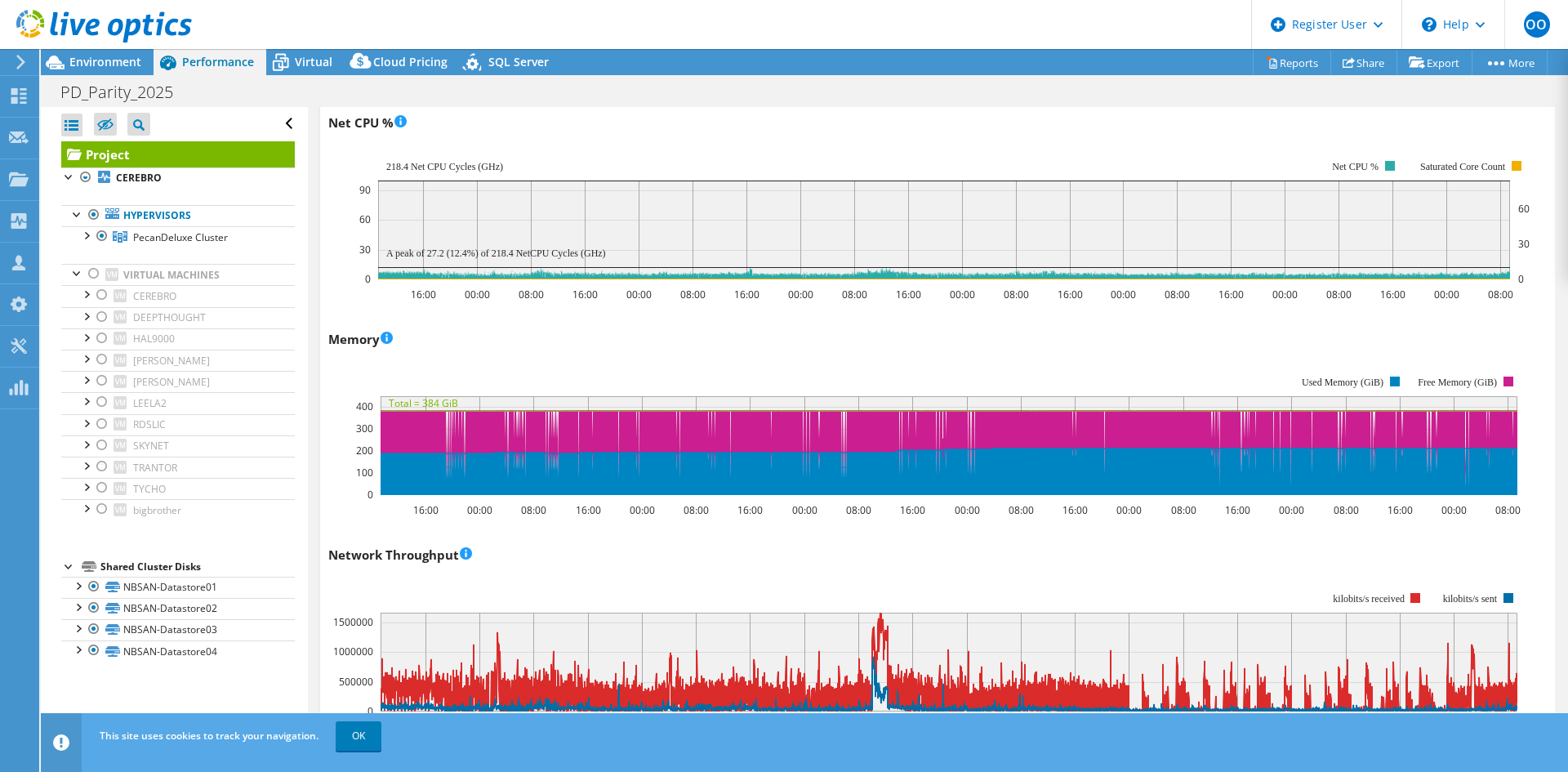
scroll to position [1488, 0]
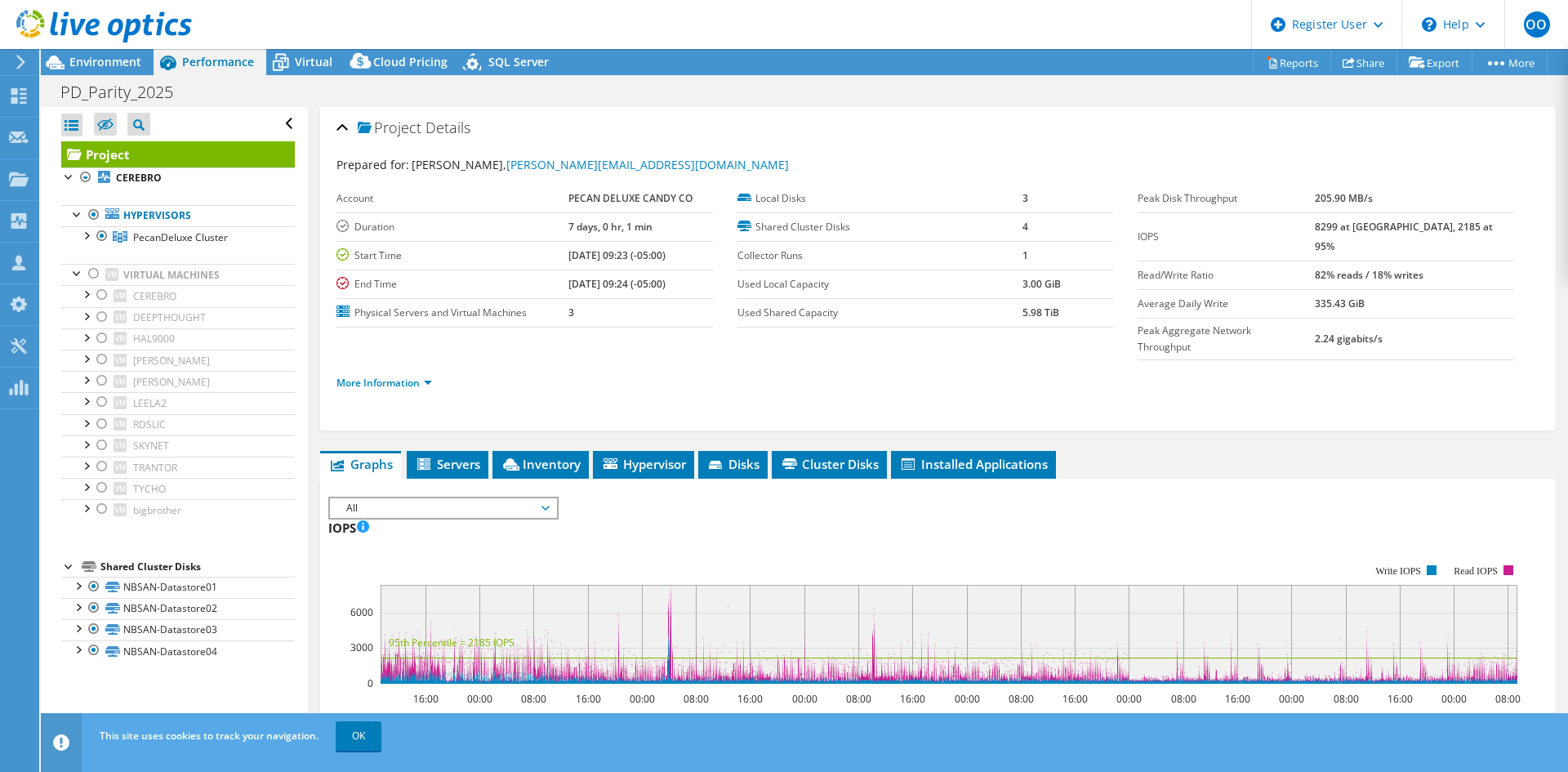
select select "USD"
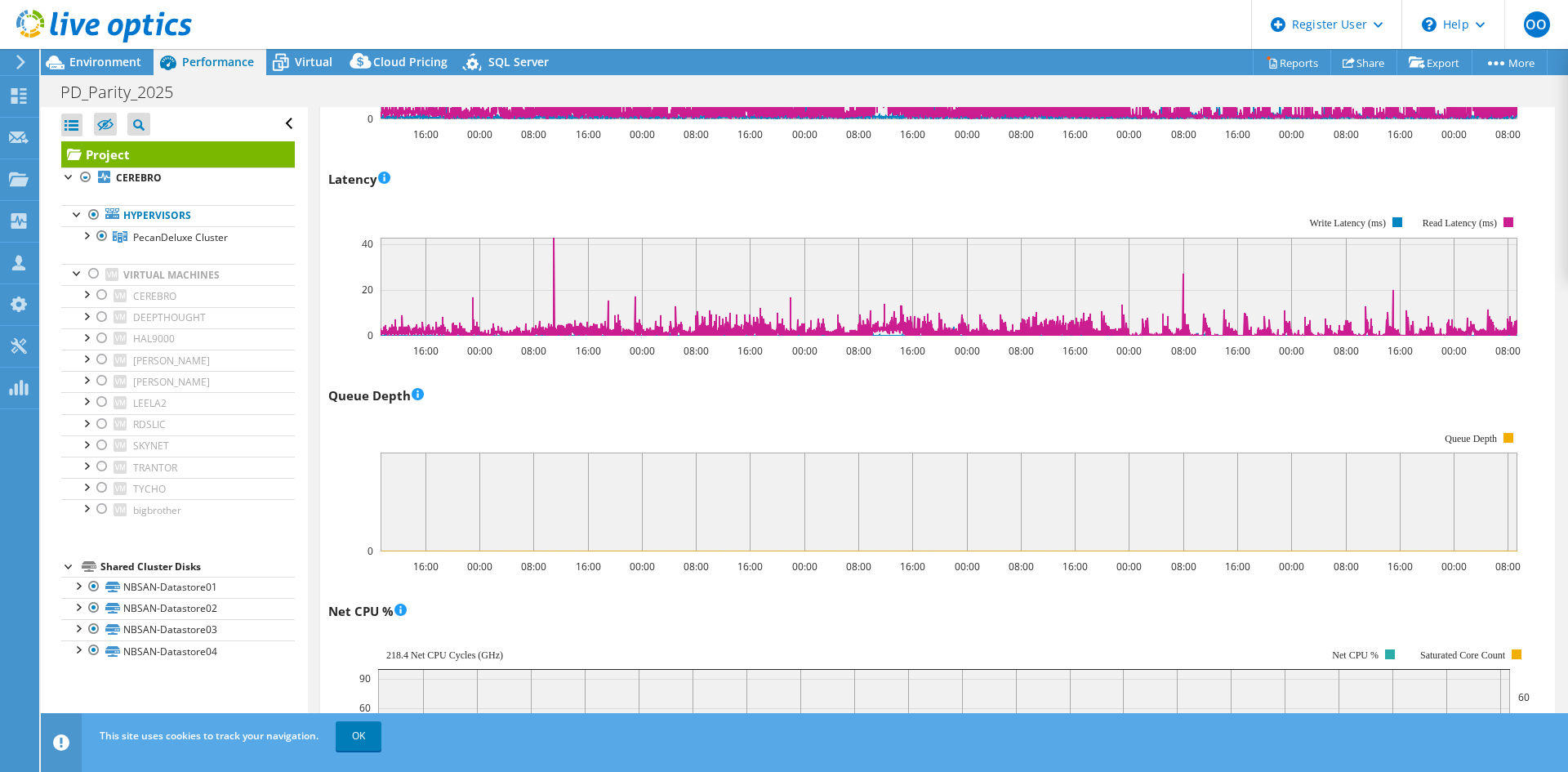
scroll to position [917, 0]
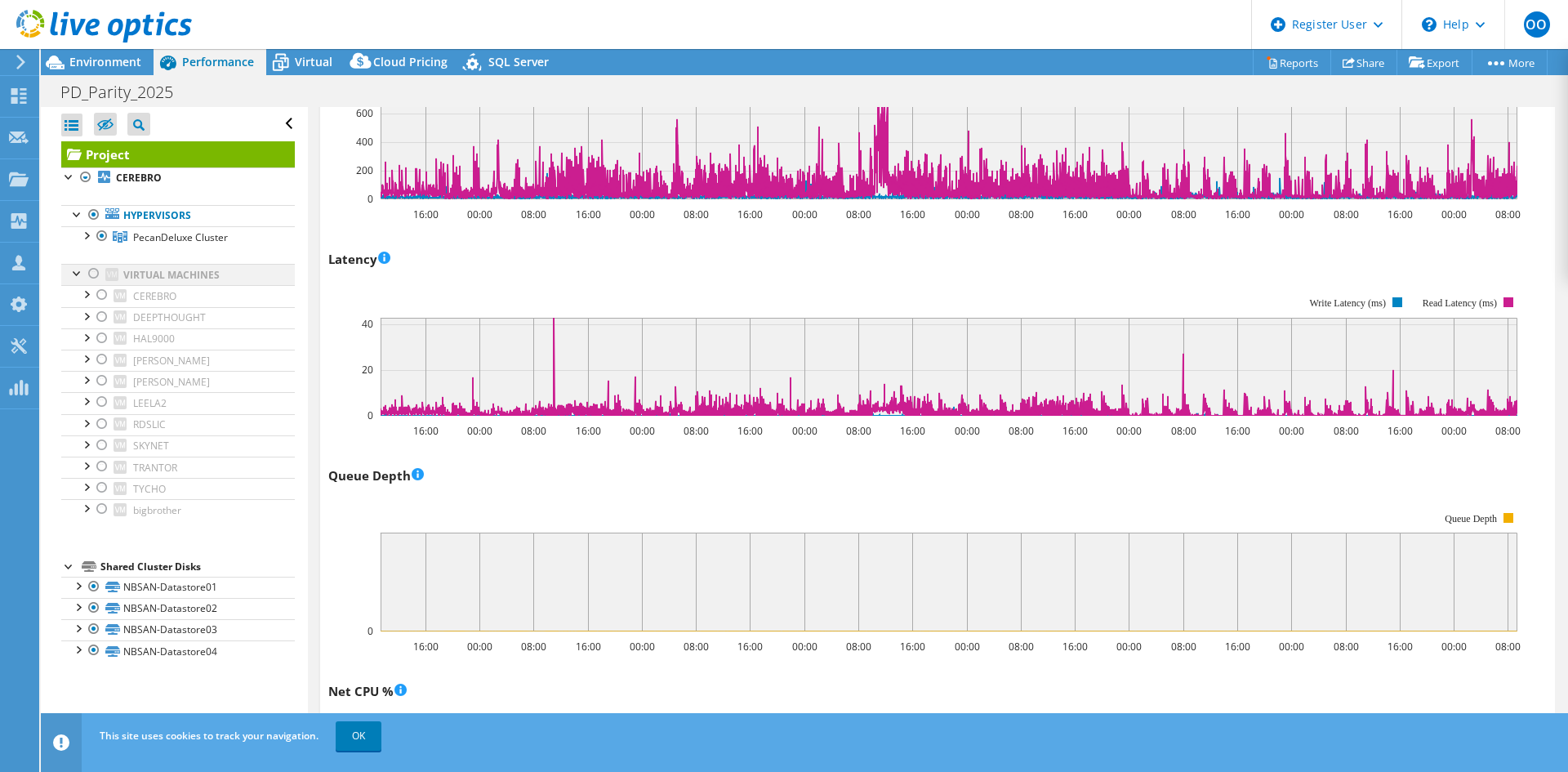
click at [98, 272] on div at bounding box center [94, 273] width 16 height 20
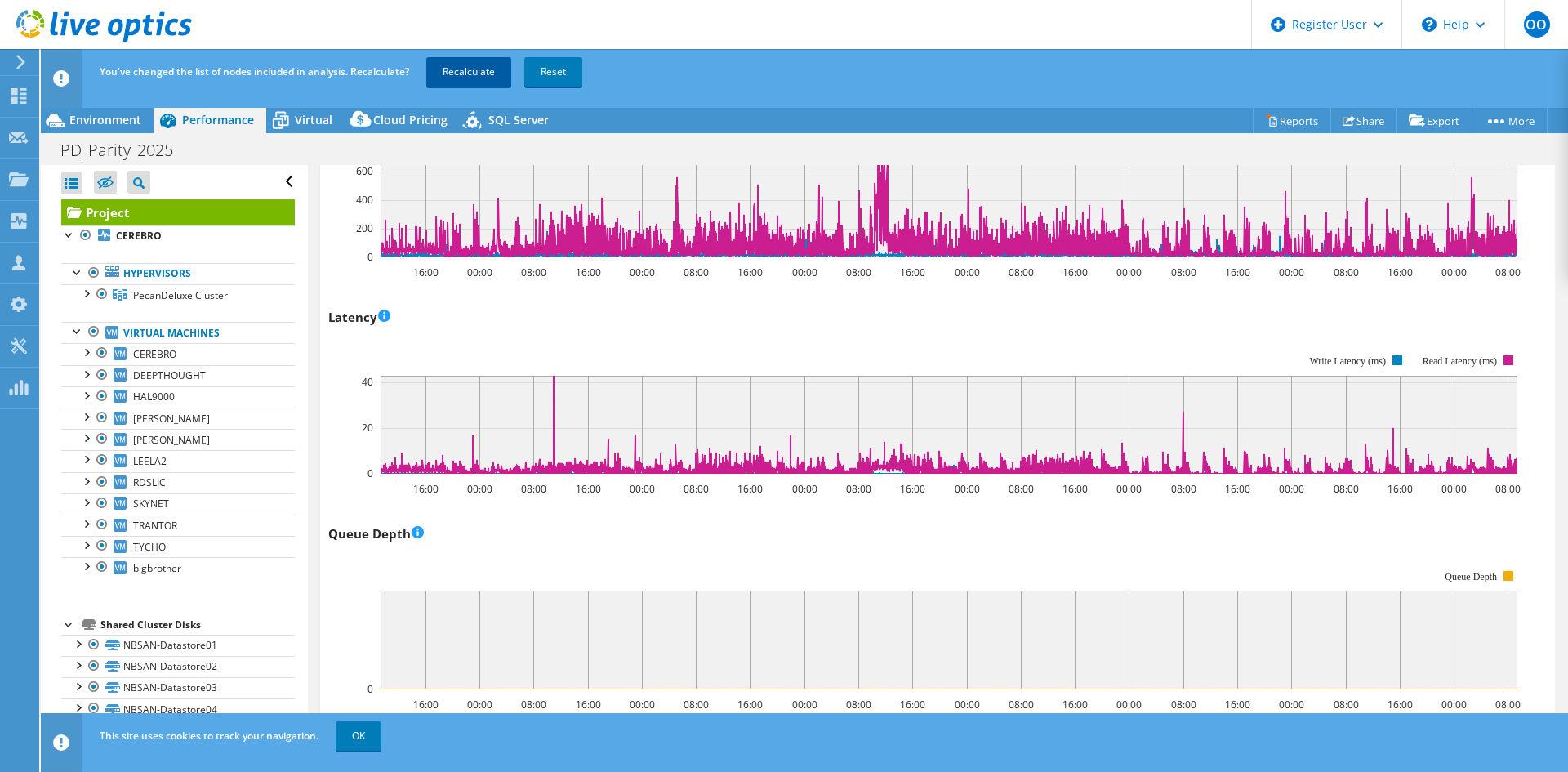
click at [481, 73] on link "Recalculate" at bounding box center [469, 72] width 85 height 29
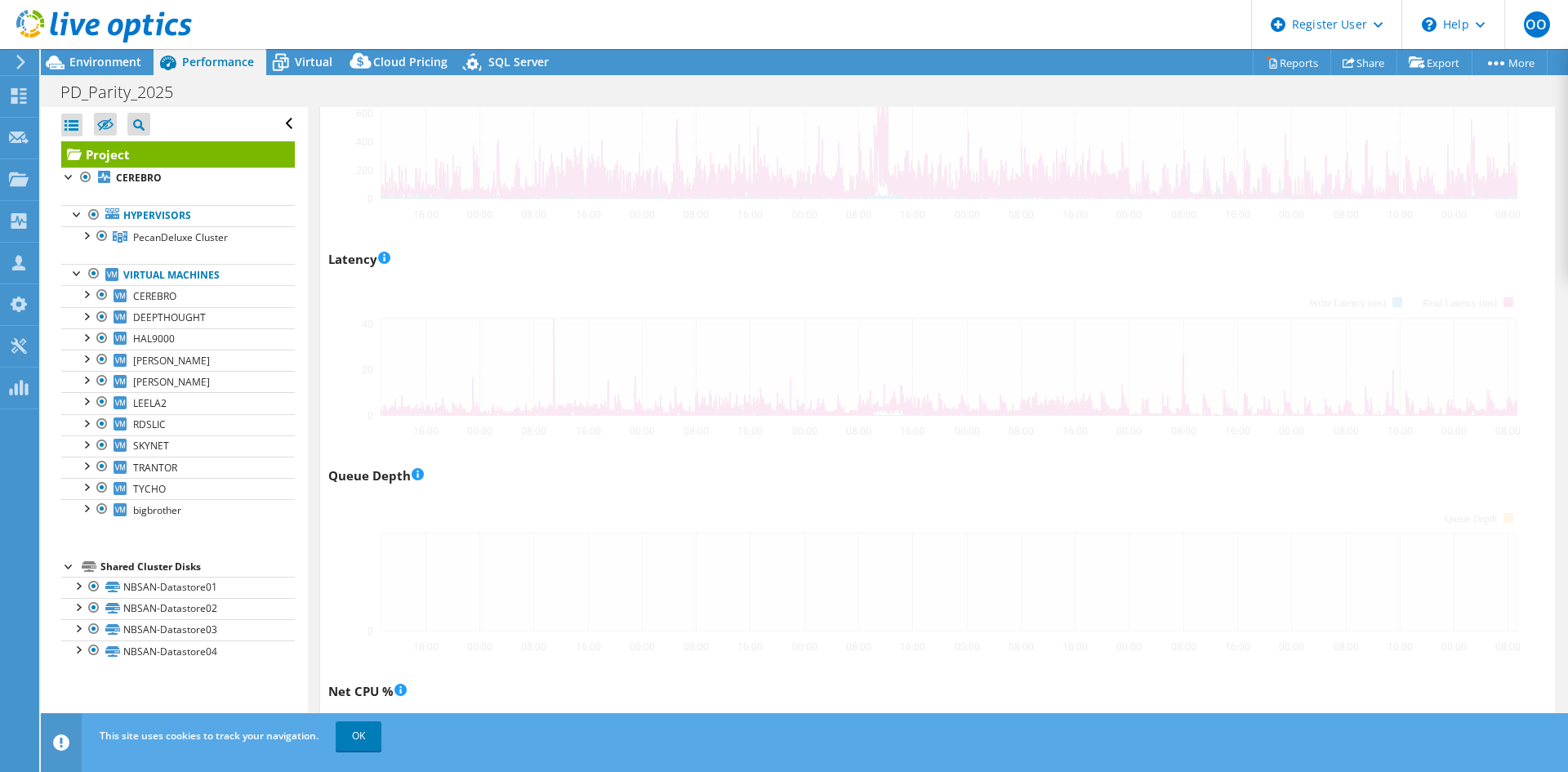
scroll to position [896, 0]
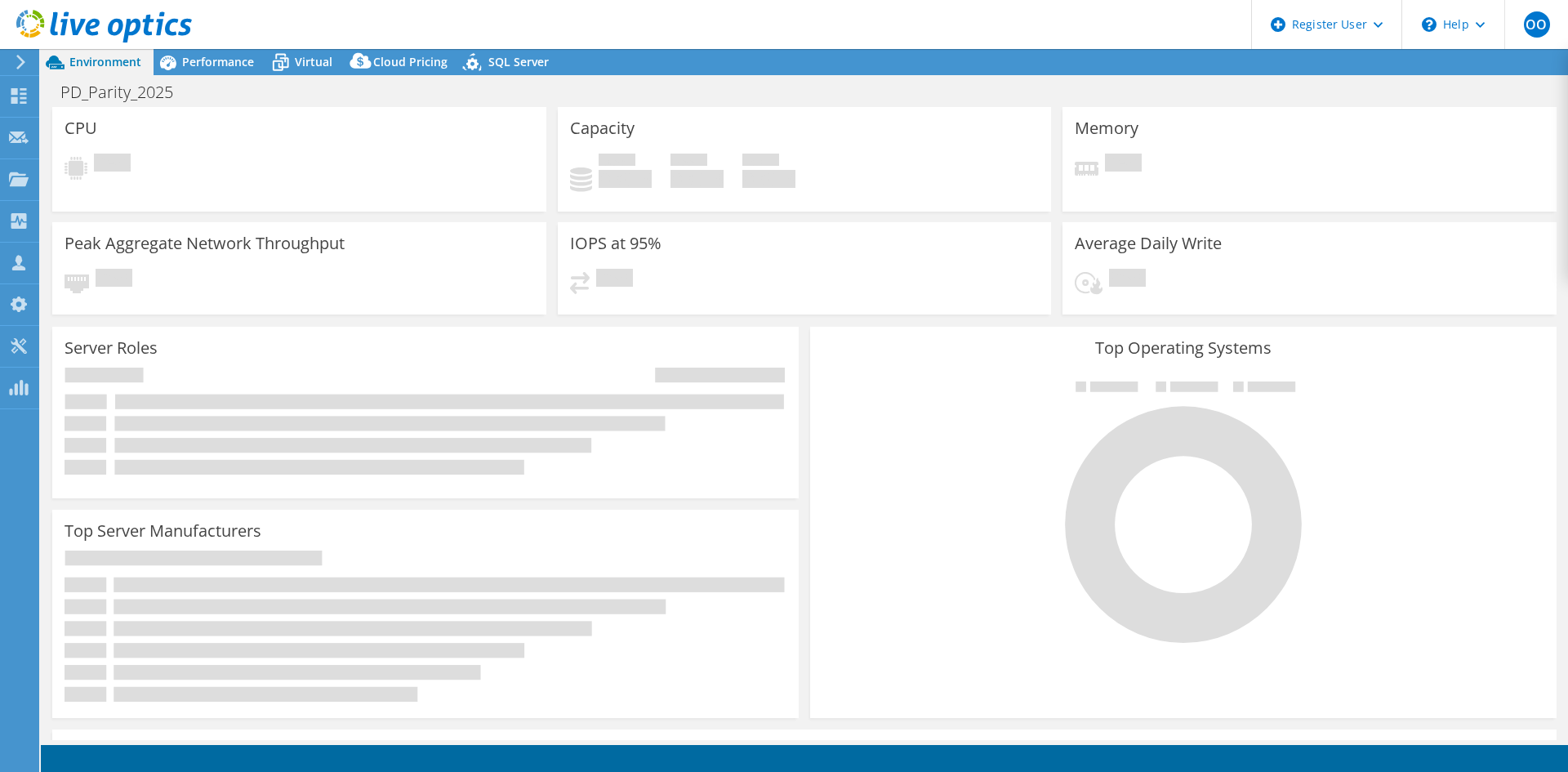
select select "USD"
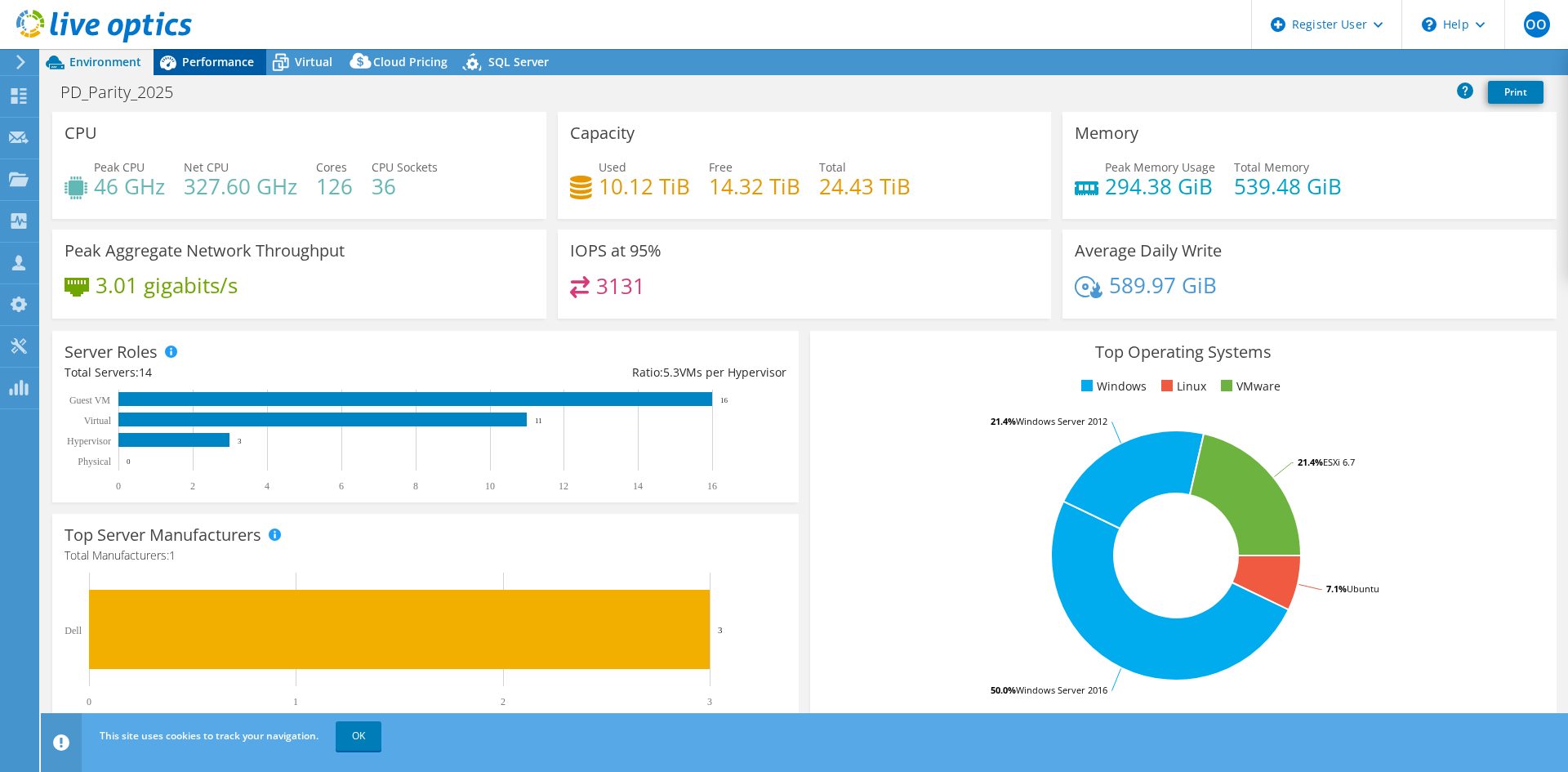
click at [215, 56] on span "Performance" at bounding box center [217, 62] width 72 height 16
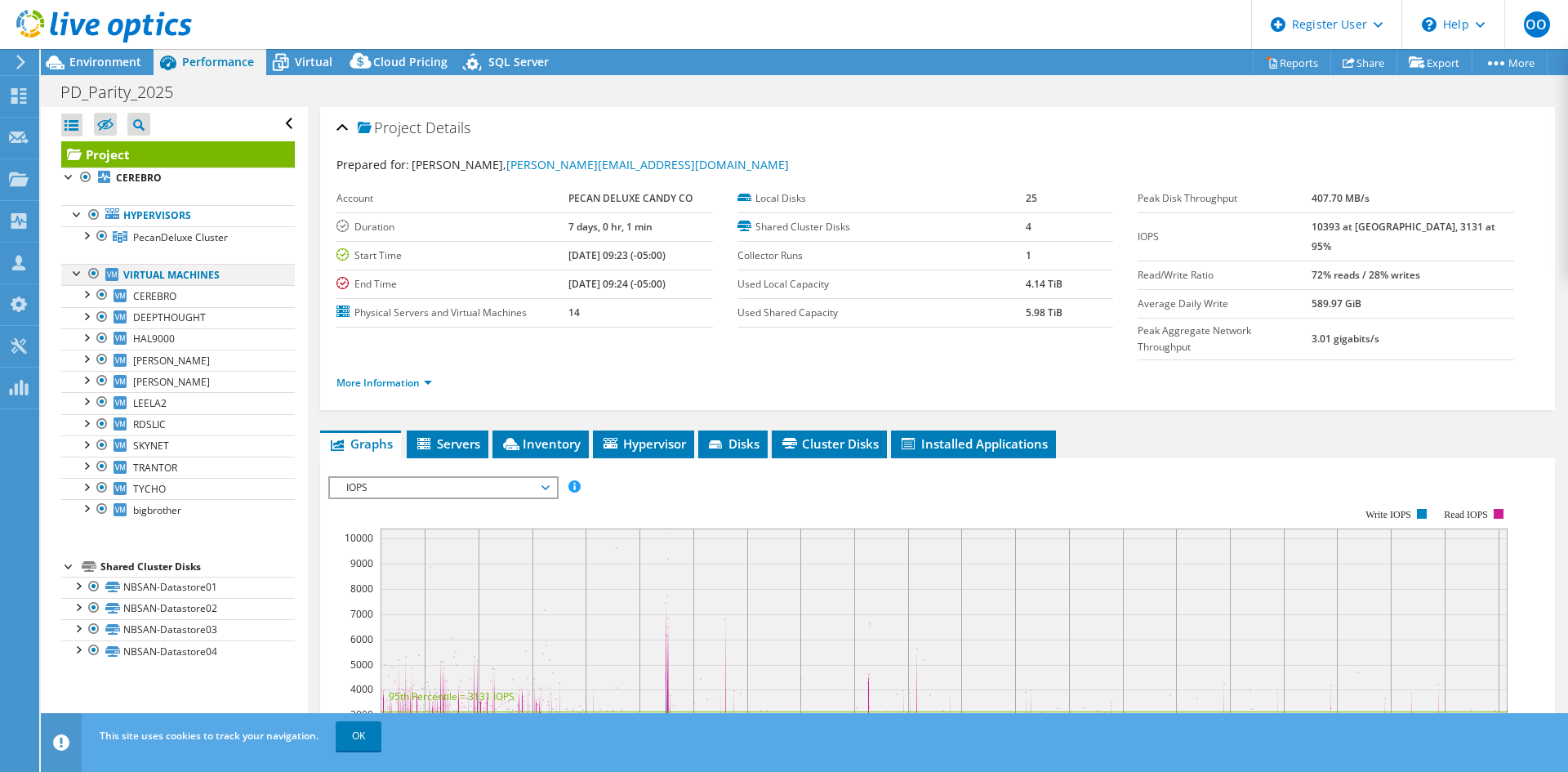
click at [93, 271] on div at bounding box center [94, 273] width 16 height 20
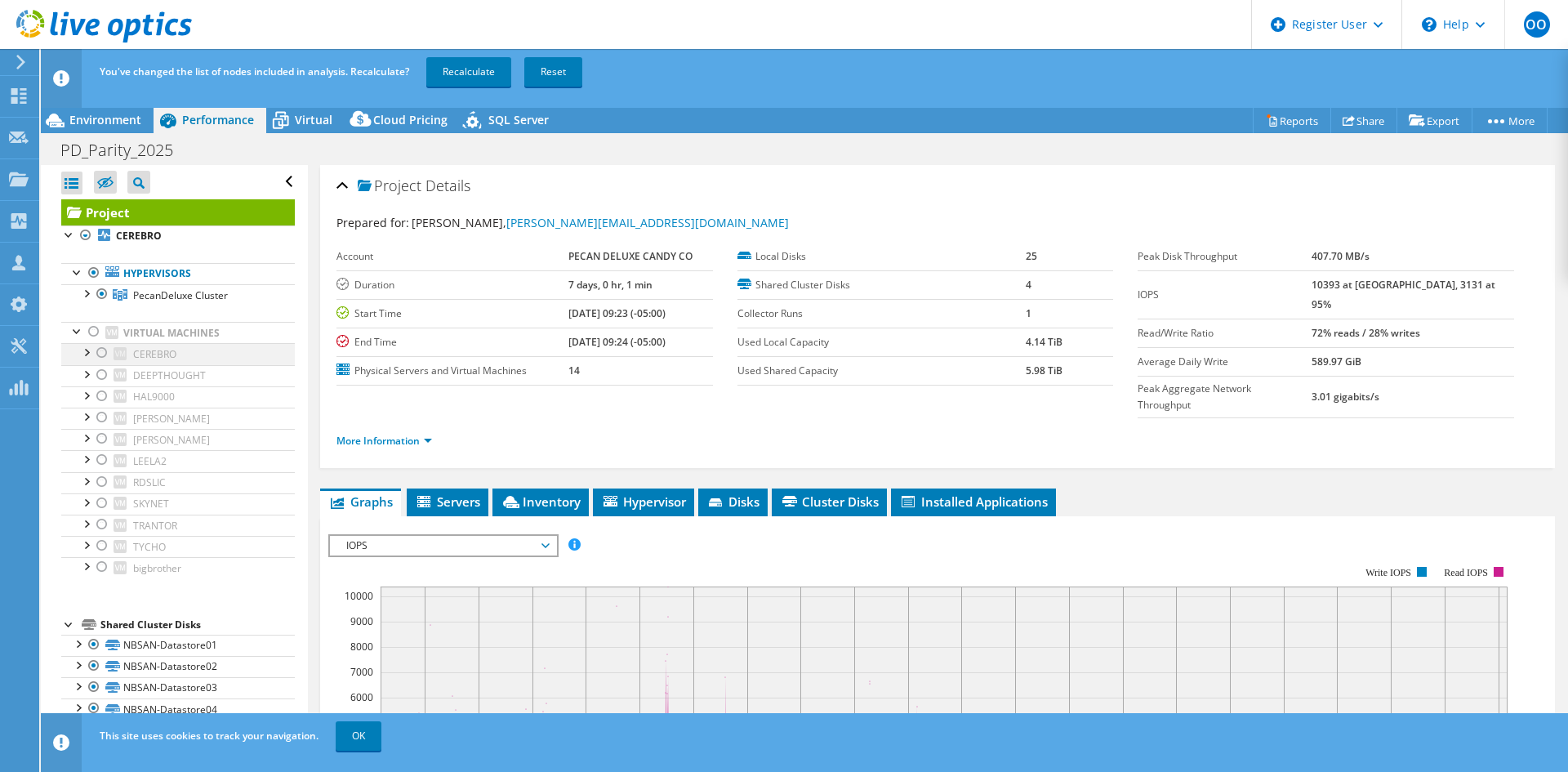
click at [99, 353] on div at bounding box center [102, 352] width 16 height 20
click at [93, 274] on div at bounding box center [94, 272] width 16 height 20
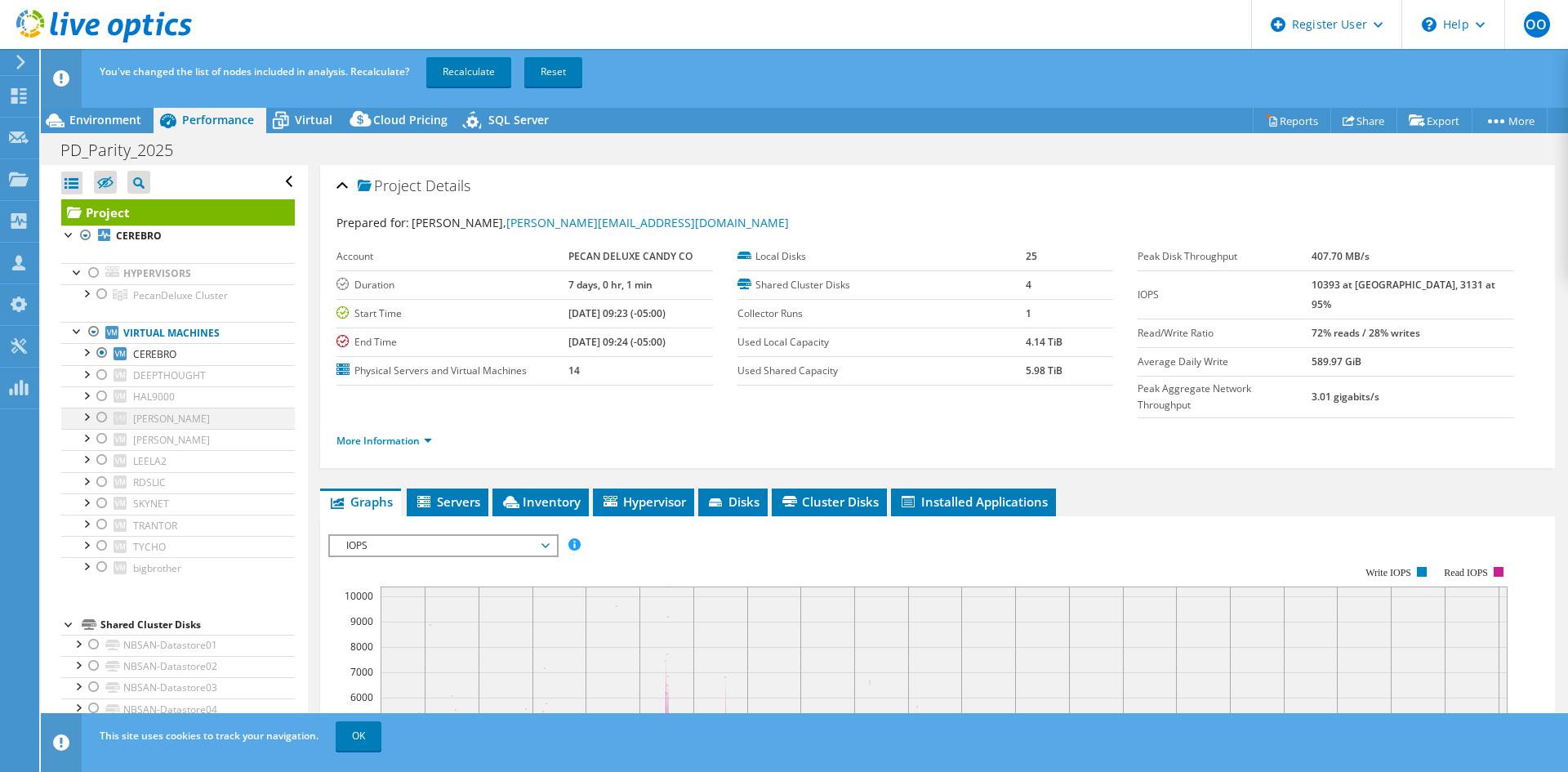
click at [102, 416] on div at bounding box center [102, 417] width 16 height 20
click at [469, 73] on link "Recalculate" at bounding box center [469, 72] width 85 height 29
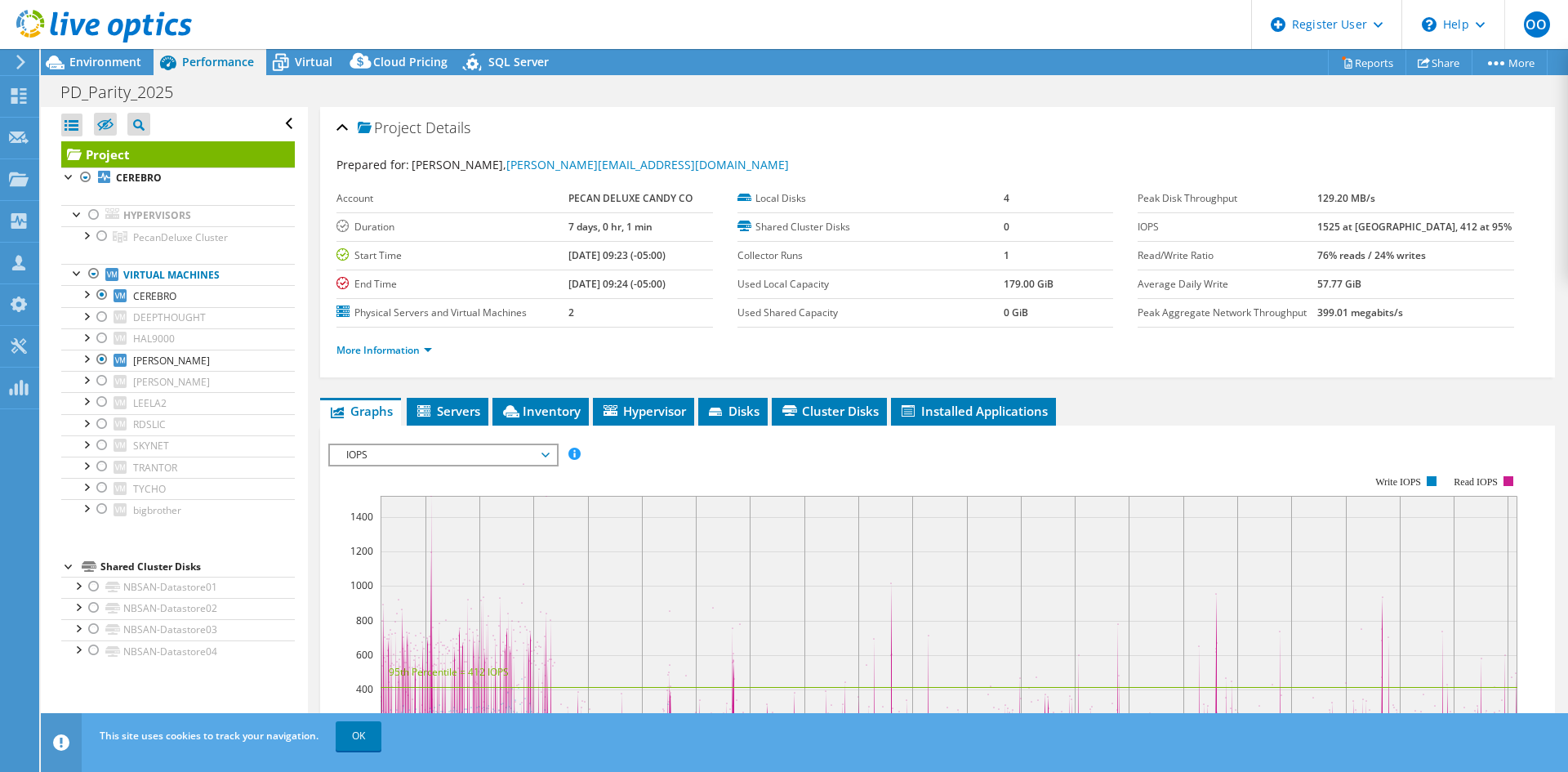
click at [492, 452] on span "IOPS" at bounding box center [443, 455] width 210 height 20
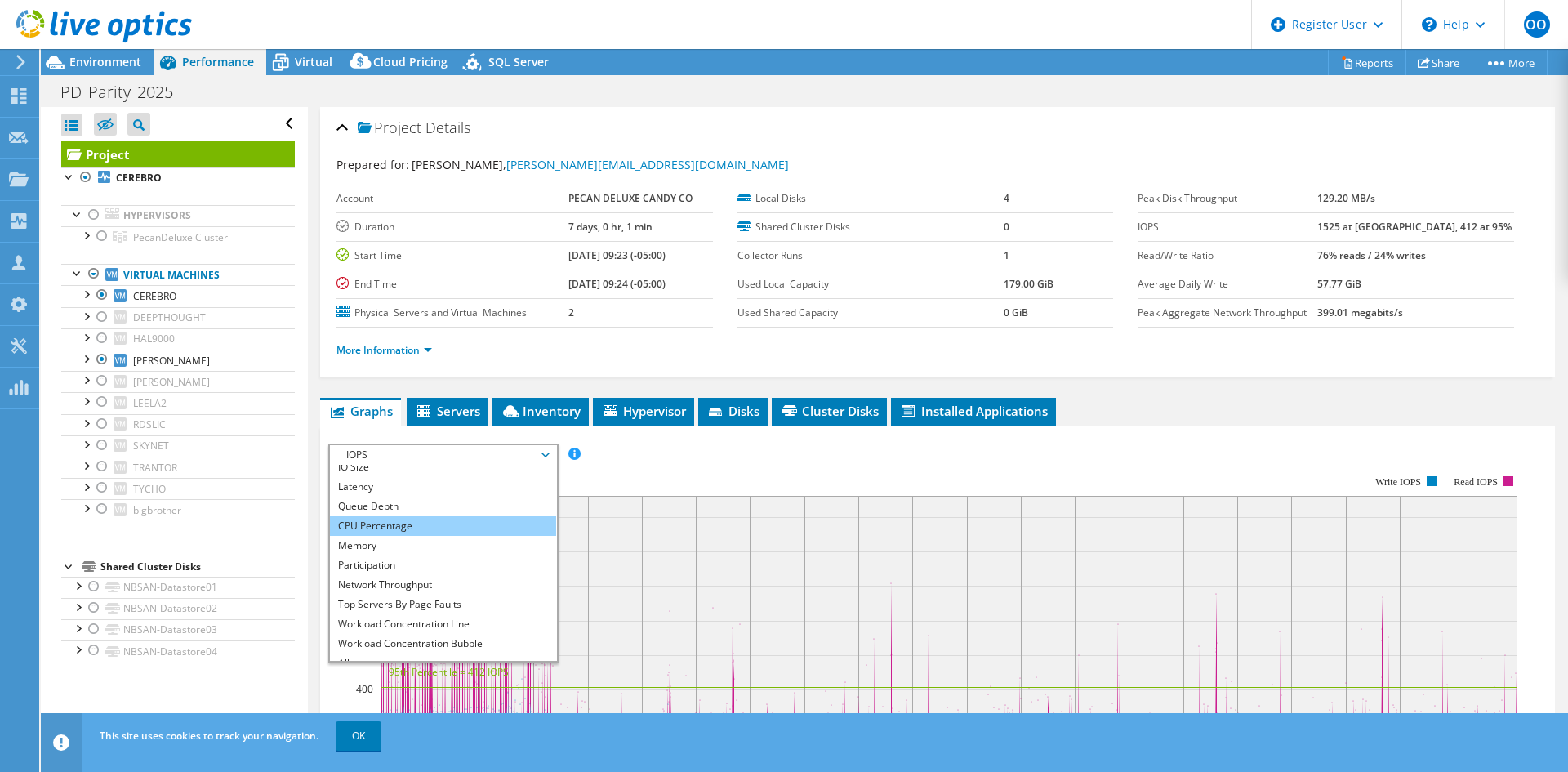
scroll to position [59, 0]
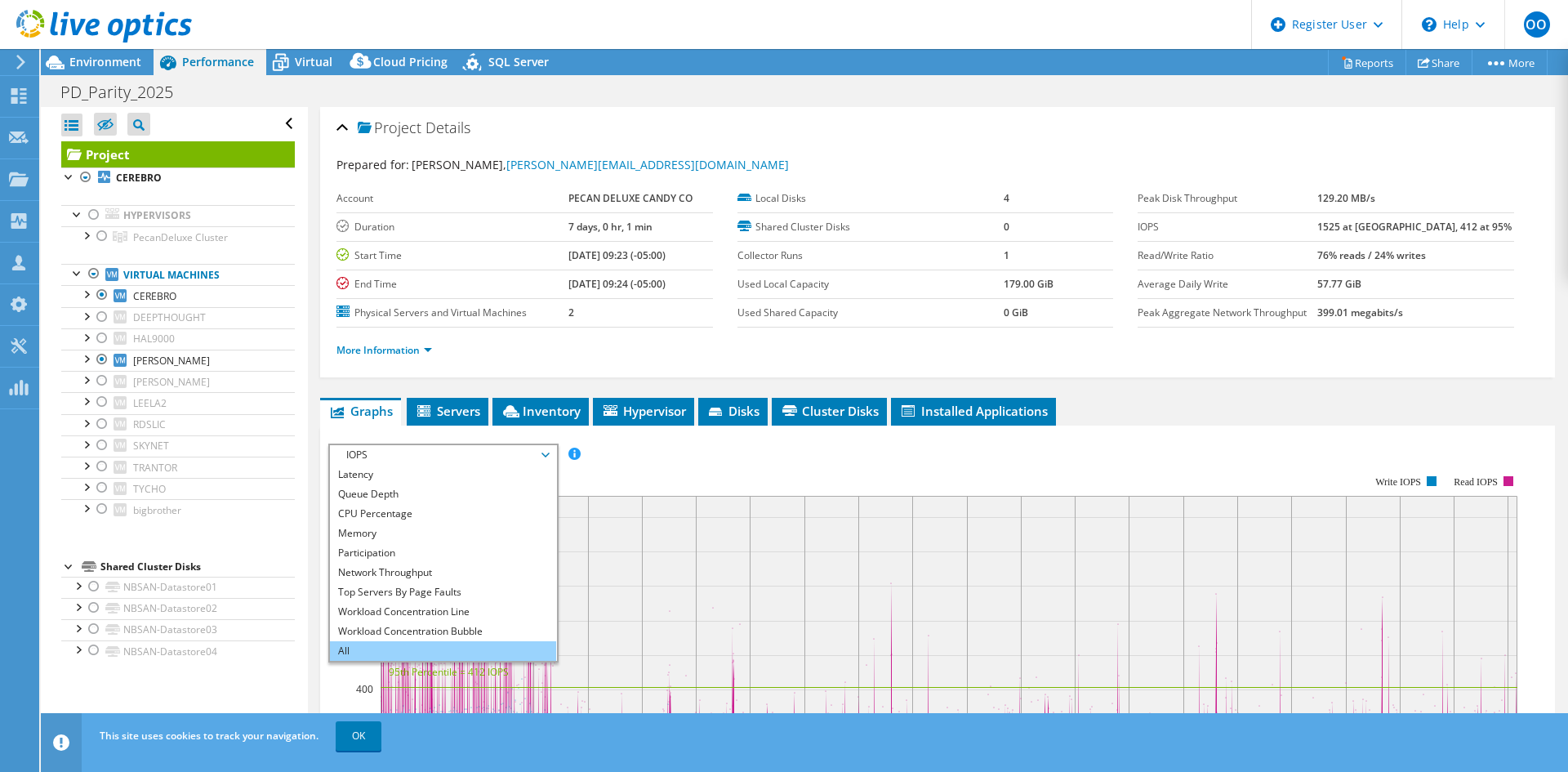
click at [380, 652] on li "All" at bounding box center [443, 651] width 227 height 20
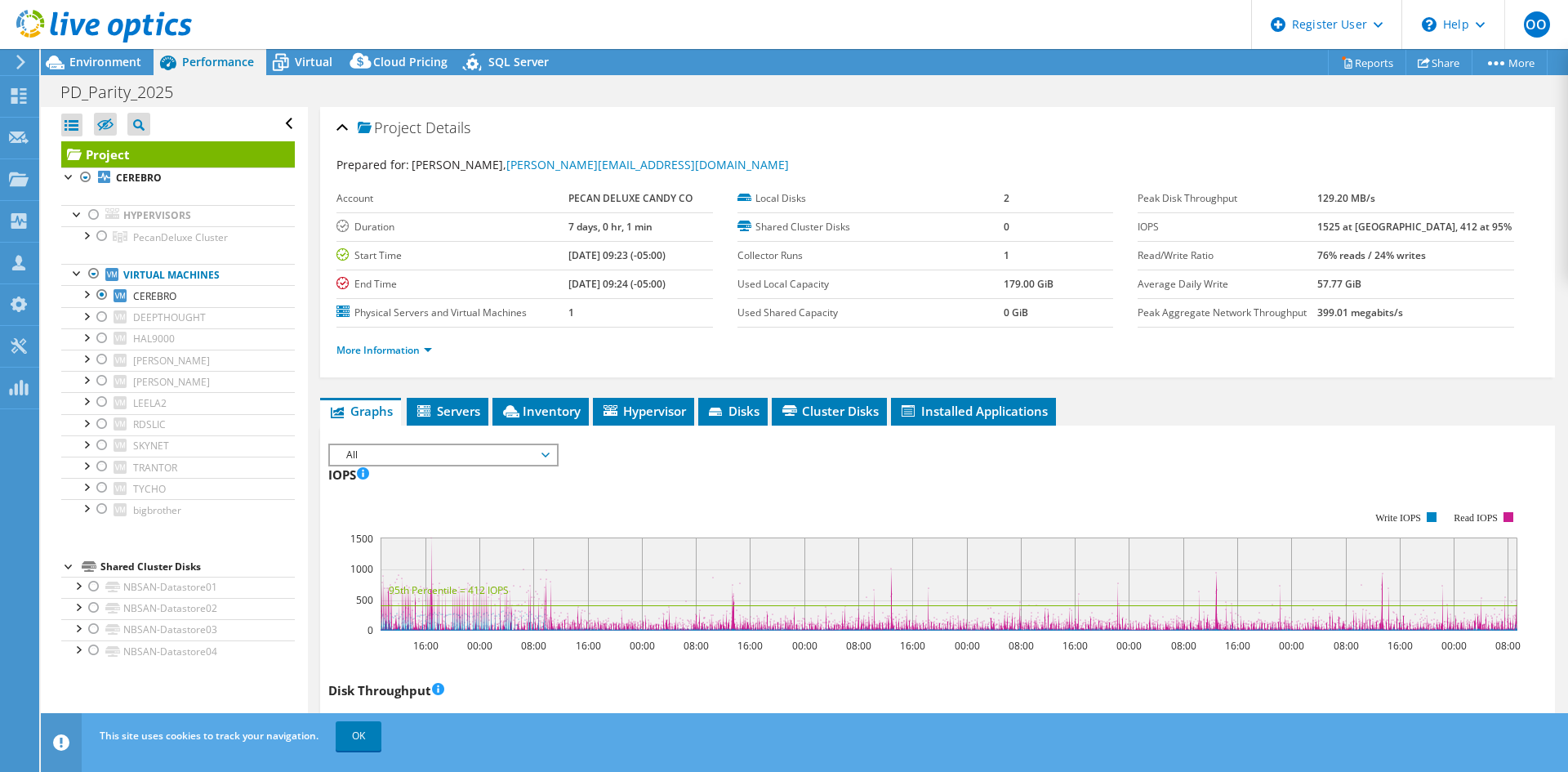
select select "USD"
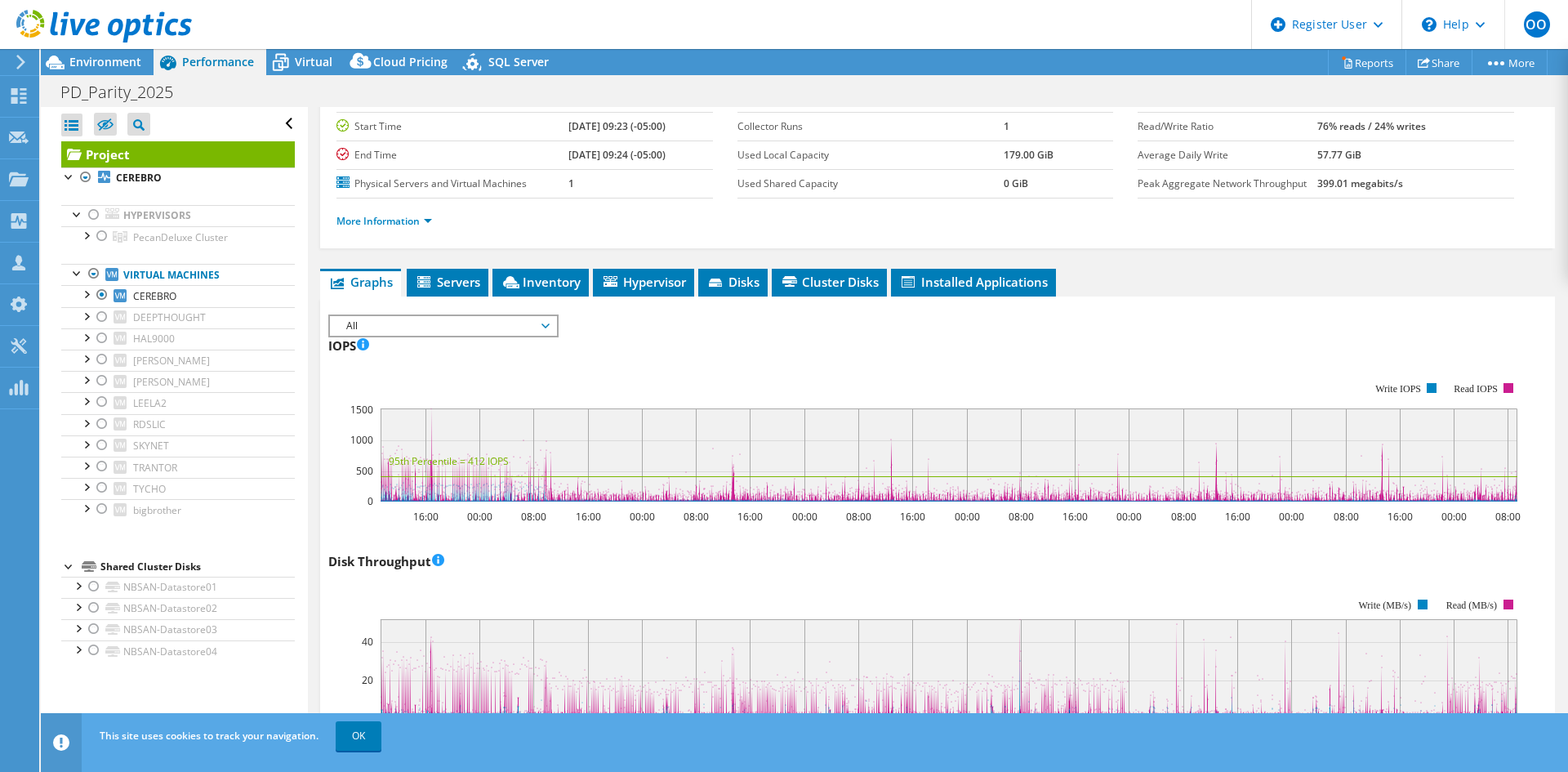
scroll to position [47, 0]
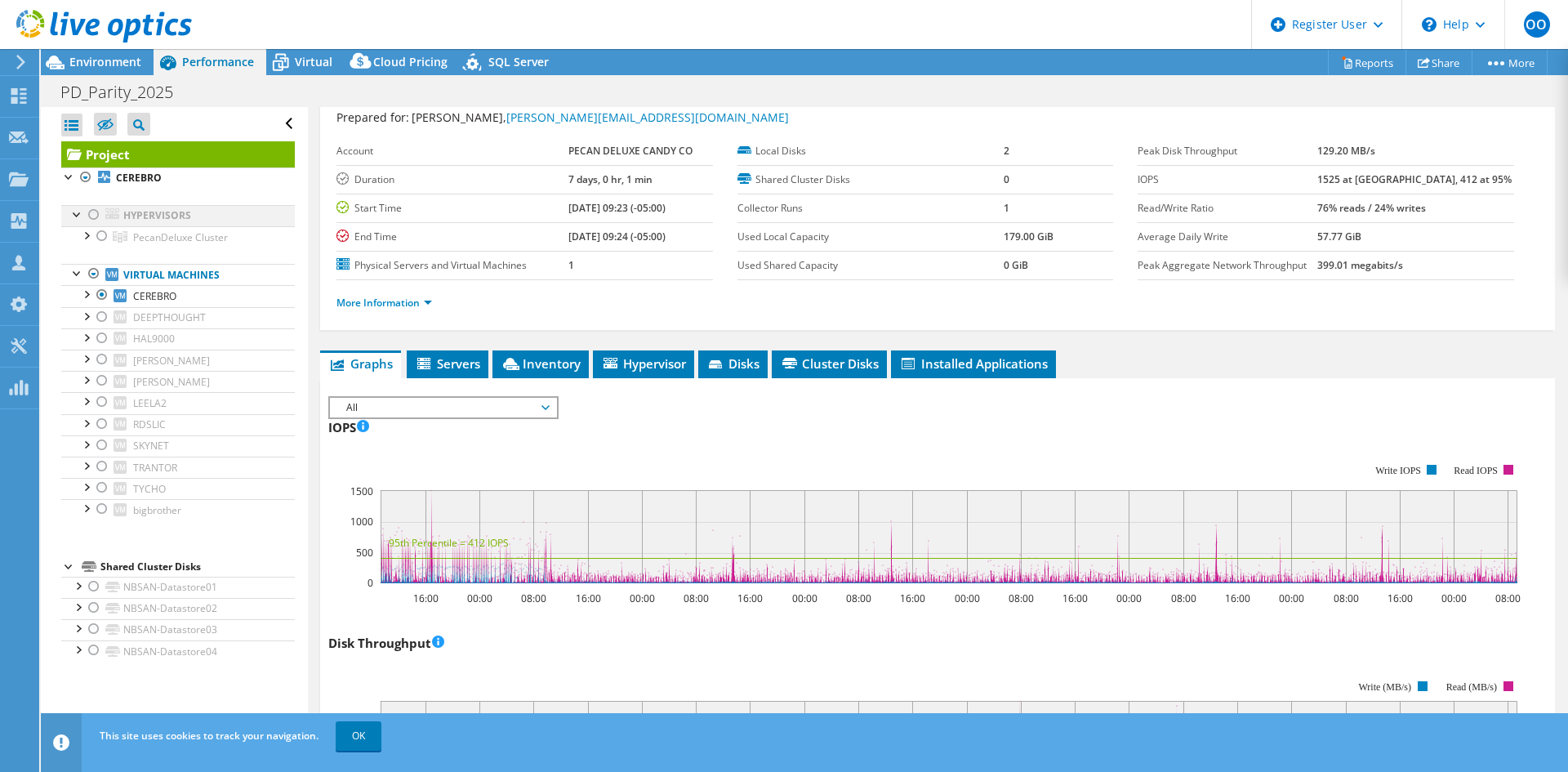
click at [90, 214] on div at bounding box center [94, 215] width 16 height 20
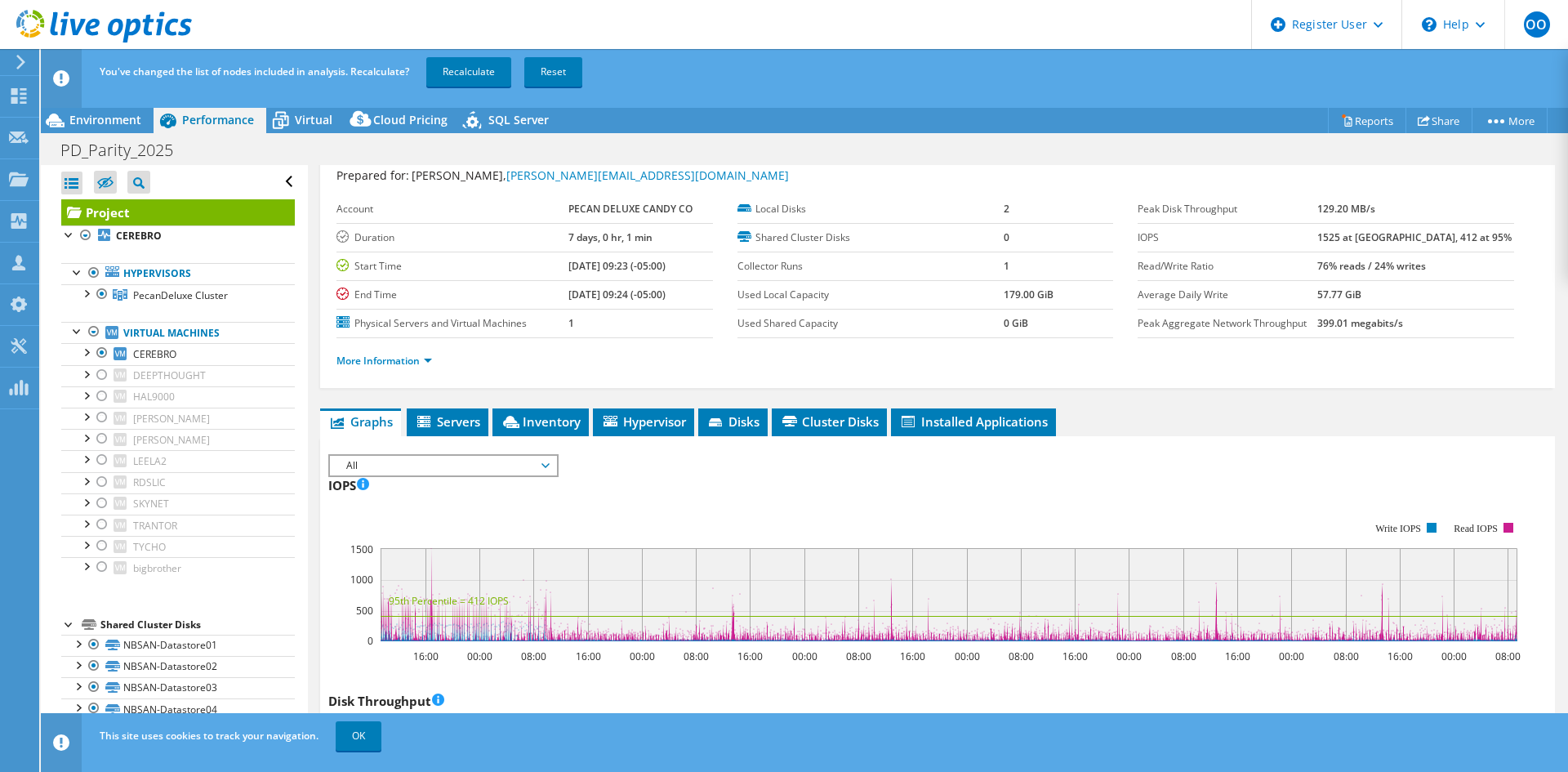
click at [81, 175] on div at bounding box center [72, 183] width 22 height 23
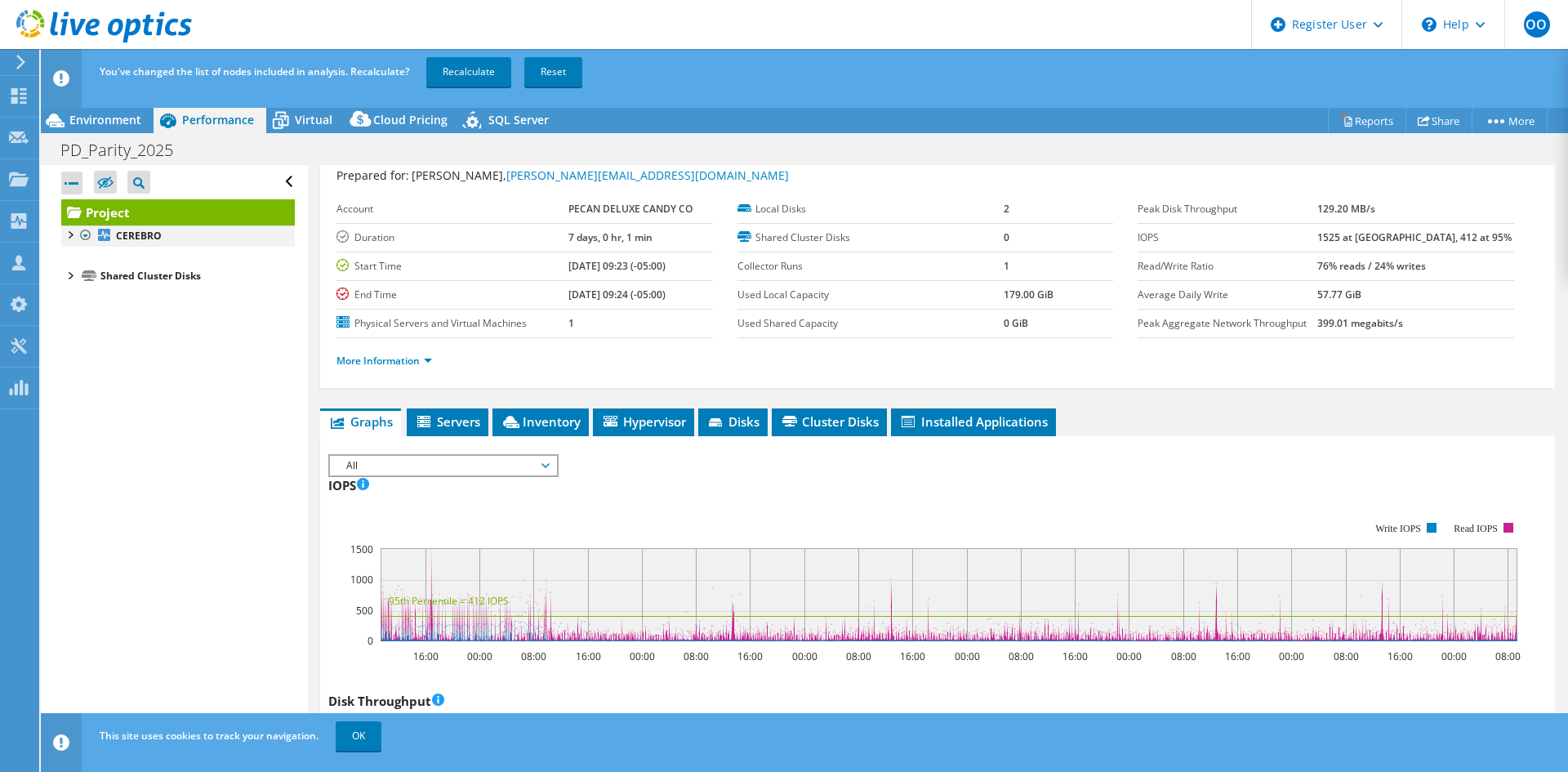
click at [85, 238] on div at bounding box center [85, 235] width 16 height 20
click at [68, 227] on div at bounding box center [69, 233] width 16 height 16
click at [79, 310] on div at bounding box center [78, 308] width 16 height 16
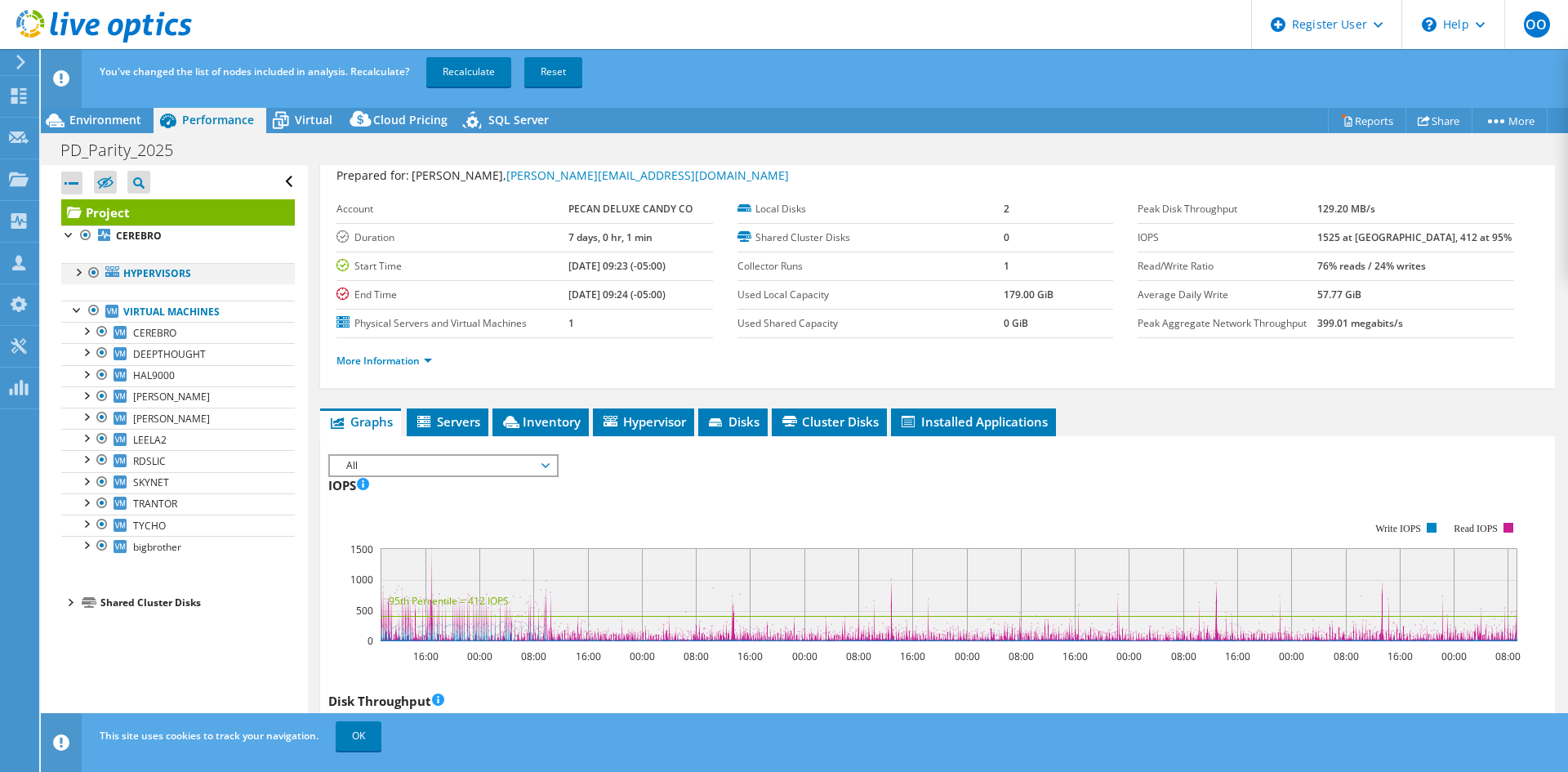
click at [78, 271] on div at bounding box center [78, 271] width 16 height 16
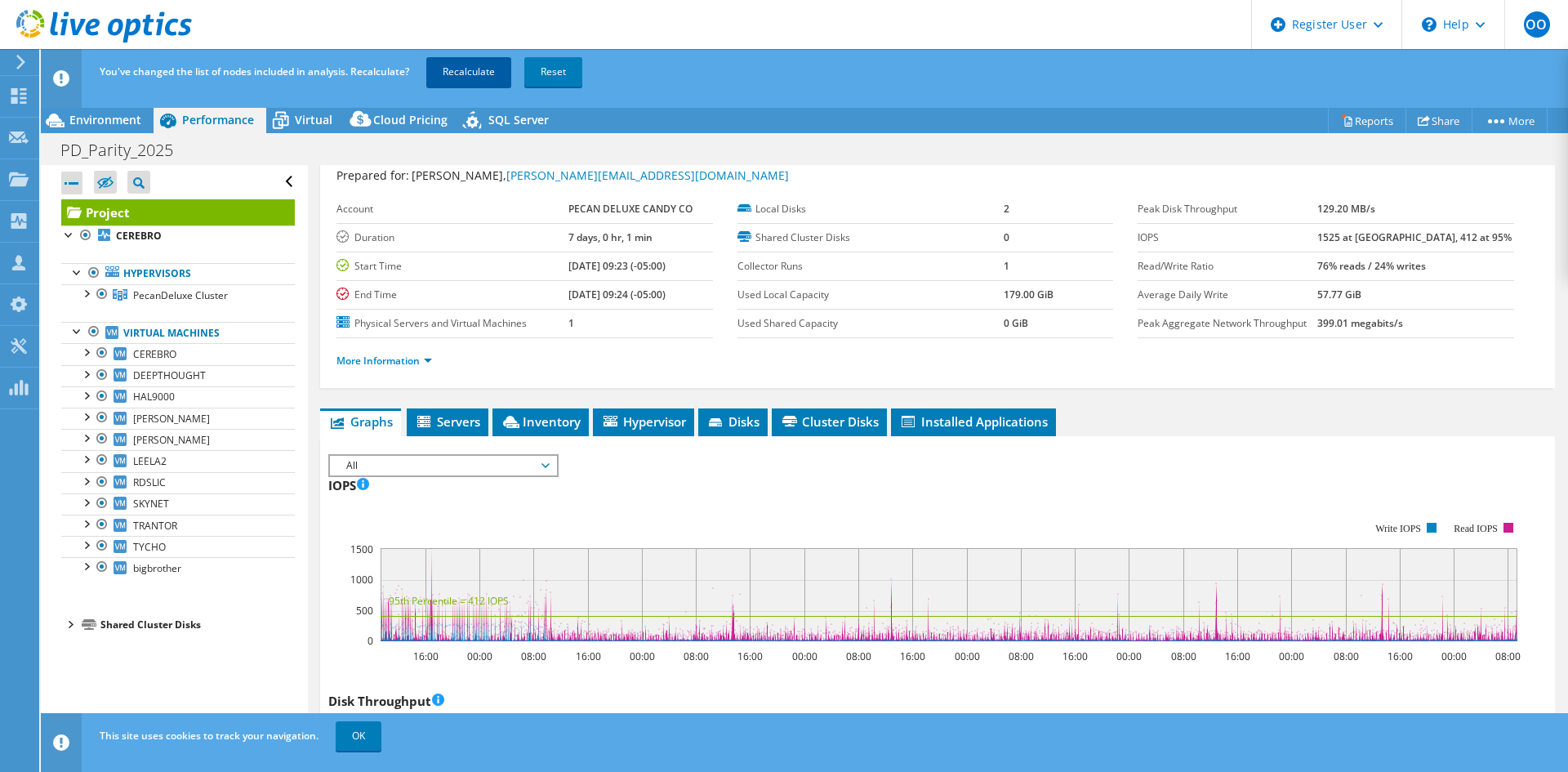
click at [451, 70] on link "Recalculate" at bounding box center [469, 72] width 85 height 29
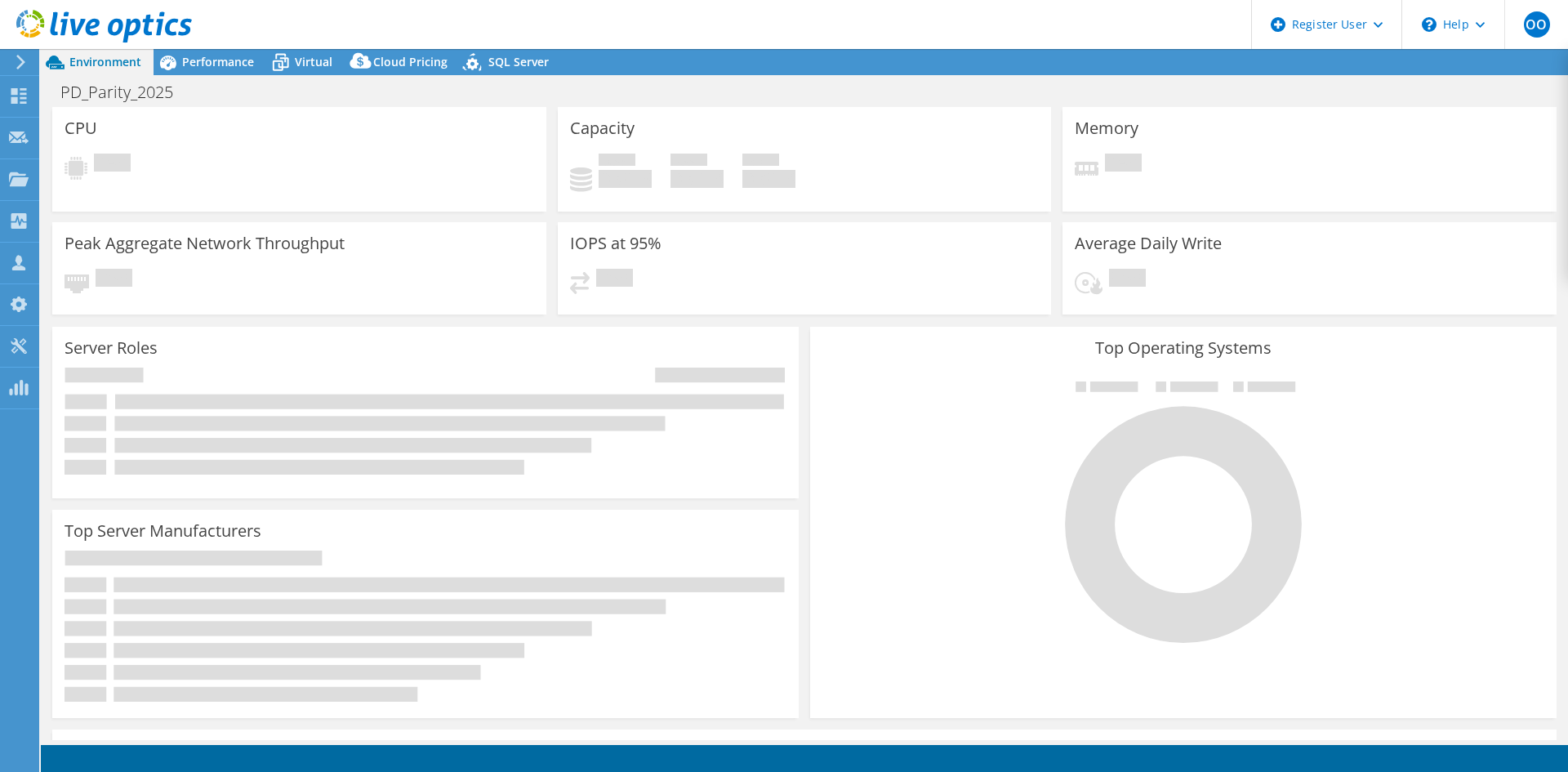
select select "USD"
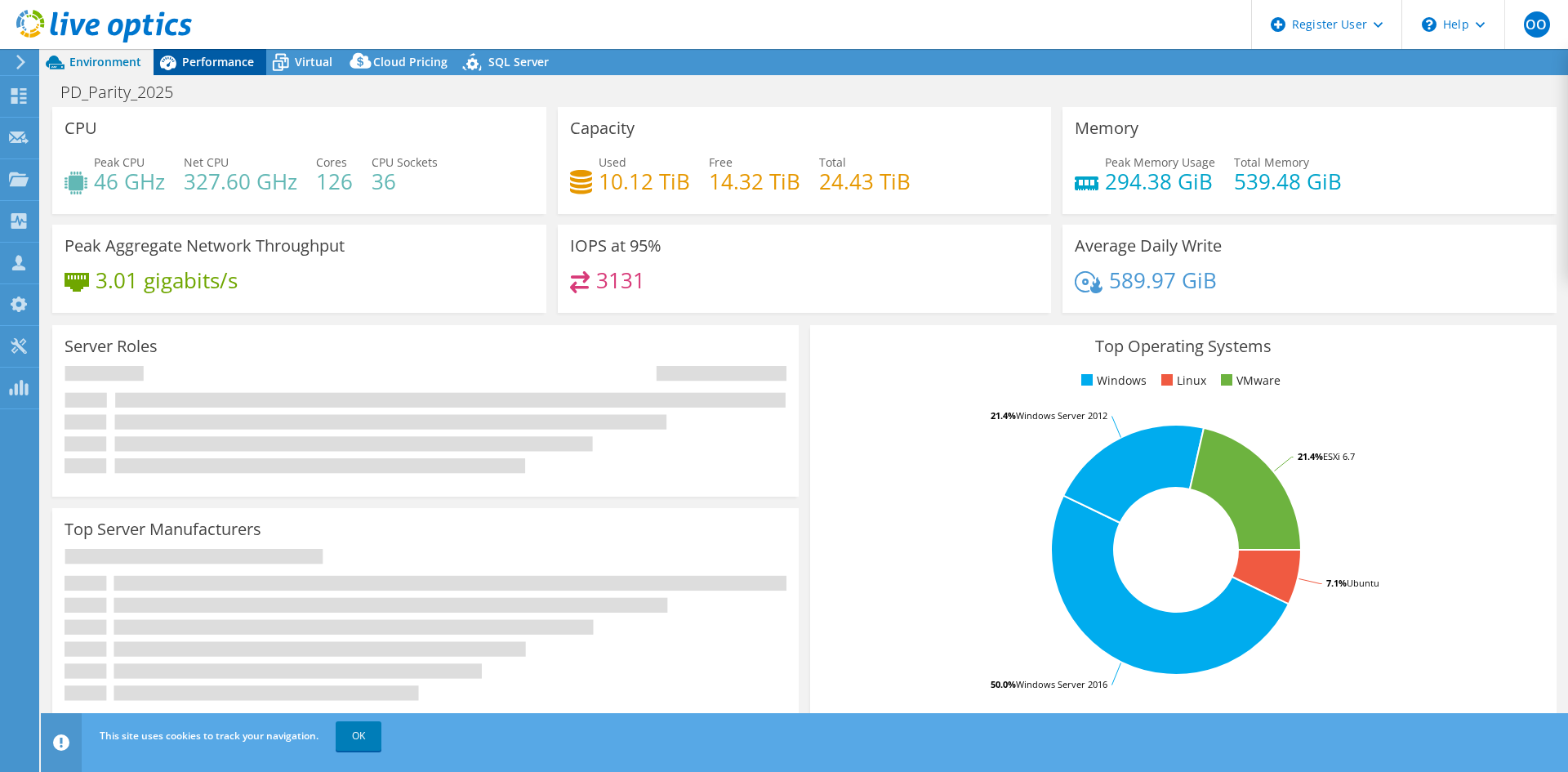
click at [215, 65] on span "Performance" at bounding box center [217, 62] width 72 height 16
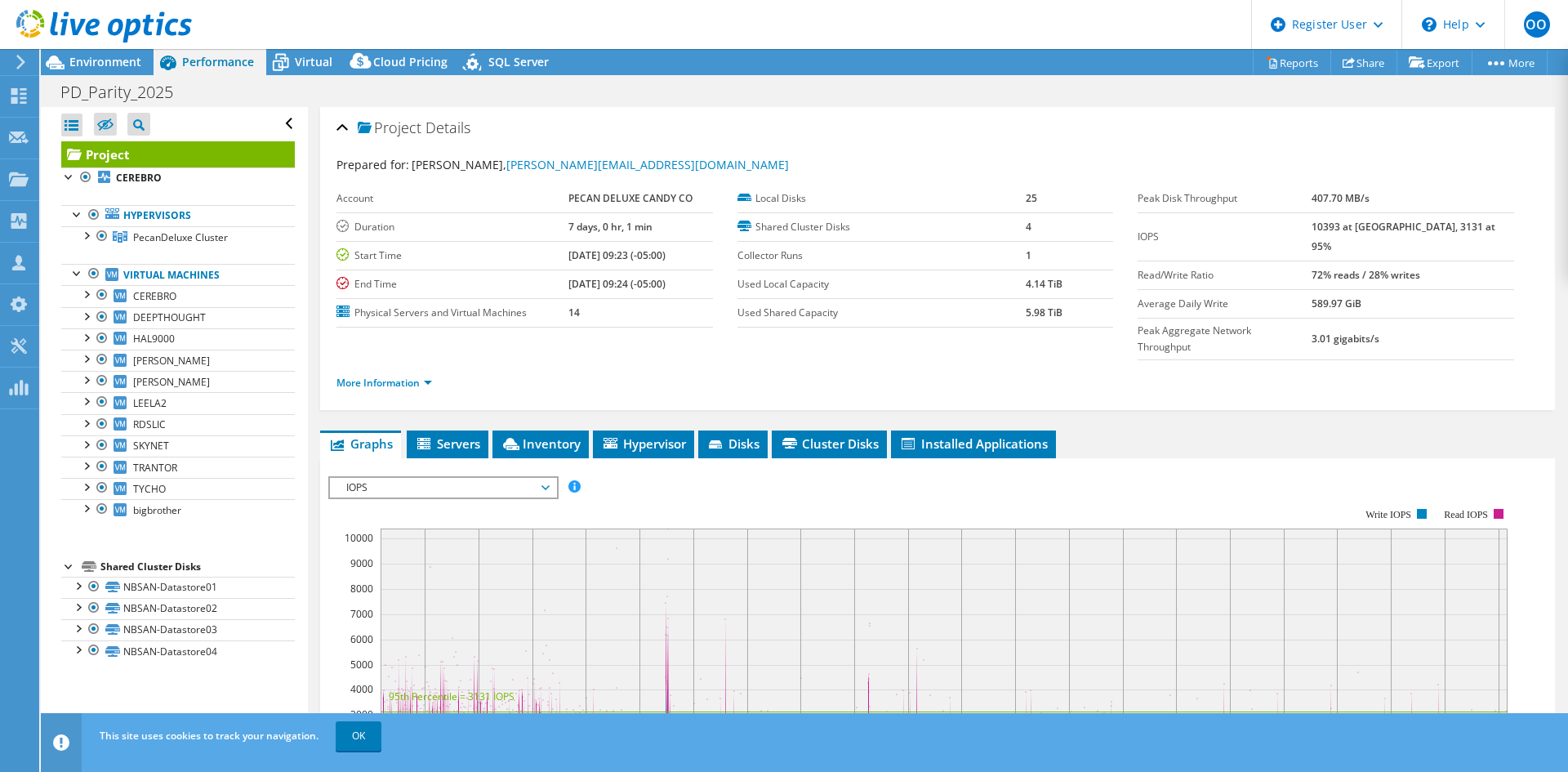
scroll to position [82, 0]
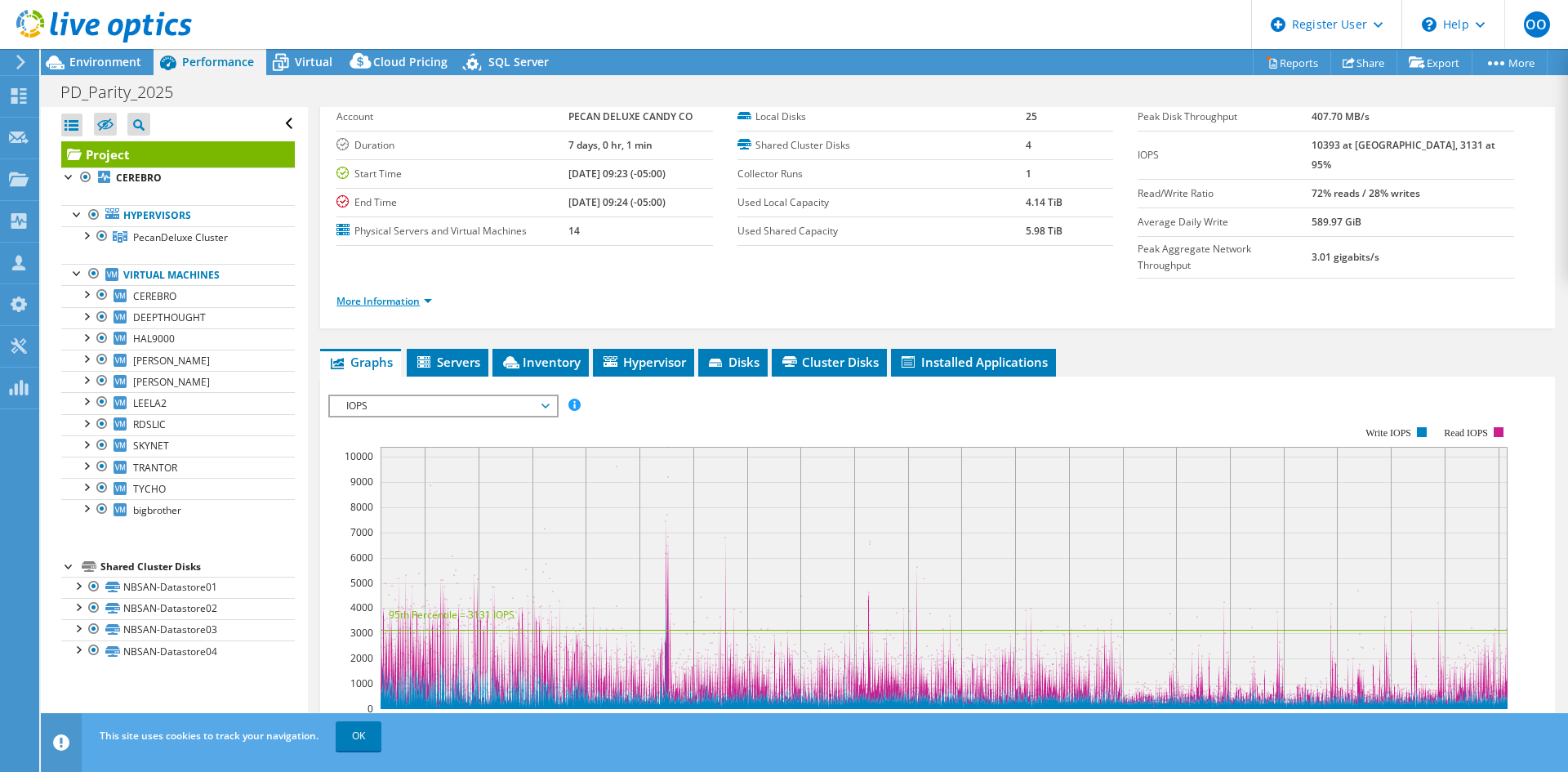
click at [424, 294] on link "More Information" at bounding box center [384, 301] width 96 height 14
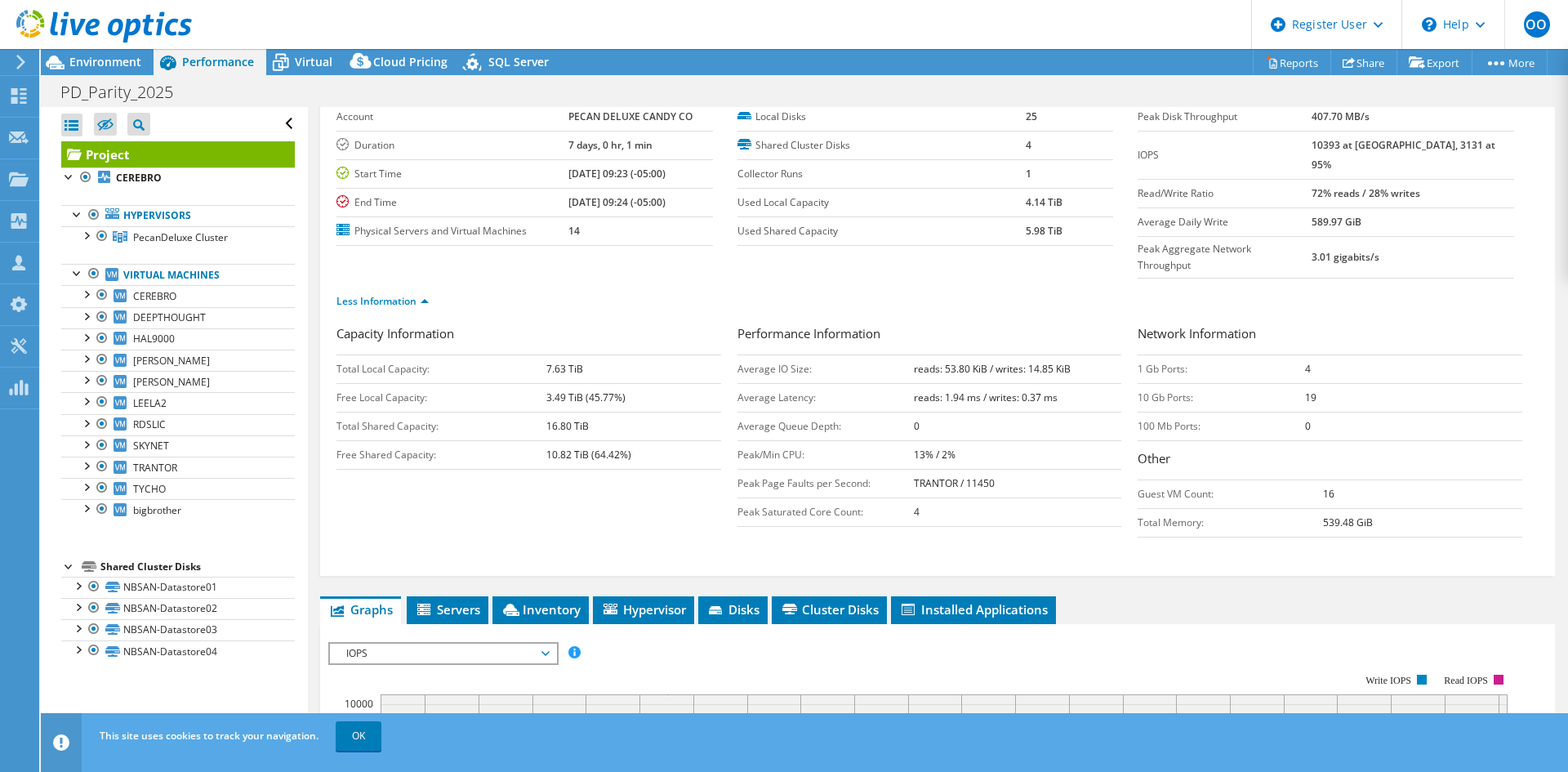
click at [482, 644] on span "IOPS" at bounding box center [443, 653] width 210 height 20
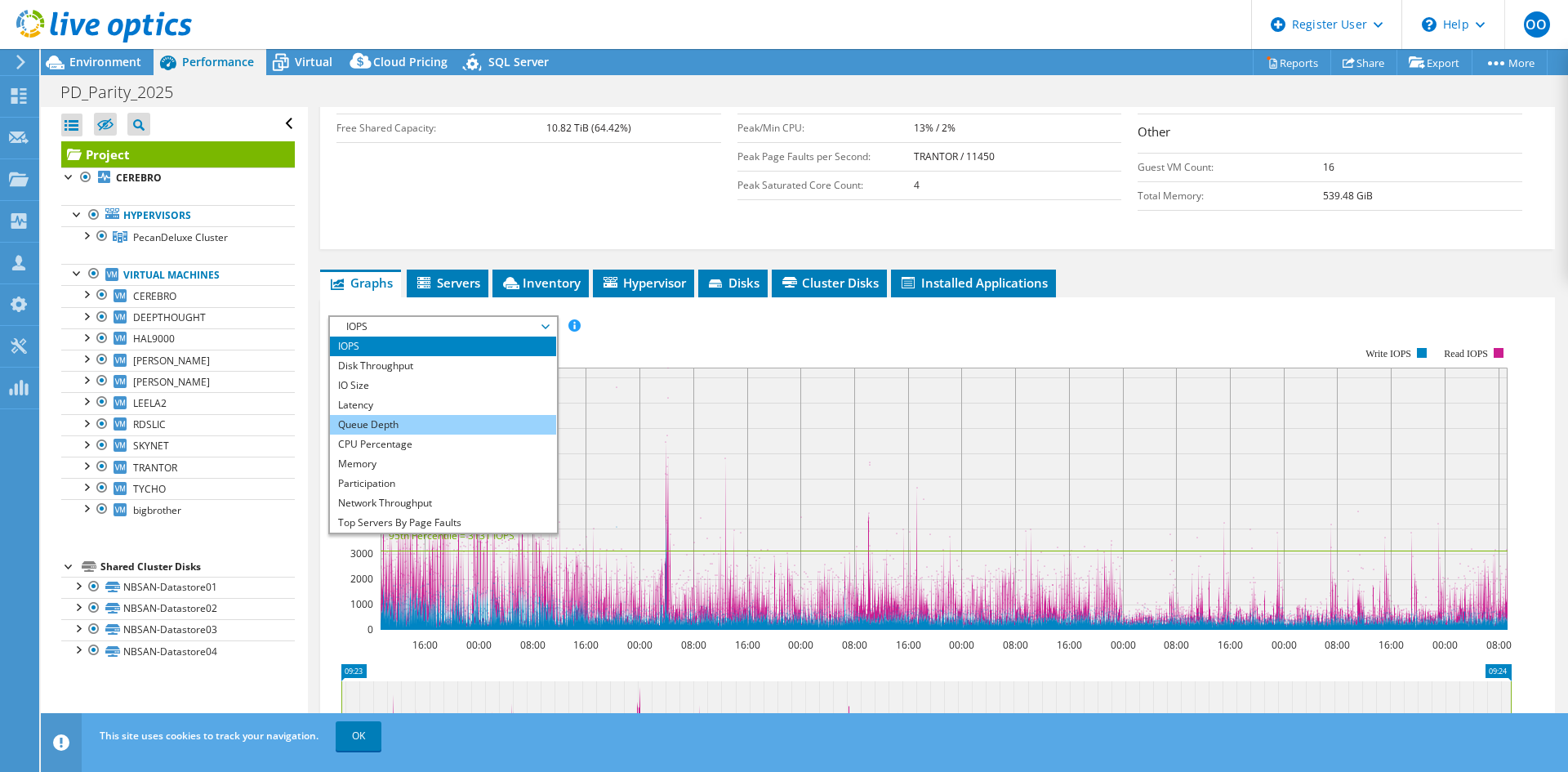
scroll to position [59, 0]
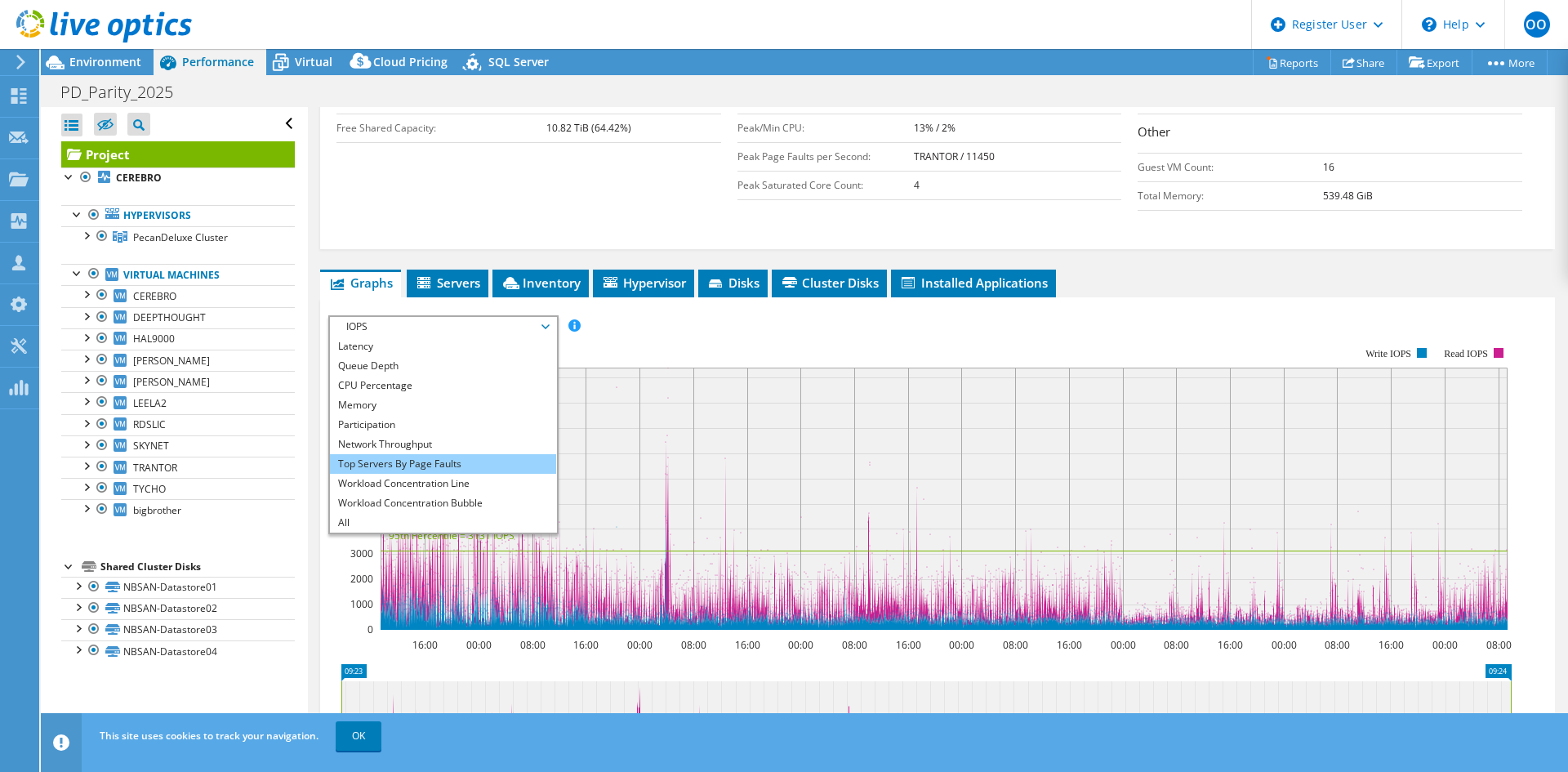
click at [408, 454] on li "Top Servers By Page Faults" at bounding box center [443, 464] width 227 height 20
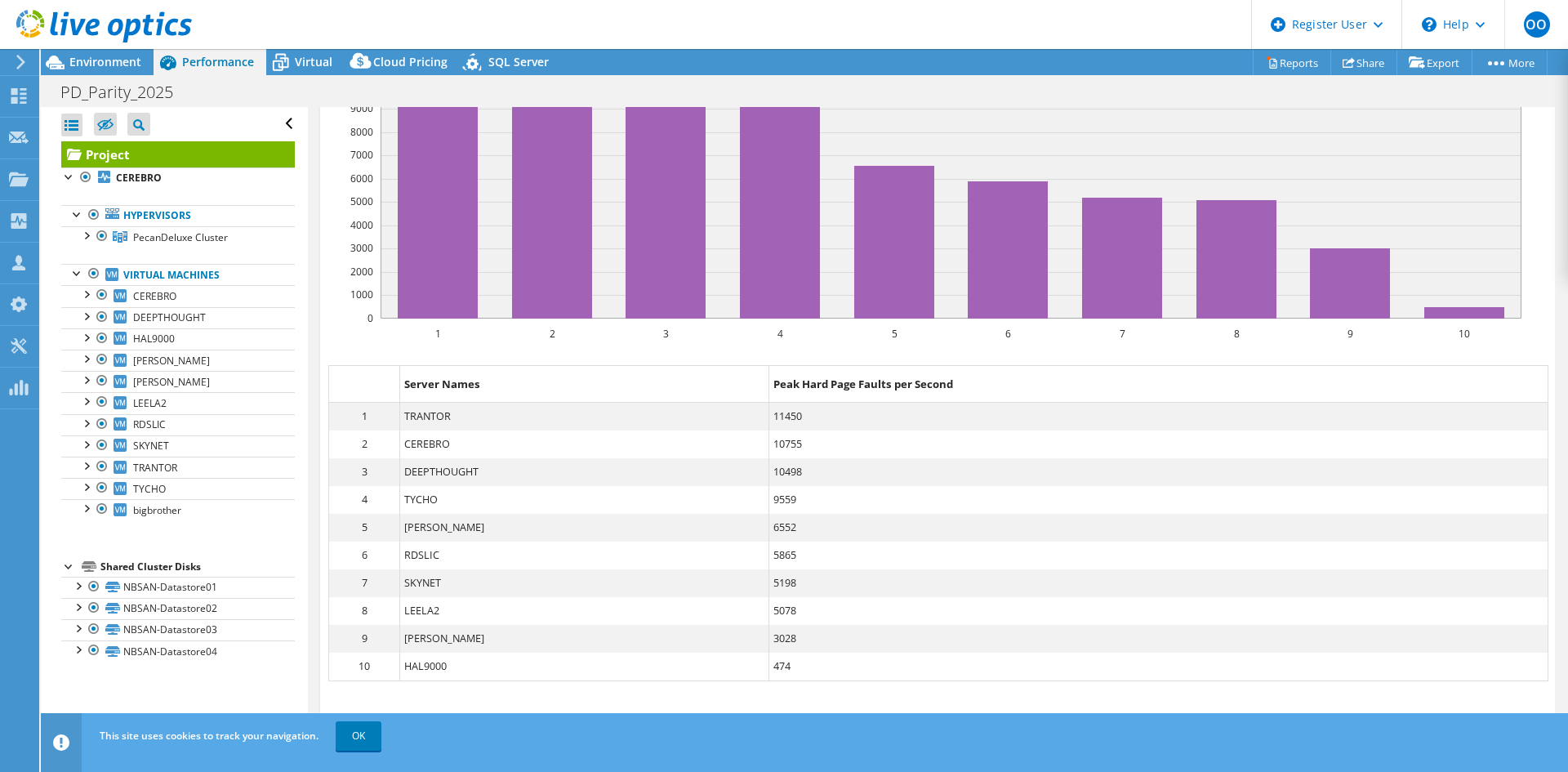
scroll to position [735, 0]
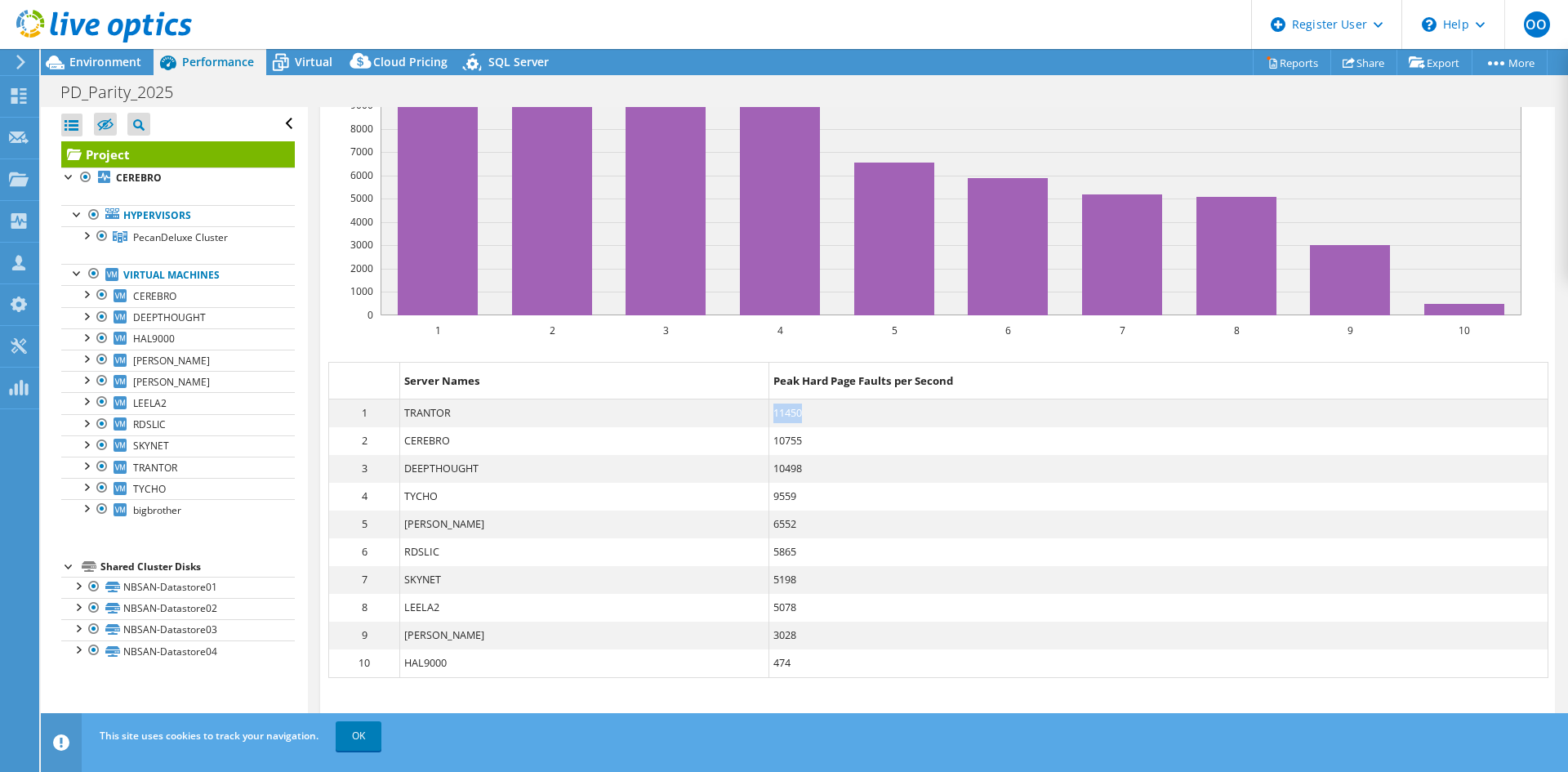
drag, startPoint x: 782, startPoint y: 383, endPoint x: 748, endPoint y: 383, distance: 34.0
click at [769, 400] on dd "11450" at bounding box center [1158, 414] width 778 height 28
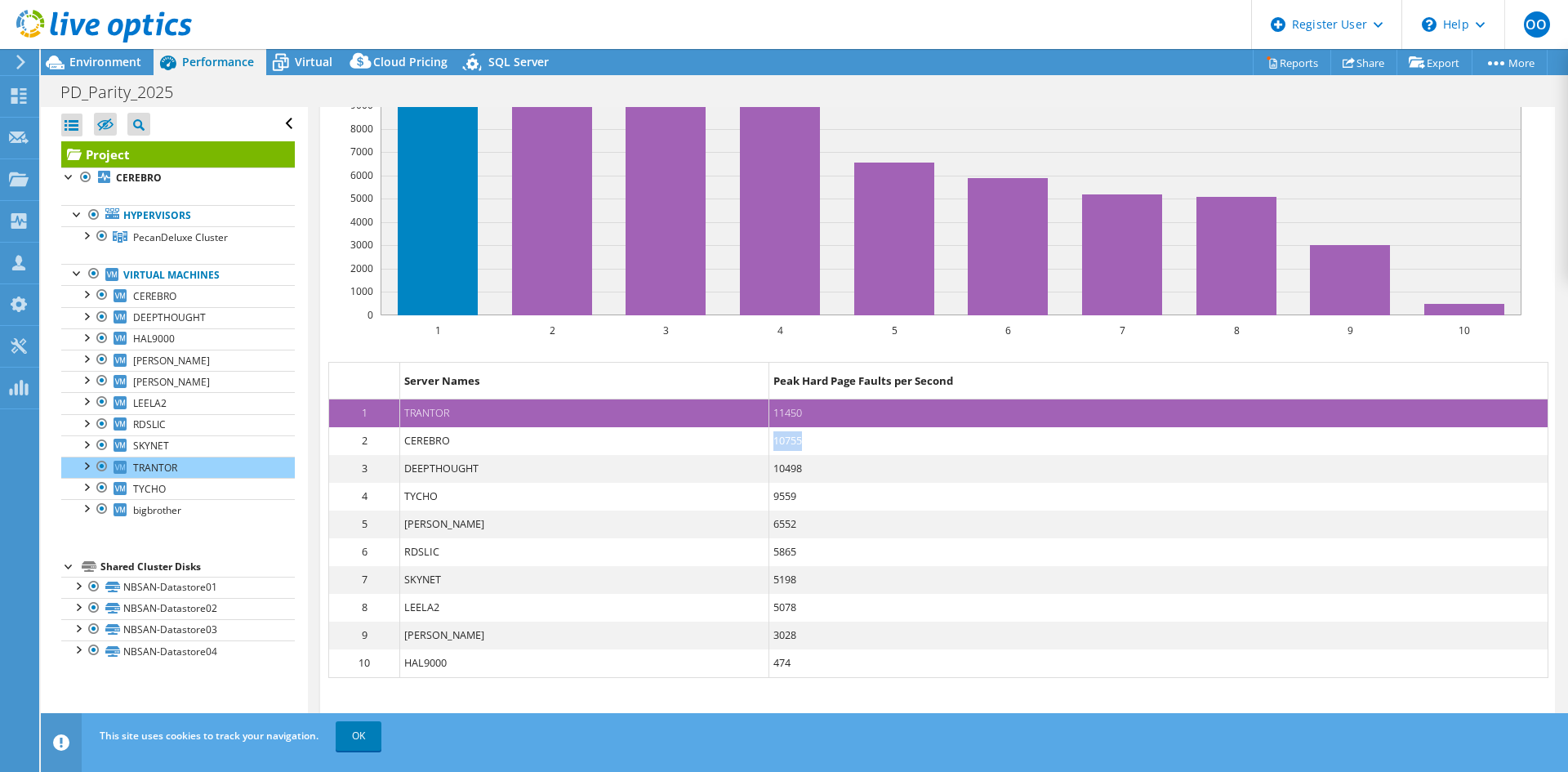
drag, startPoint x: 782, startPoint y: 406, endPoint x: 542, endPoint y: 420, distance: 240.4
click at [544, 427] on dl "2 CEREBRO 10755" at bounding box center [938, 441] width 1218 height 28
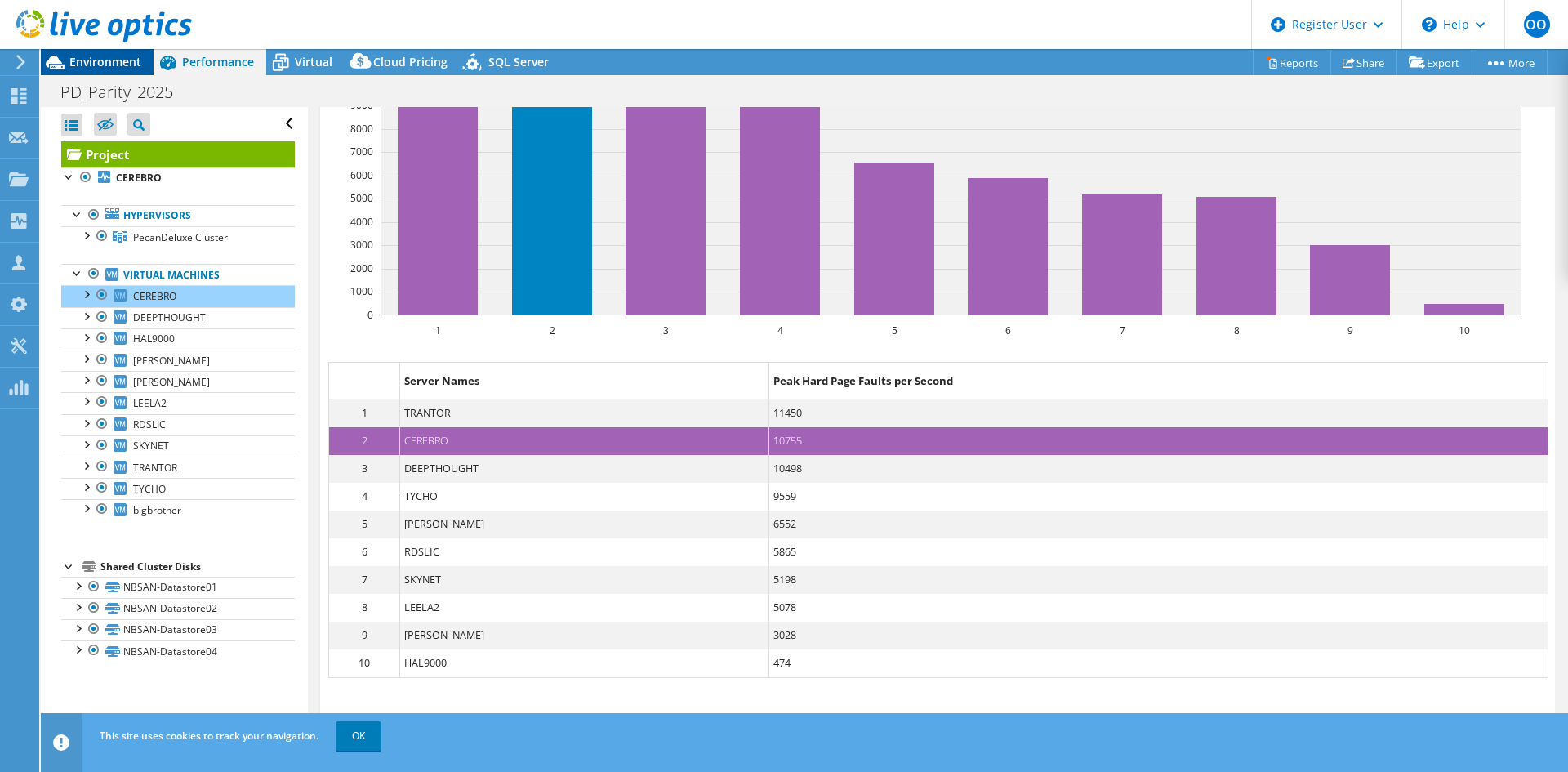
click at [115, 60] on span "Environment" at bounding box center [105, 62] width 72 height 16
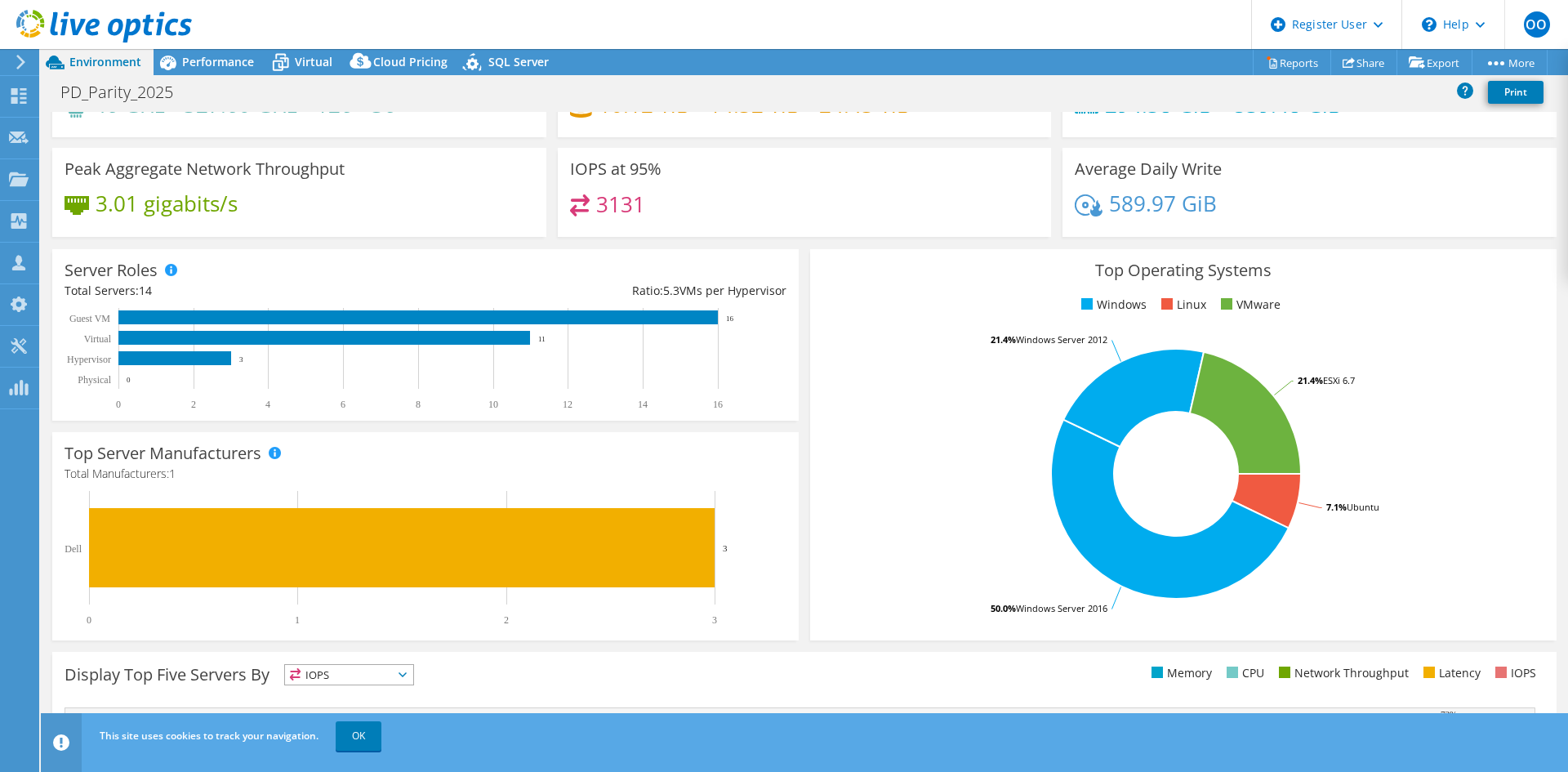
scroll to position [0, 0]
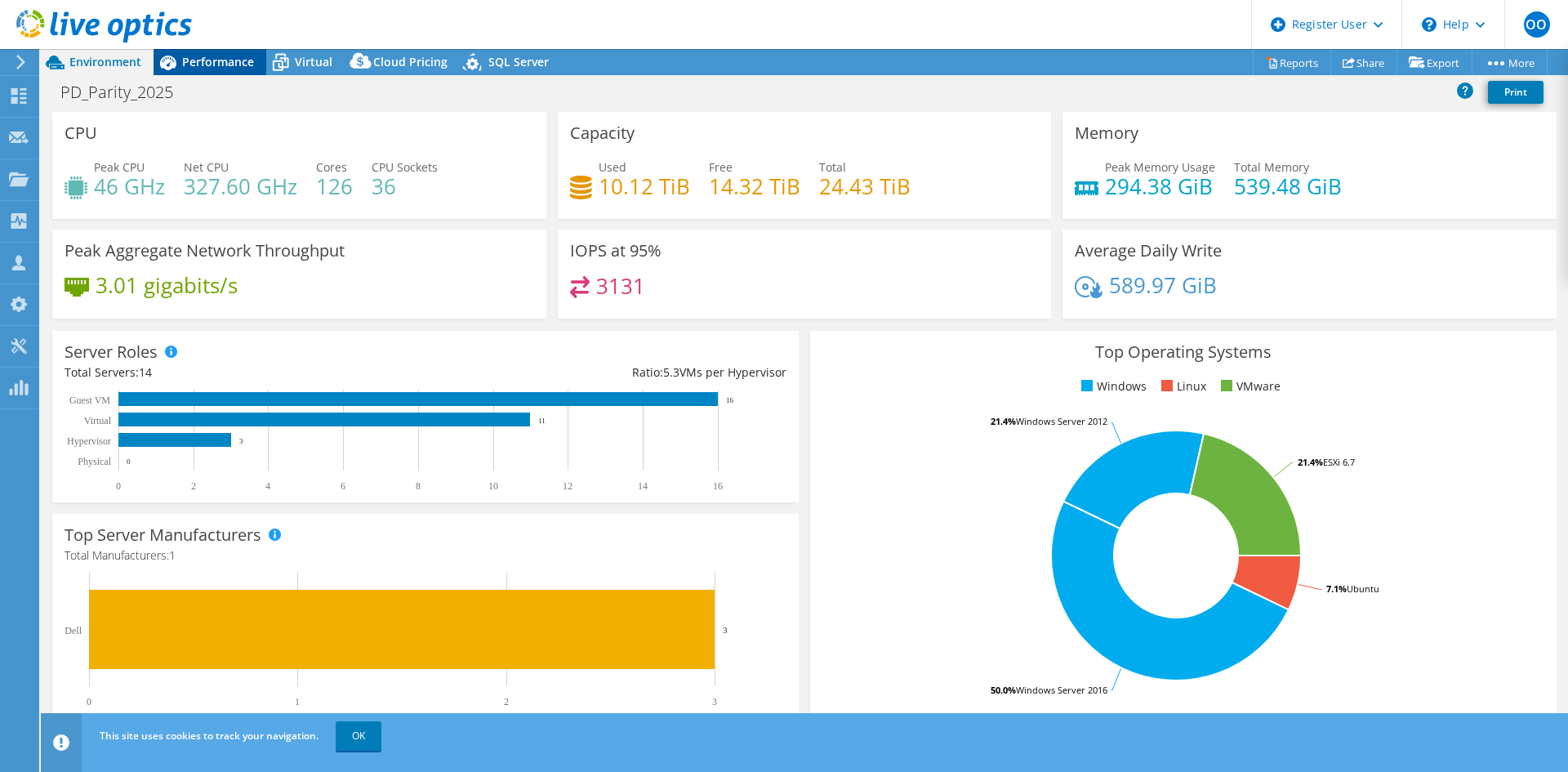
click at [204, 63] on span "Performance" at bounding box center [217, 62] width 72 height 16
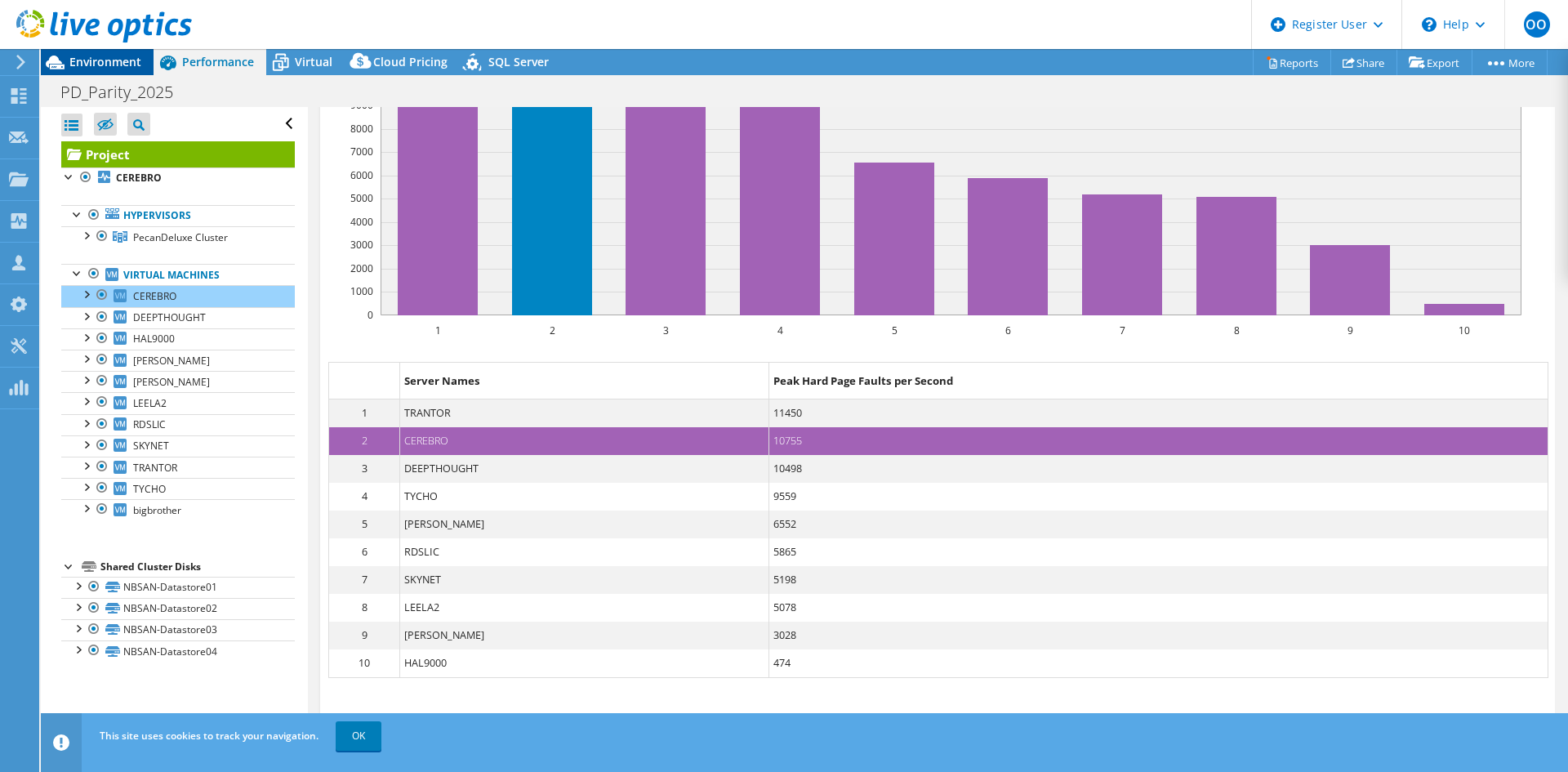
click at [103, 65] on span "Environment" at bounding box center [105, 62] width 72 height 16
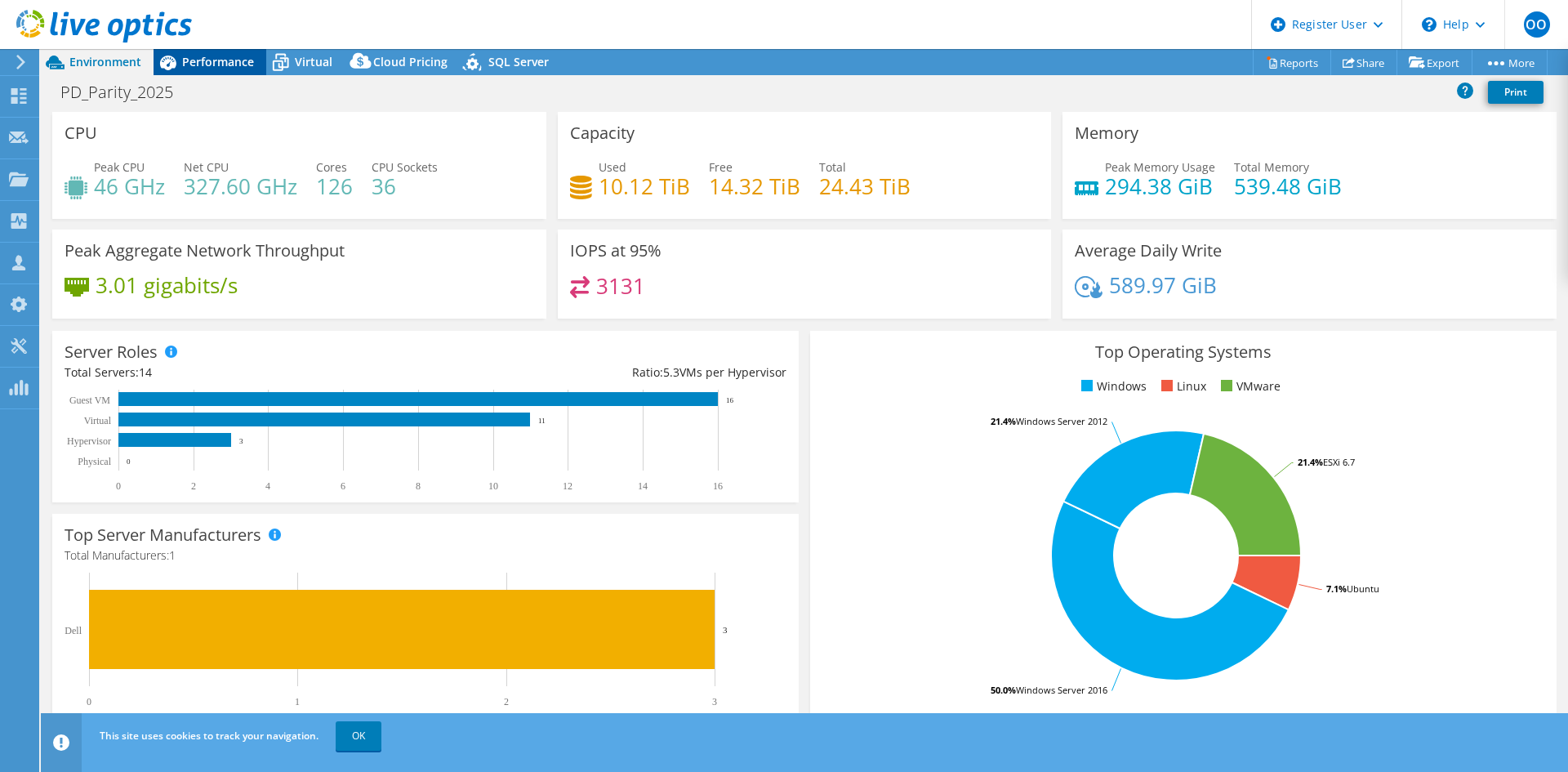
click at [203, 65] on span "Performance" at bounding box center [217, 62] width 72 height 16
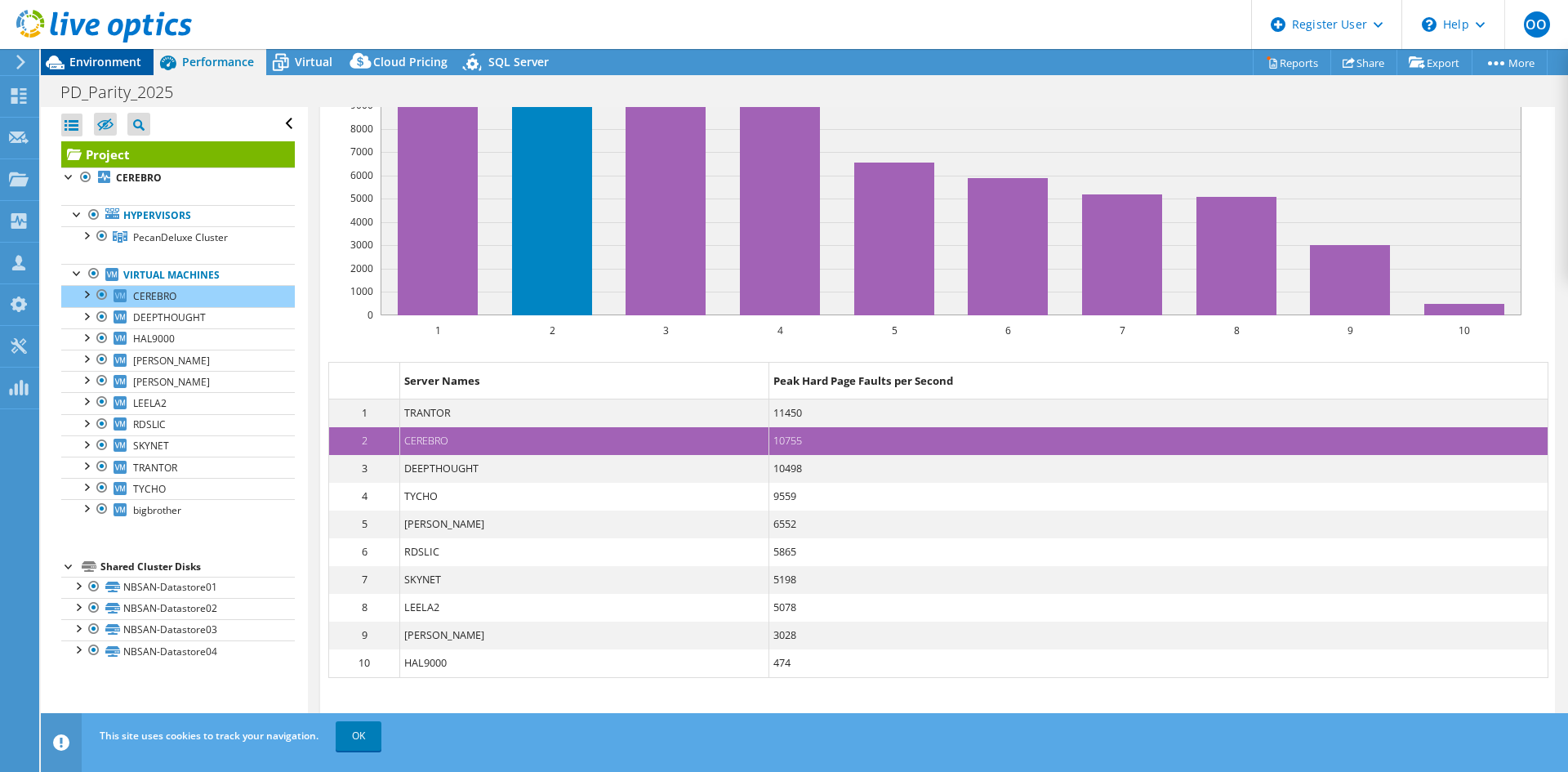
click at [107, 62] on span "Environment" at bounding box center [105, 62] width 72 height 16
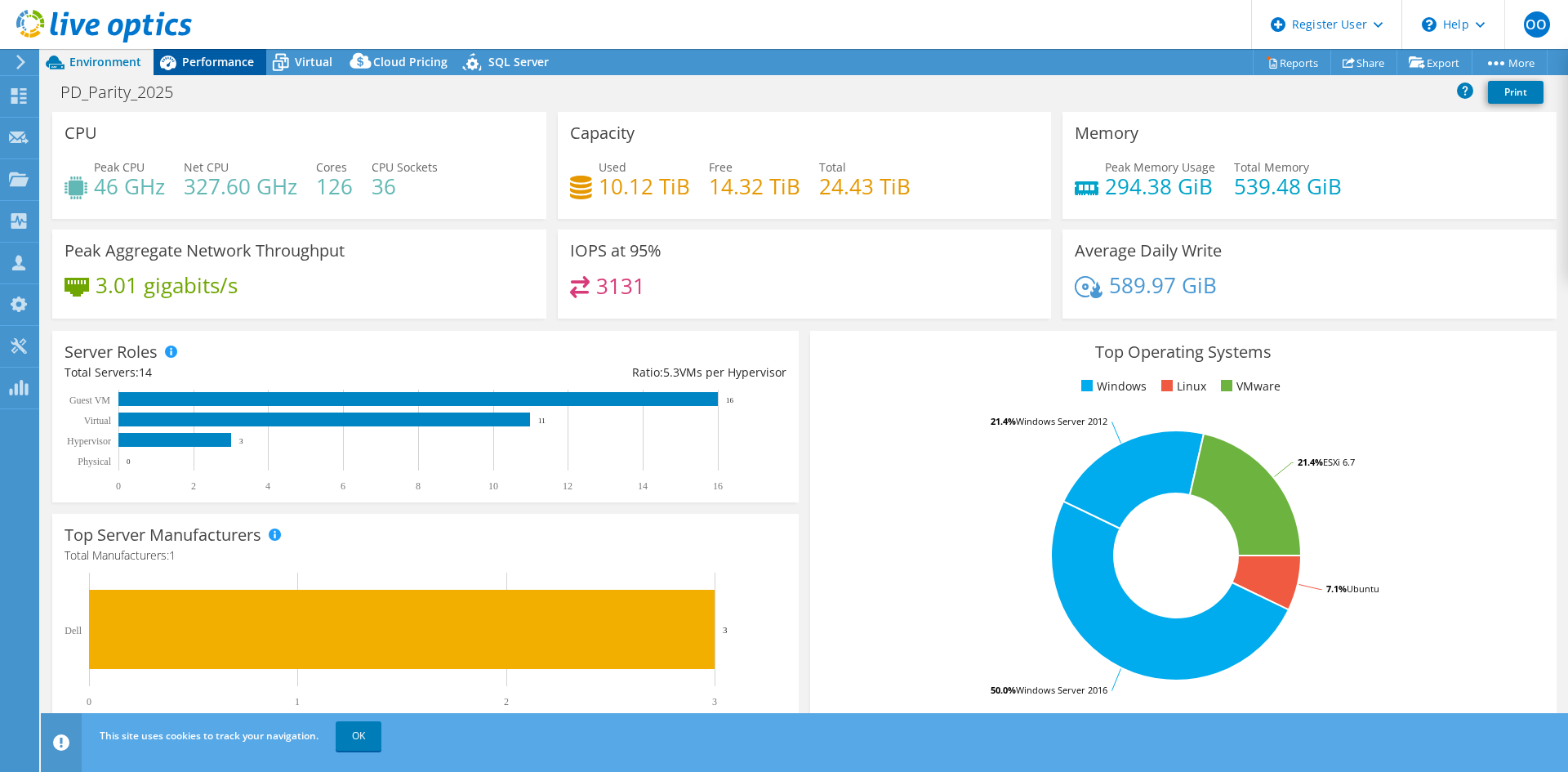
click at [227, 65] on span "Performance" at bounding box center [217, 62] width 72 height 16
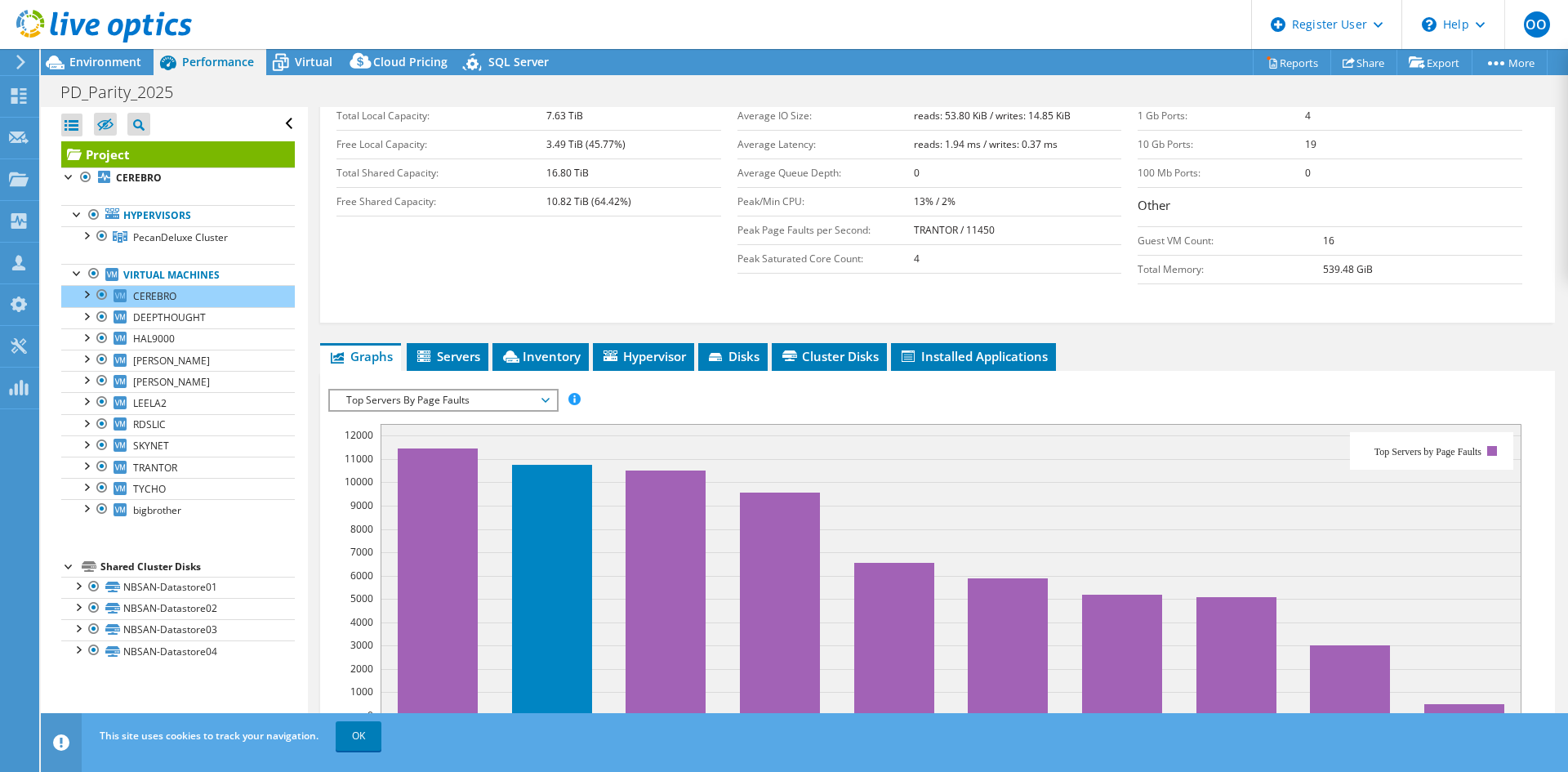
scroll to position [327, 0]
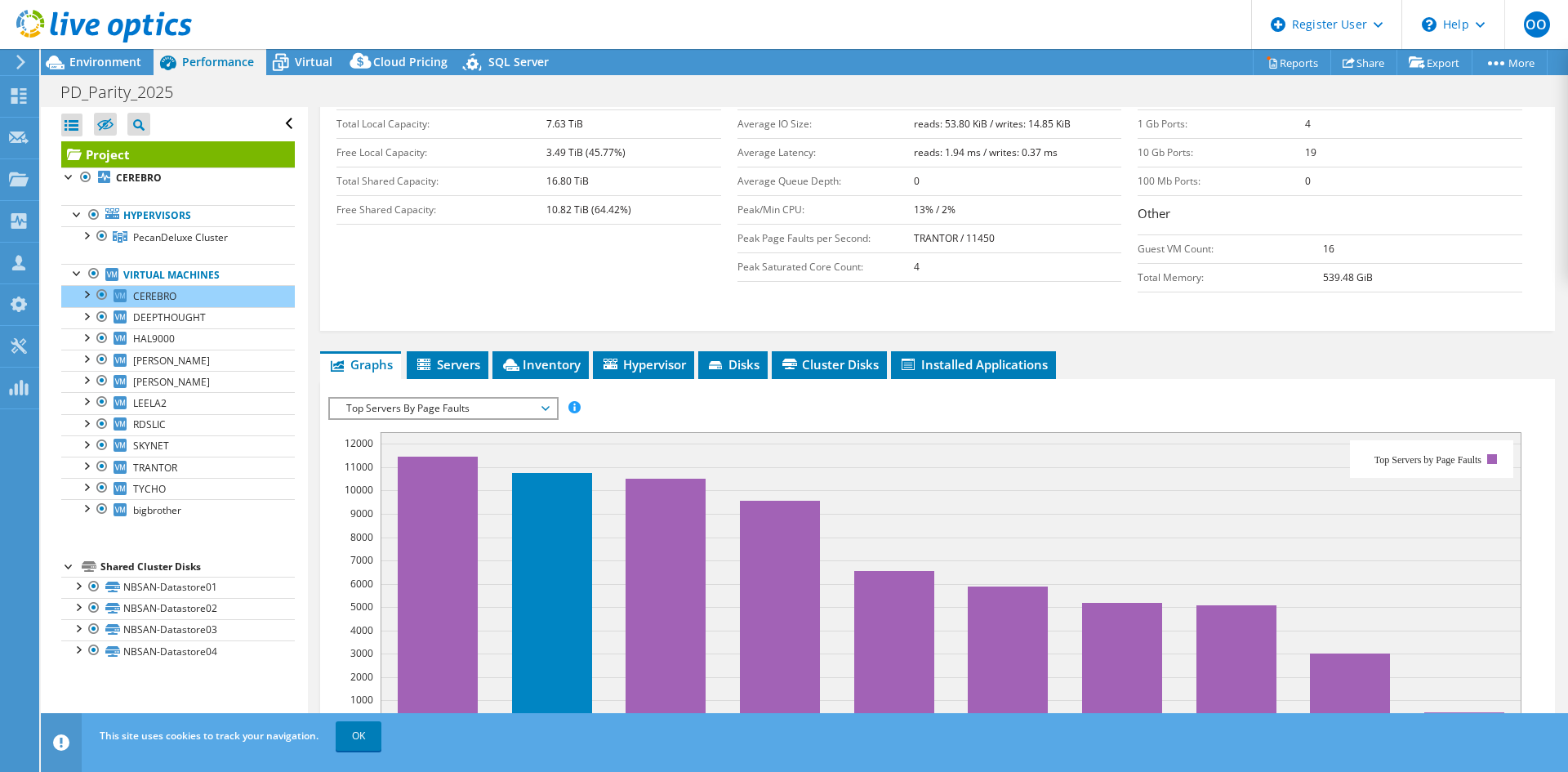
click at [464, 399] on span "Top Servers By Page Faults" at bounding box center [443, 408] width 210 height 20
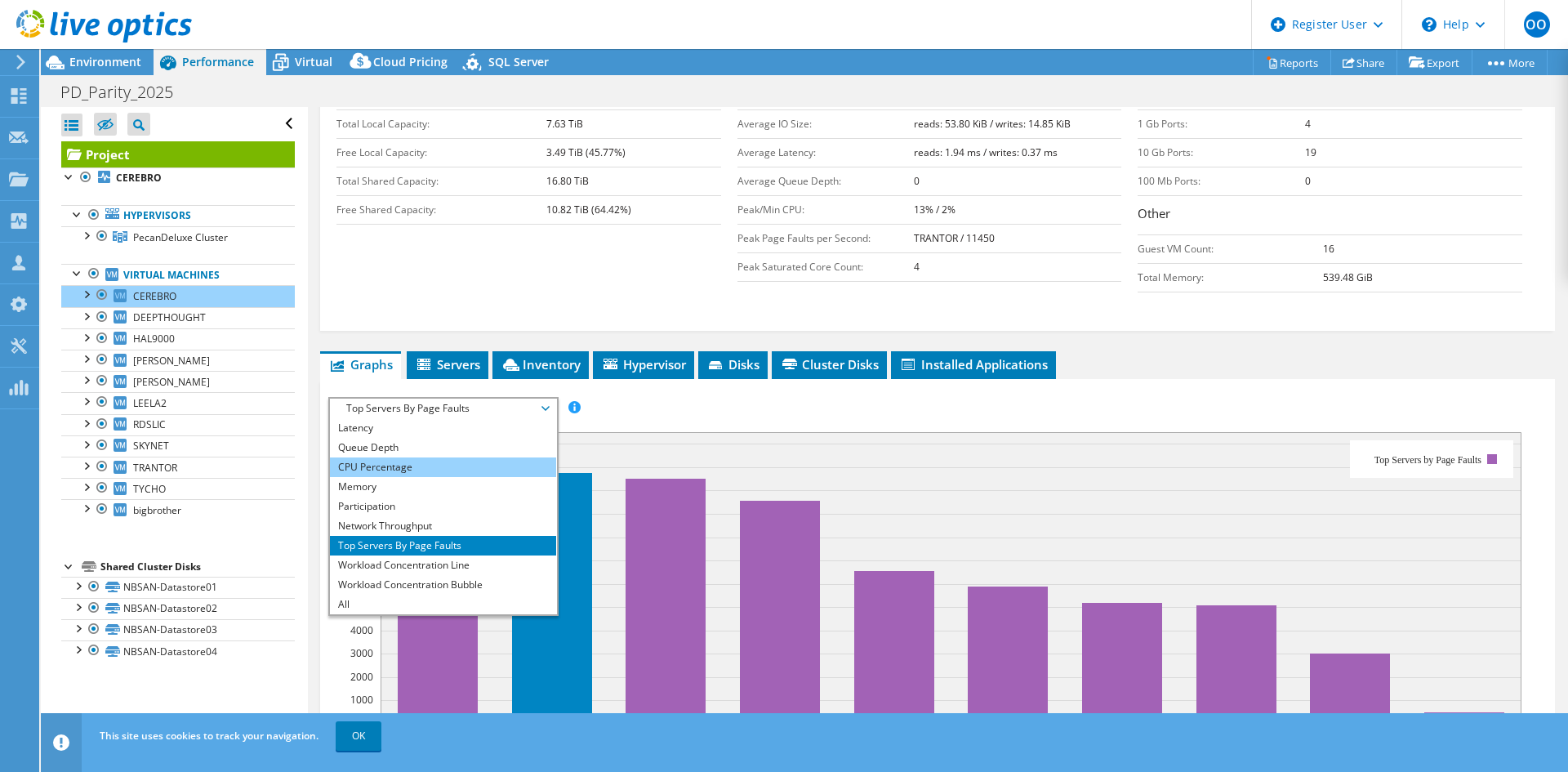
click at [389, 458] on li "CPU Percentage" at bounding box center [443, 467] width 227 height 20
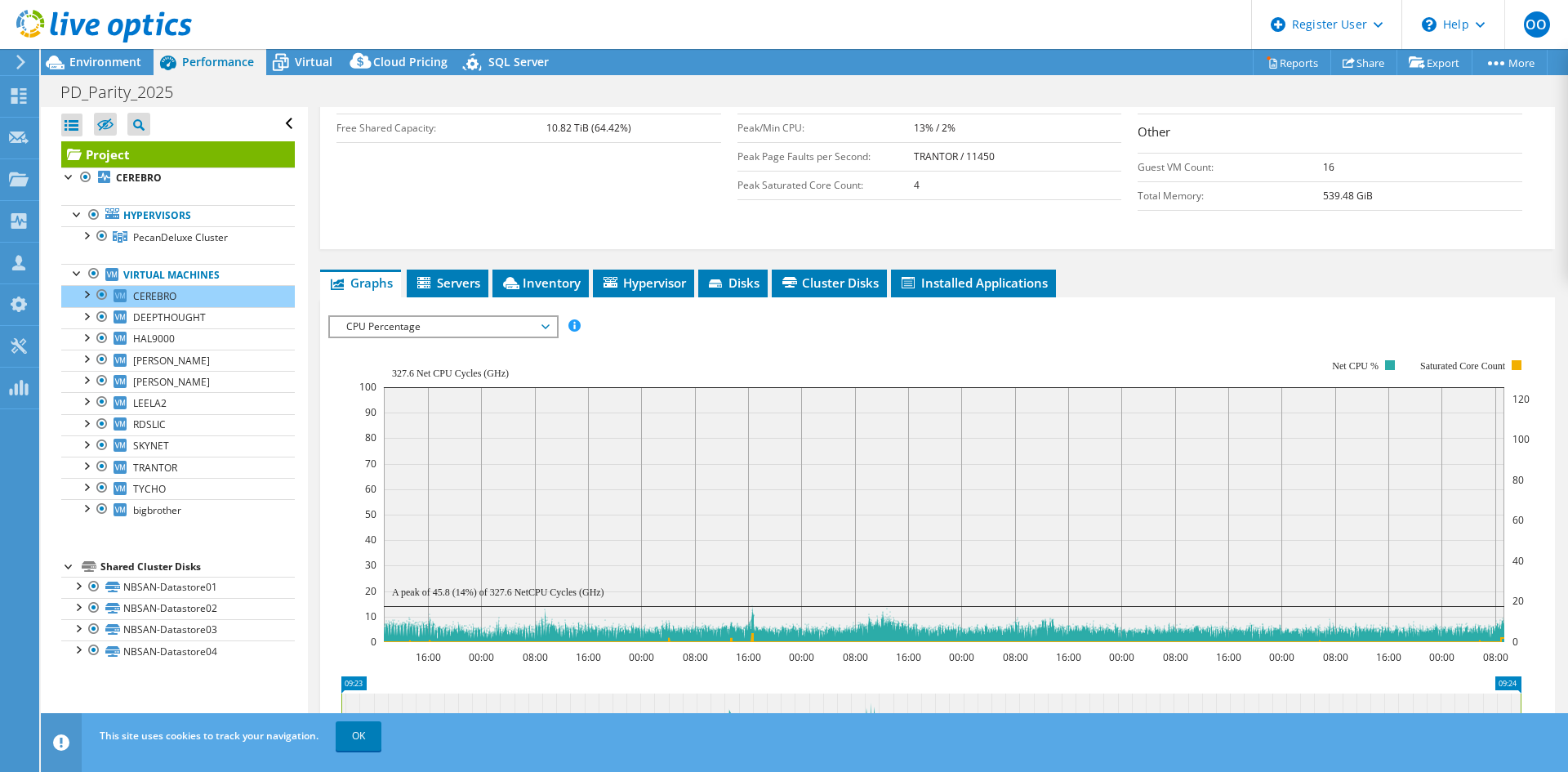
scroll to position [490, 0]
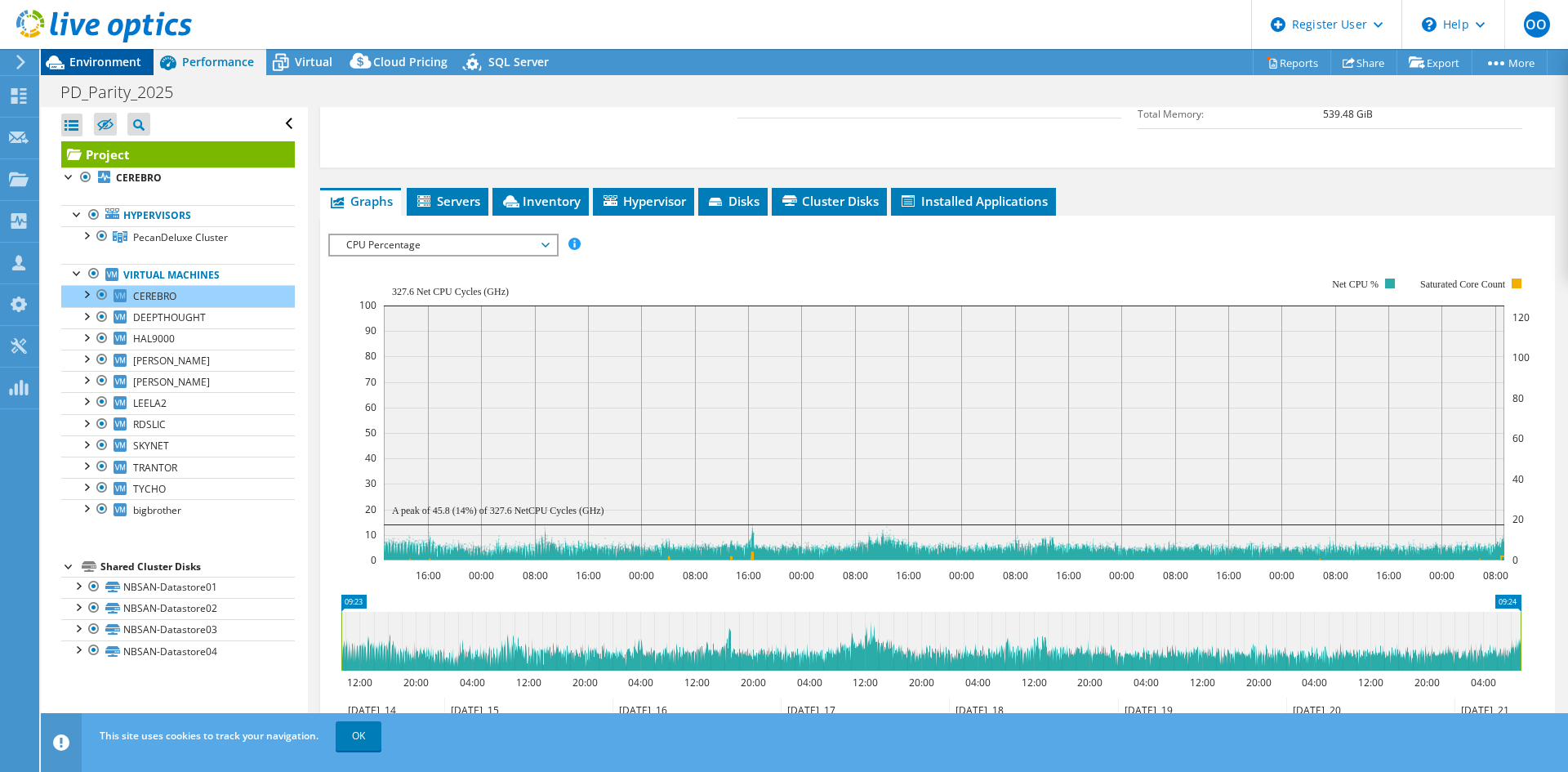
click at [97, 66] on span "Environment" at bounding box center [105, 62] width 72 height 16
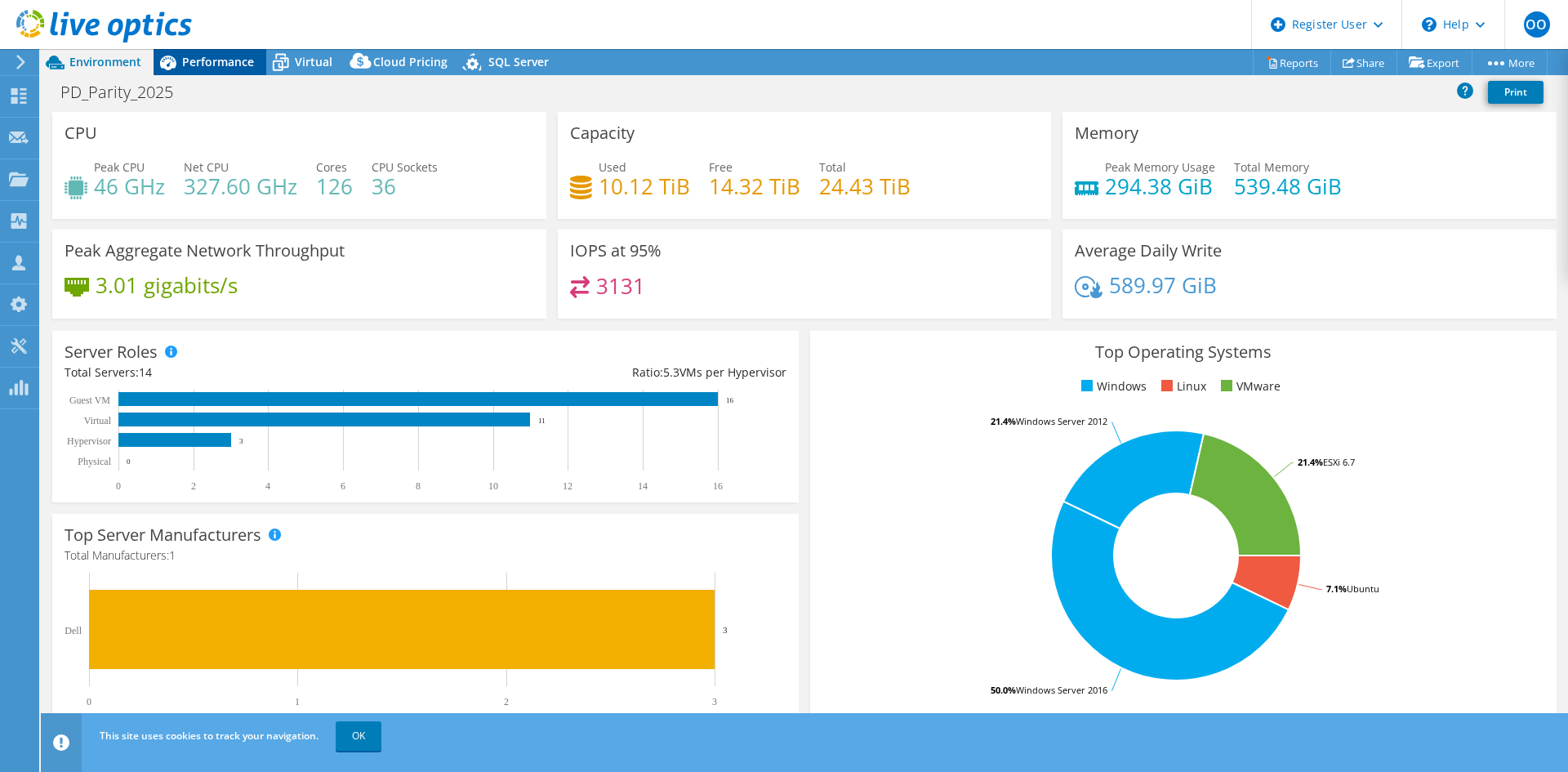
click at [202, 60] on span "Performance" at bounding box center [217, 62] width 72 height 16
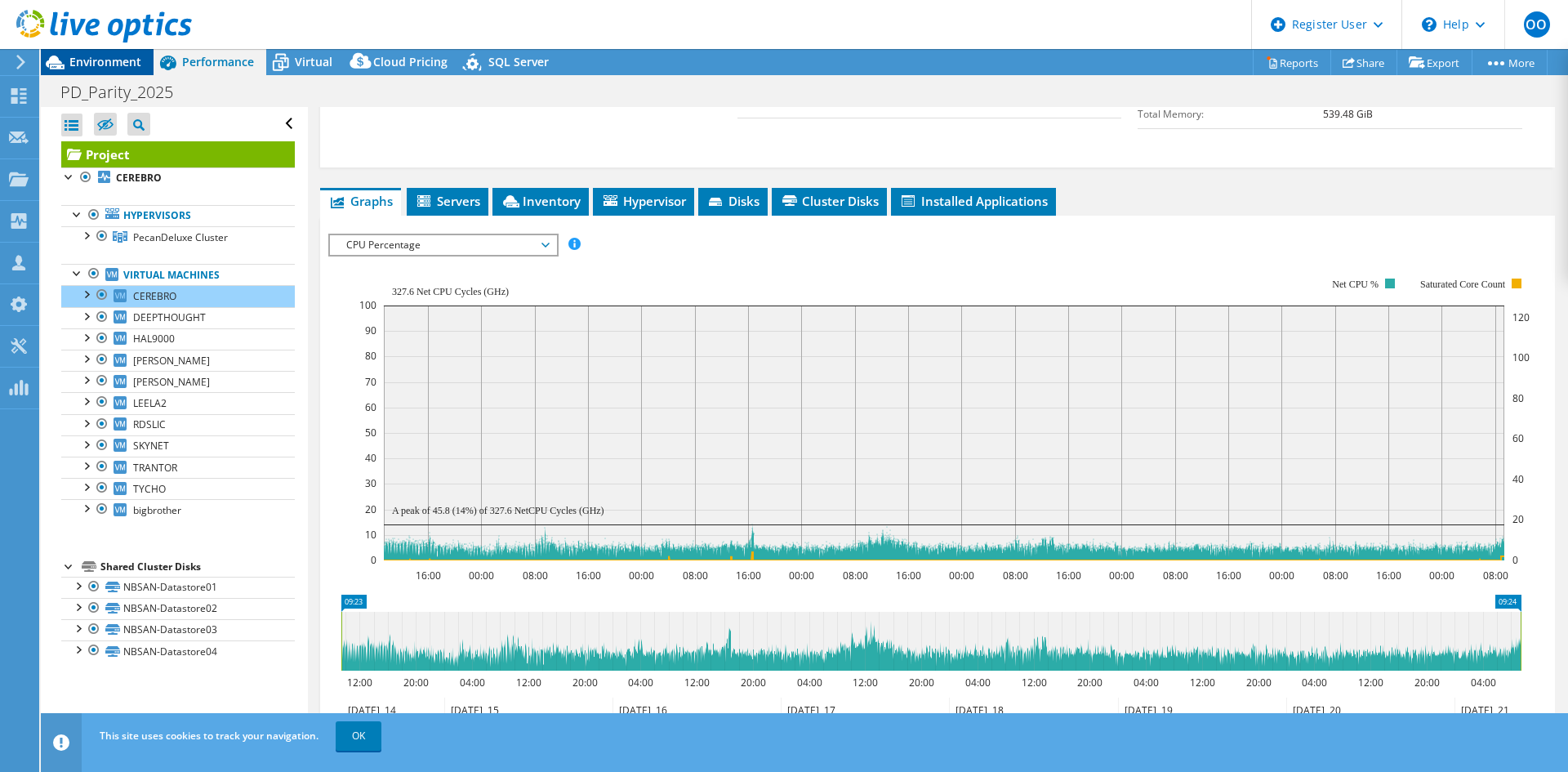
click at [103, 55] on span "Environment" at bounding box center [105, 62] width 72 height 16
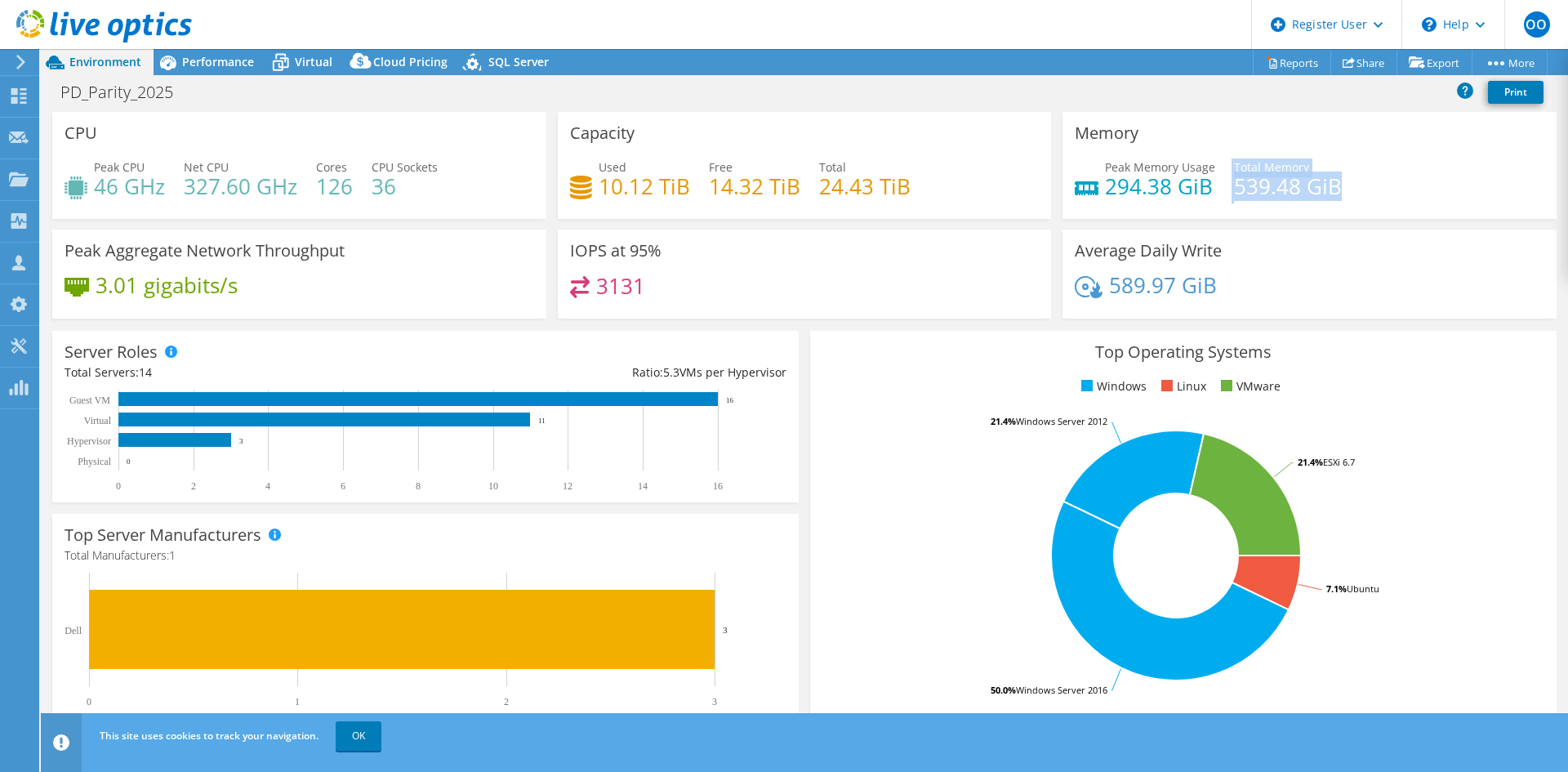
drag, startPoint x: 1335, startPoint y: 196, endPoint x: 1221, endPoint y: 197, distance: 114.0
click at [1221, 197] on div "Peak Memory Usage 294.38 GiB Total Memory 539.48 GiB" at bounding box center [1309, 185] width 470 height 53
click at [1190, 227] on div "Memory Peak Memory Usage 294.38 GiB Total Memory 539.48 GiB" at bounding box center [1310, 171] width 506 height 117
drag, startPoint x: 1335, startPoint y: 191, endPoint x: 1077, endPoint y: 197, distance: 258.1
click at [1078, 197] on div "Peak Memory Usage 294.38 GiB Total Memory 539.48 GiB" at bounding box center [1309, 185] width 470 height 53
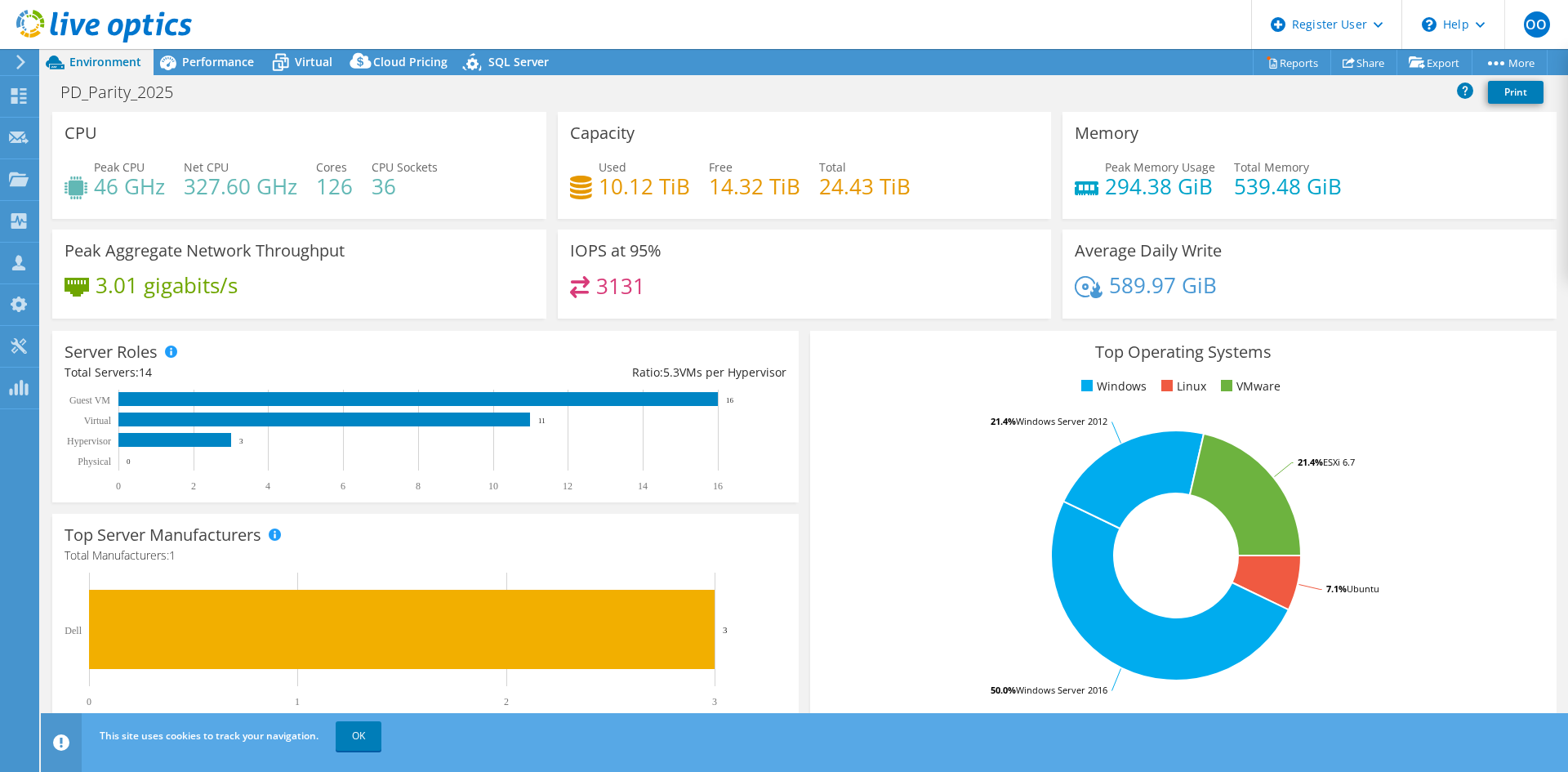
click at [1125, 142] on h3 "Memory" at bounding box center [1106, 133] width 64 height 18
drag, startPoint x: 1356, startPoint y: 187, endPoint x: 1060, endPoint y: 202, distance: 296.4
click at [1062, 202] on div "Memory Peak Memory Usage 294.38 GiB Total Memory 539.48 GiB" at bounding box center [1309, 165] width 494 height 107
click at [1127, 218] on div "Memory Peak Memory Usage 294.38 GiB Total Memory 539.48 GiB" at bounding box center [1309, 165] width 494 height 107
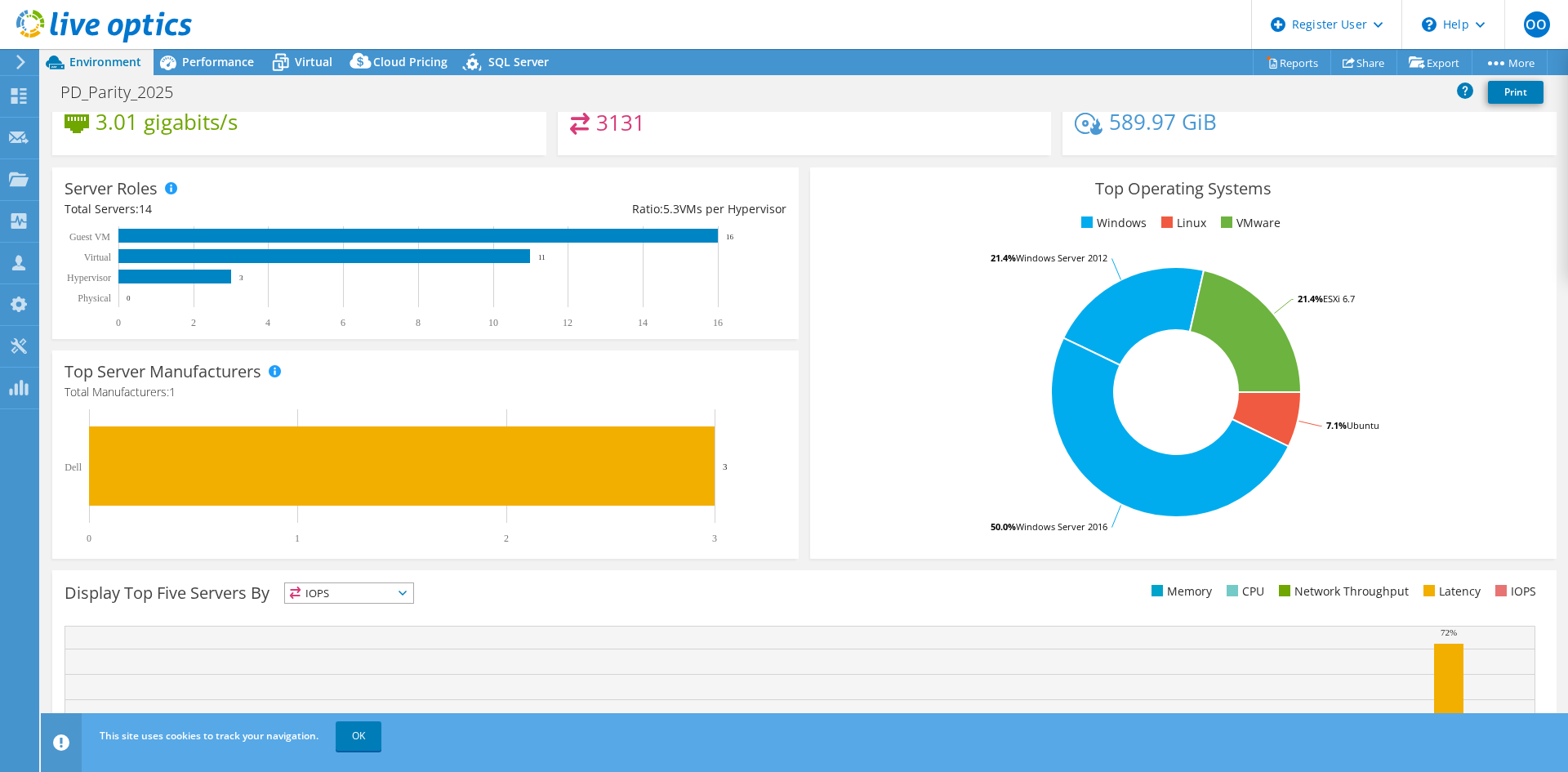
scroll to position [0, 0]
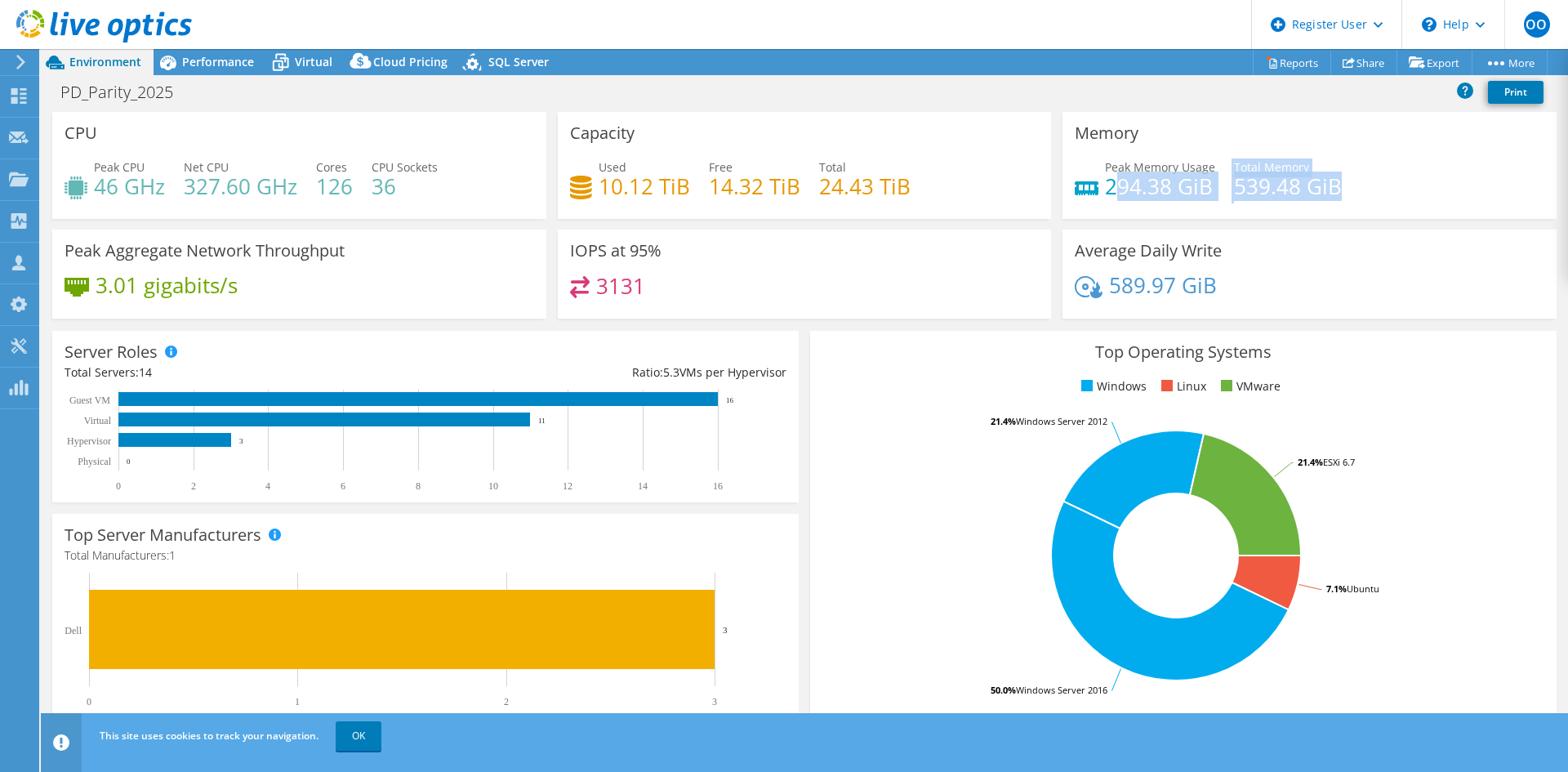
drag, startPoint x: 1349, startPoint y: 190, endPoint x: 1115, endPoint y: 180, distance: 234.2
click at [1115, 180] on div "Peak Memory Usage 294.38 GiB Total Memory 539.48 GiB" at bounding box center [1309, 185] width 470 height 53
click at [1094, 305] on div "589.97 GiB" at bounding box center [1309, 293] width 470 height 34
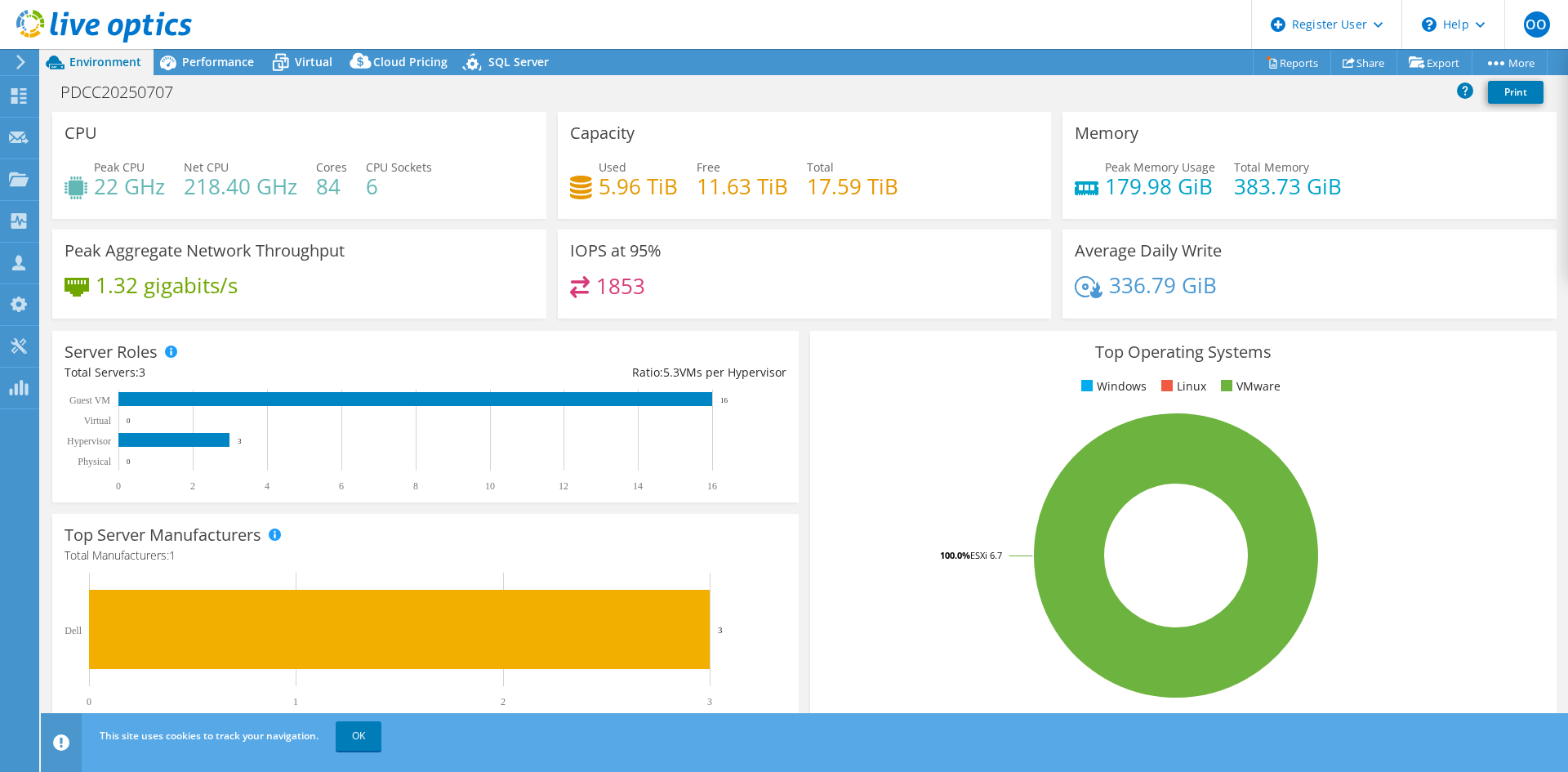
select select "USD"
